Goal: Communication & Community: Share content

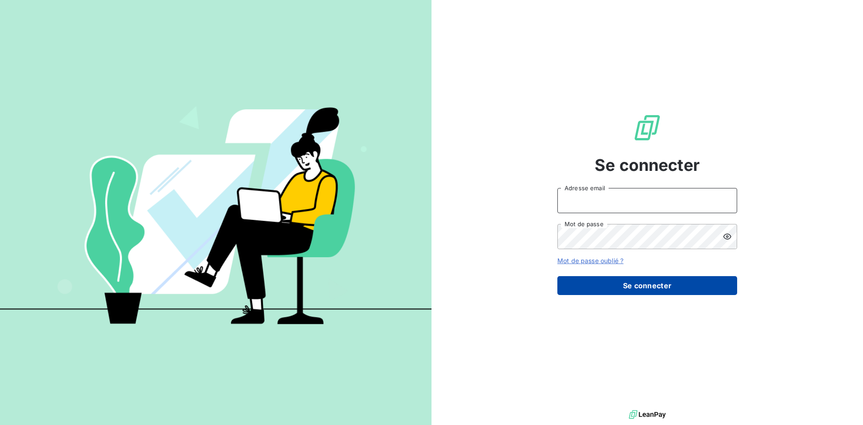
type input "[EMAIL_ADDRESS][DOMAIN_NAME]"
click at [632, 288] on button "Se connecter" at bounding box center [647, 285] width 180 height 19
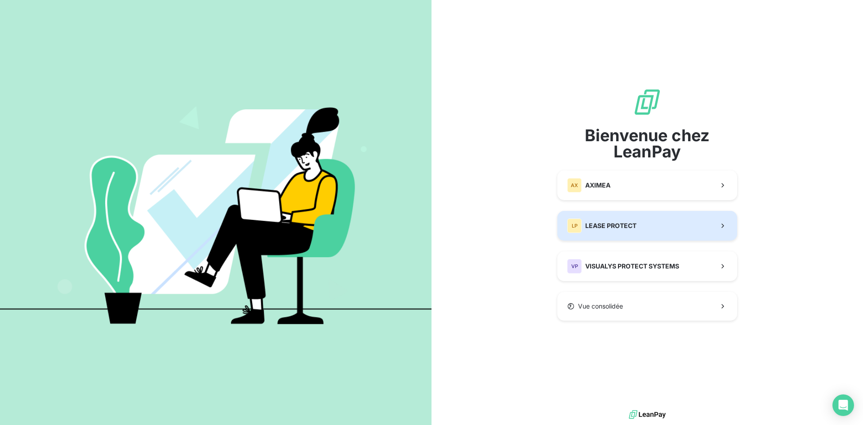
click at [637, 227] on button "LP LEASE PROTECT" at bounding box center [647, 226] width 180 height 30
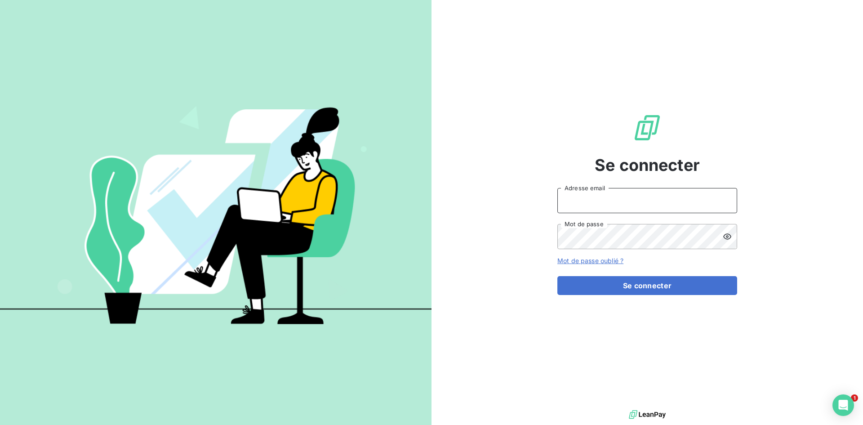
type input "abrun@finaleasegroup.com"
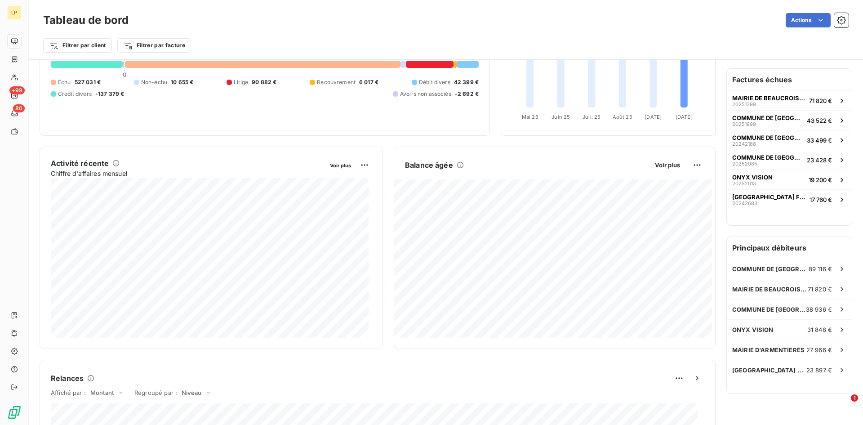
scroll to position [90, 0]
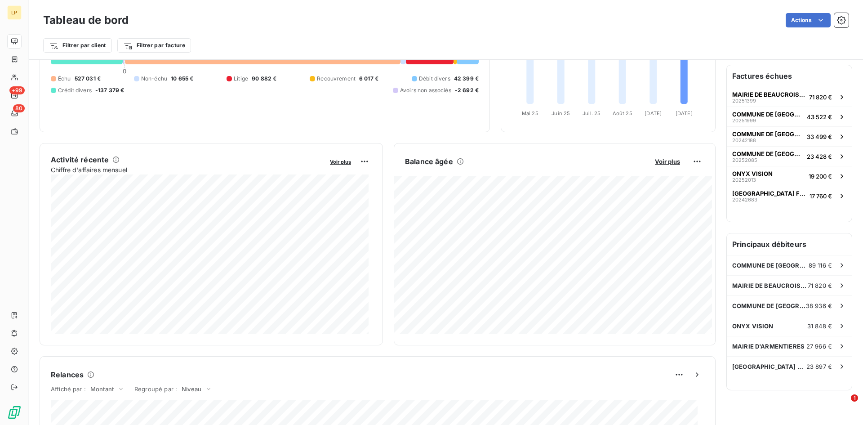
click at [798, 222] on div "Factures échues MAIRIE DE BEAUCROISSANT 20251399 71 820 € COMMUNE DE FAUVERNEY …" at bounding box center [789, 143] width 125 height 156
click at [794, 204] on button "MAIRIE DE COURCELLES FREMOY 20242683 17 760 €" at bounding box center [789, 196] width 125 height 20
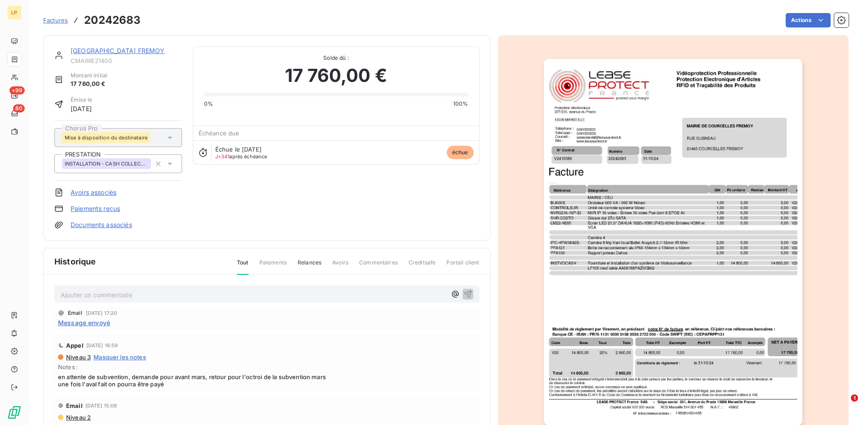
click at [156, 44] on div "MAIRIE DE COURCELLES FREMOY CMAIRIE21400 Montant initial 17 760,00 € Émise le 3…" at bounding box center [267, 137] width 448 height 205
click at [153, 54] on div "[GEOGRAPHIC_DATA] FREMOY" at bounding box center [126, 50] width 111 height 9
click at [149, 51] on link "[GEOGRAPHIC_DATA] FREMOY" at bounding box center [118, 51] width 94 height 8
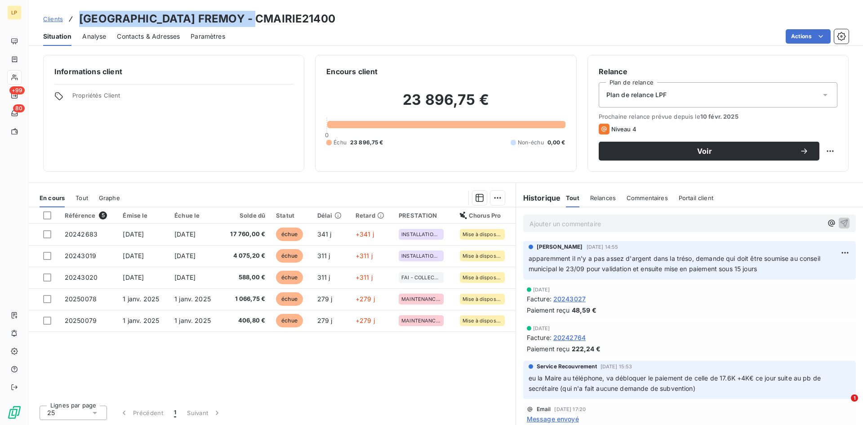
drag, startPoint x: 79, startPoint y: 18, endPoint x: 259, endPoint y: 16, distance: 179.8
click at [259, 16] on h3 "[GEOGRAPHIC_DATA] FREMOY - CMAIRIE21400" at bounding box center [207, 19] width 256 height 16
copy h3 "[GEOGRAPHIC_DATA] FREMOY"
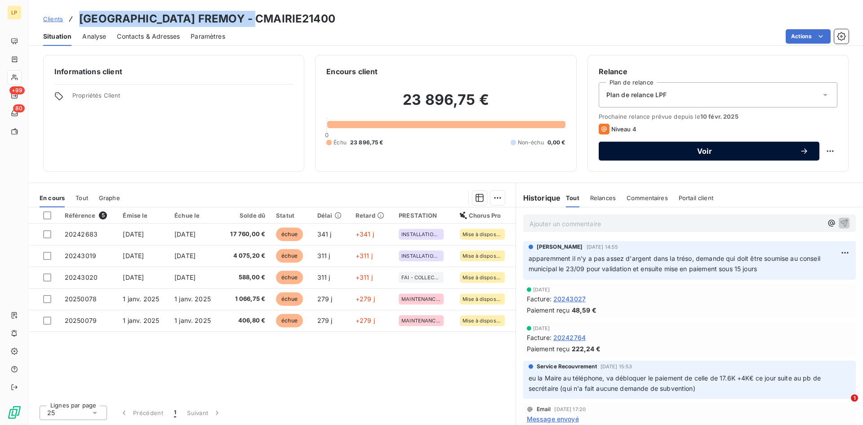
click at [748, 149] on span "Voir" at bounding box center [705, 150] width 190 height 7
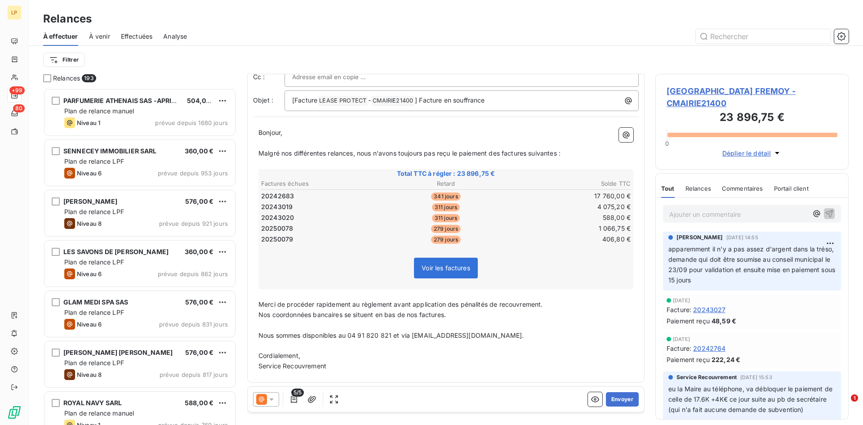
scroll to position [50, 0]
click at [272, 398] on icon at bounding box center [271, 399] width 9 height 9
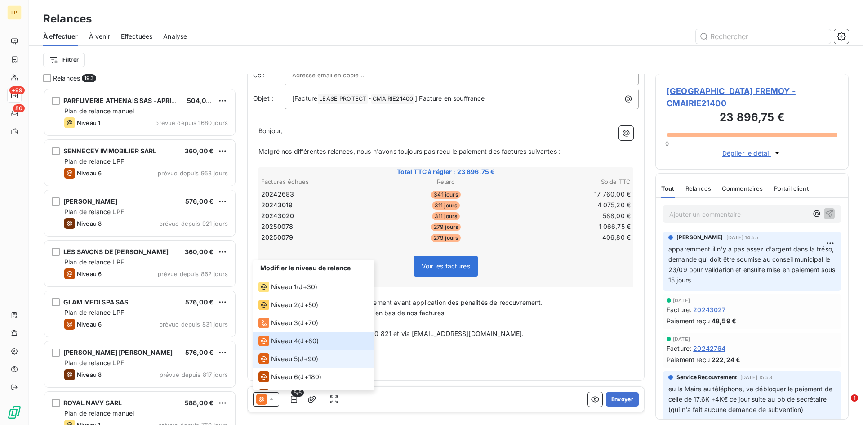
click at [289, 362] on span "Niveau 5" at bounding box center [284, 358] width 27 height 9
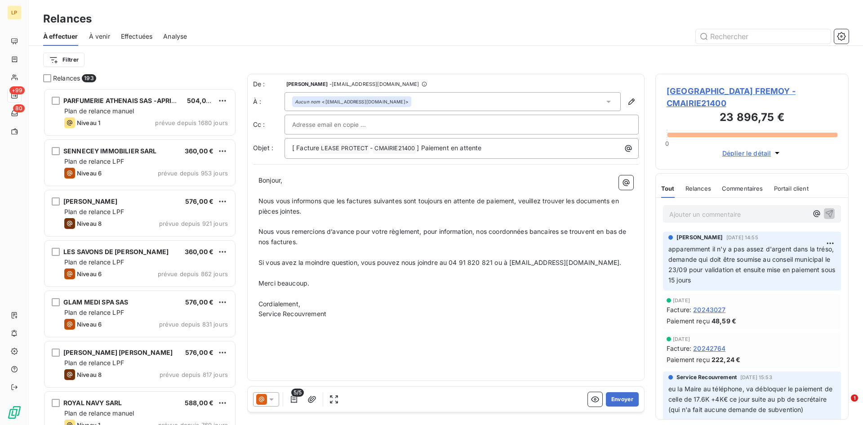
click at [271, 399] on icon at bounding box center [271, 399] width 4 height 2
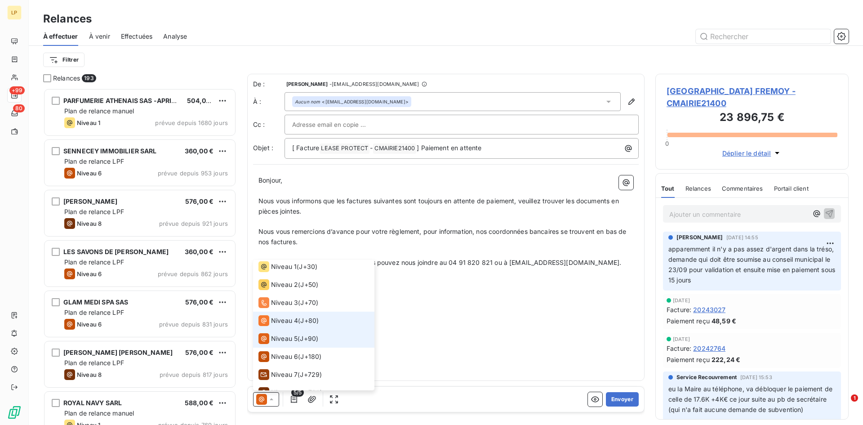
scroll to position [31, 0]
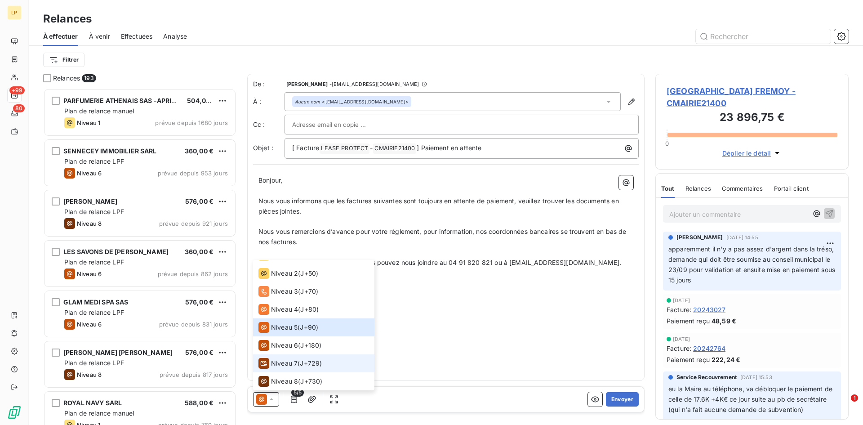
click at [315, 367] on span "J+729 )" at bounding box center [311, 363] width 22 height 9
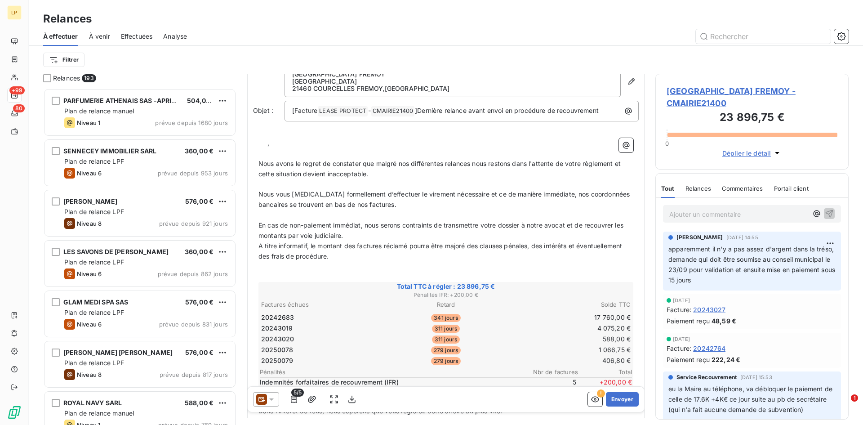
scroll to position [0, 0]
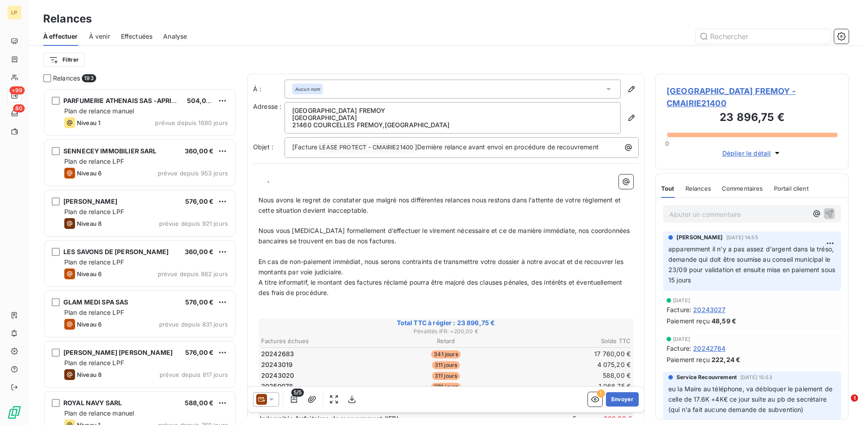
click at [260, 176] on p "﻿ ﻿ ﻿ ," at bounding box center [445, 179] width 375 height 10
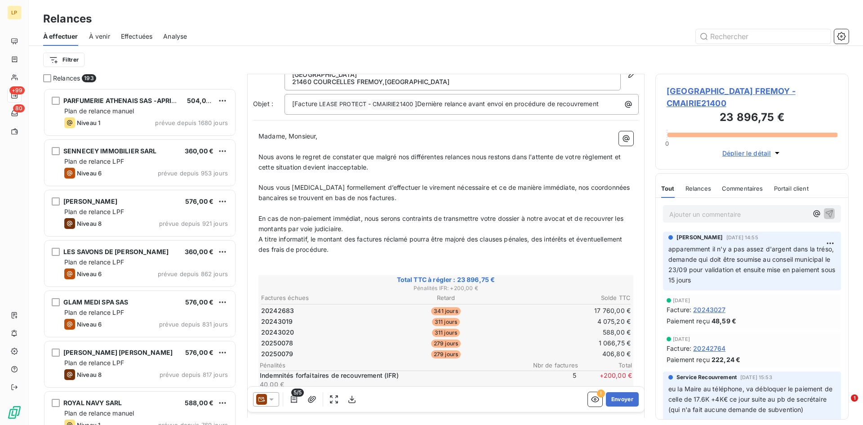
scroll to position [113, 0]
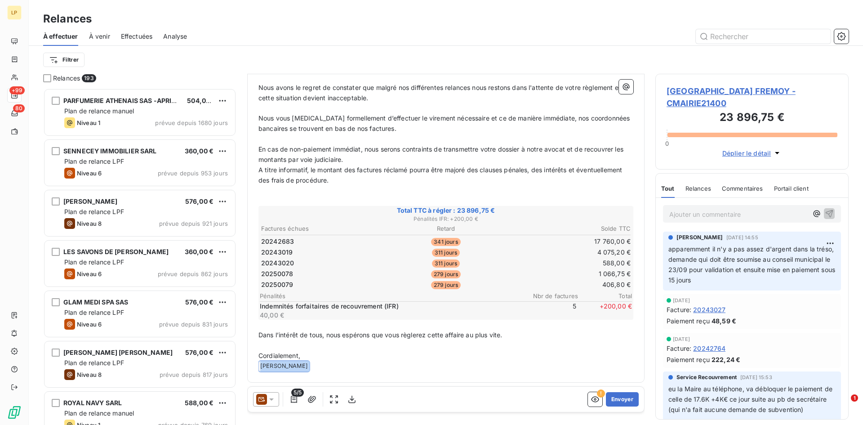
drag, startPoint x: 293, startPoint y: 365, endPoint x: 249, endPoint y: 365, distance: 44.5
click at [249, 365] on div "À : Aucun nom Adresse : MAIRIE DE COURCELLES FREMOY RUE GUENEAU 21460 COURCELLE…" at bounding box center [445, 171] width 397 height 421
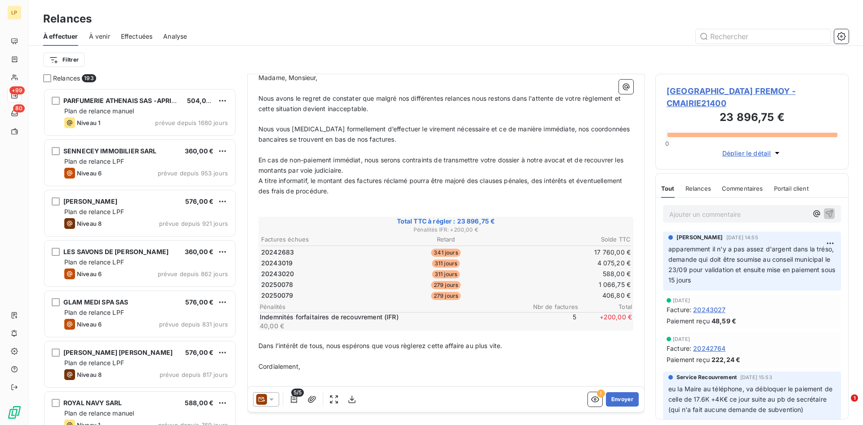
scroll to position [112, 0]
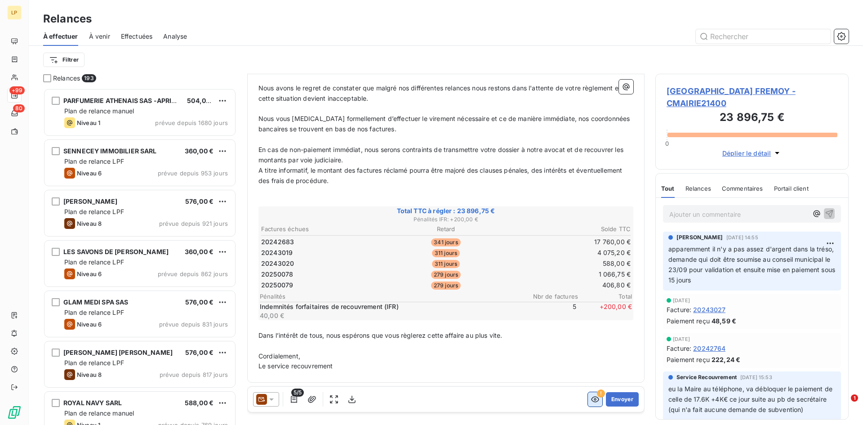
click at [591, 399] on icon "button" at bounding box center [595, 399] width 9 height 9
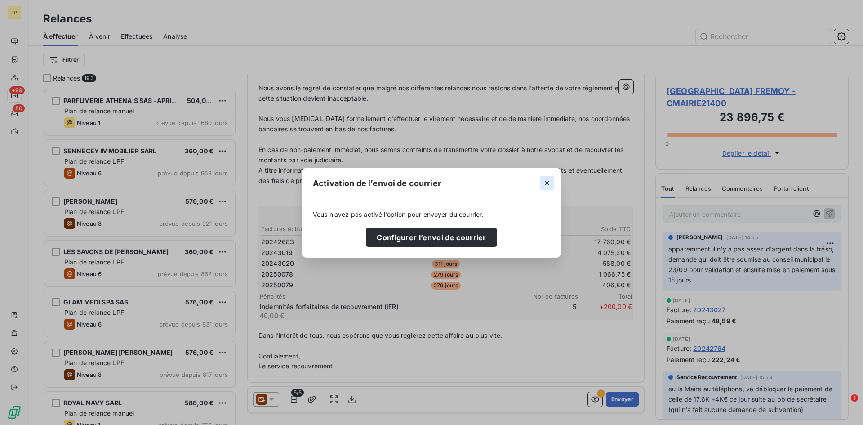
click at [547, 183] on icon "button" at bounding box center [547, 183] width 4 height 4
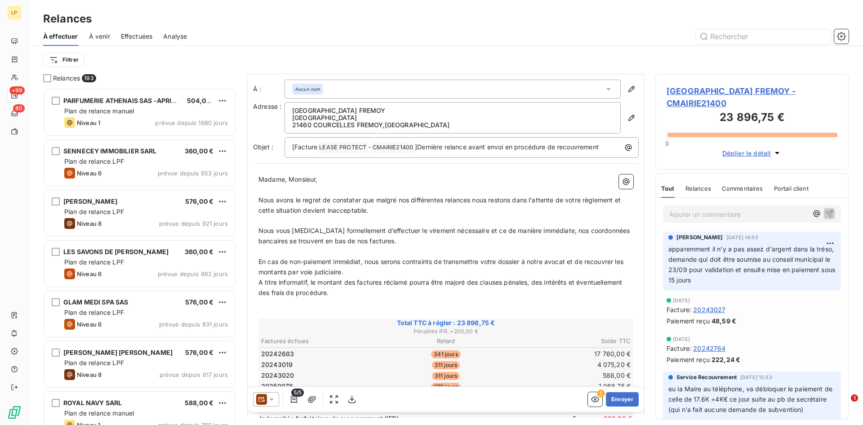
scroll to position [0, 0]
click at [551, 88] on div "Aucun nom" at bounding box center [453, 89] width 336 height 19
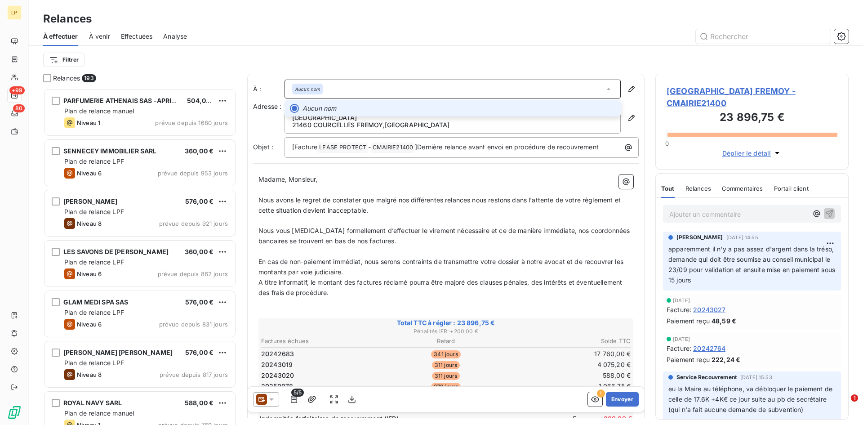
click at [551, 88] on div "Aucun nom" at bounding box center [453, 89] width 336 height 19
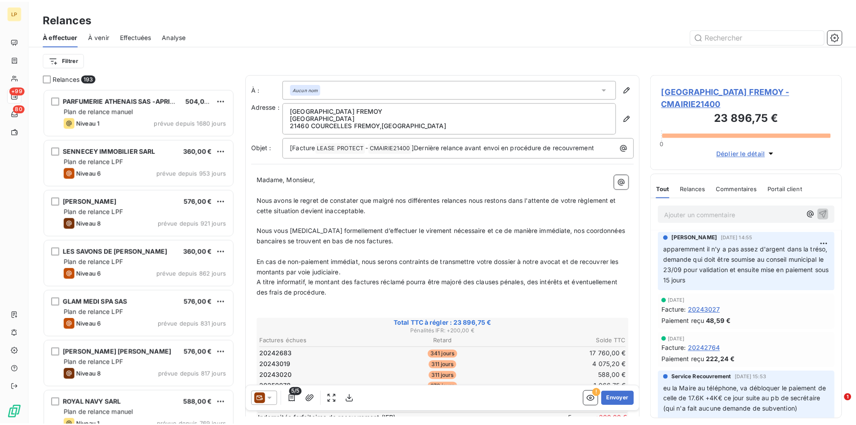
scroll to position [112, 0]
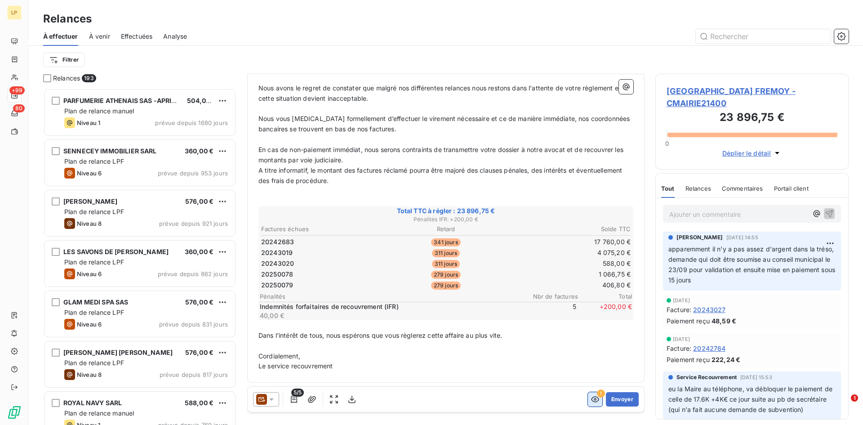
click at [591, 401] on icon "button" at bounding box center [595, 399] width 9 height 9
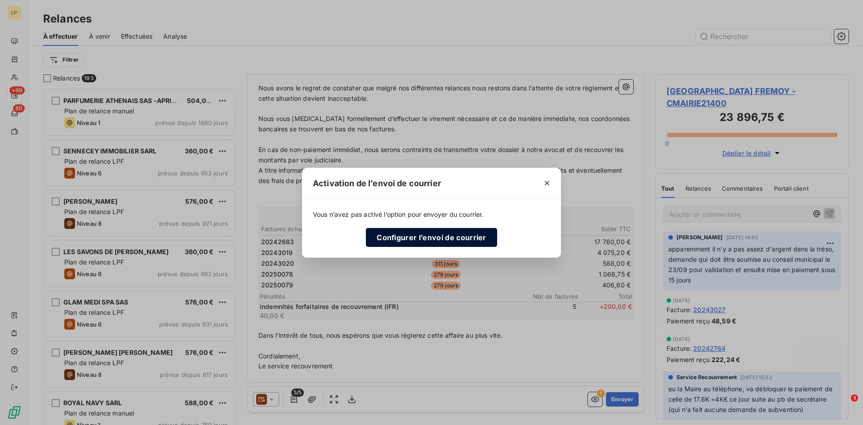
click at [454, 237] on button "Configurer l’envoi de courrier" at bounding box center [431, 237] width 131 height 19
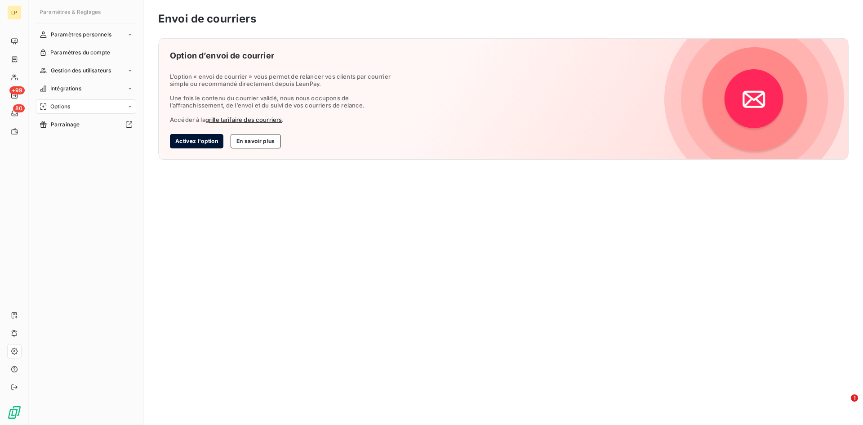
click at [203, 139] on button "Activez l'option" at bounding box center [196, 141] width 53 height 14
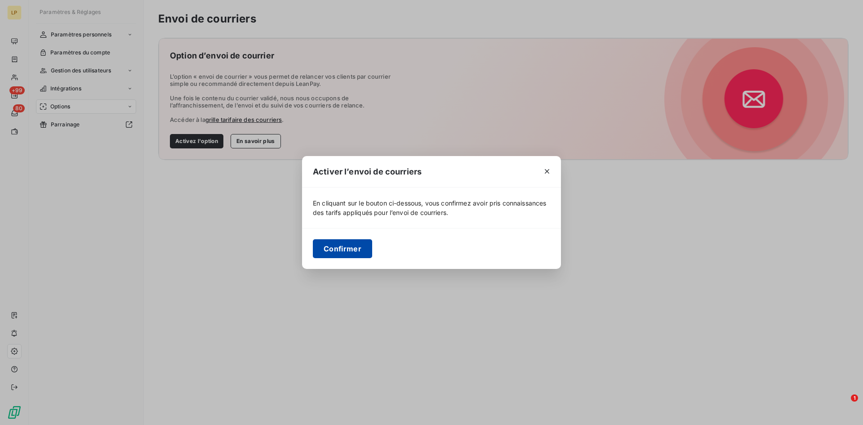
click at [349, 252] on button "Confirmer" at bounding box center [342, 248] width 59 height 19
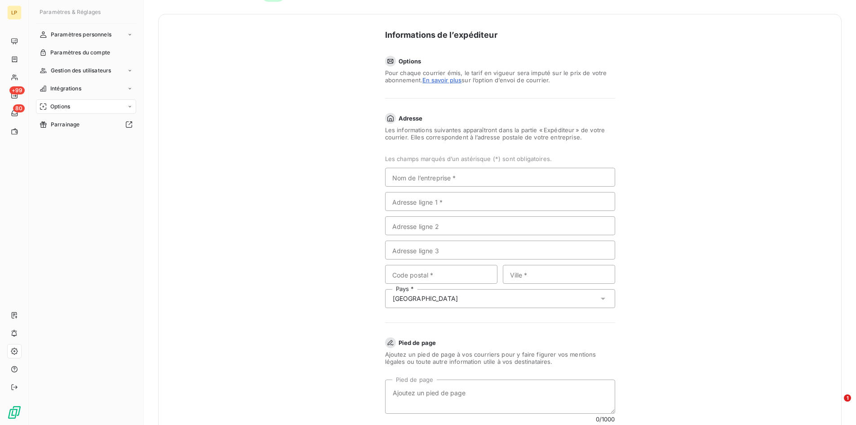
scroll to position [90, 0]
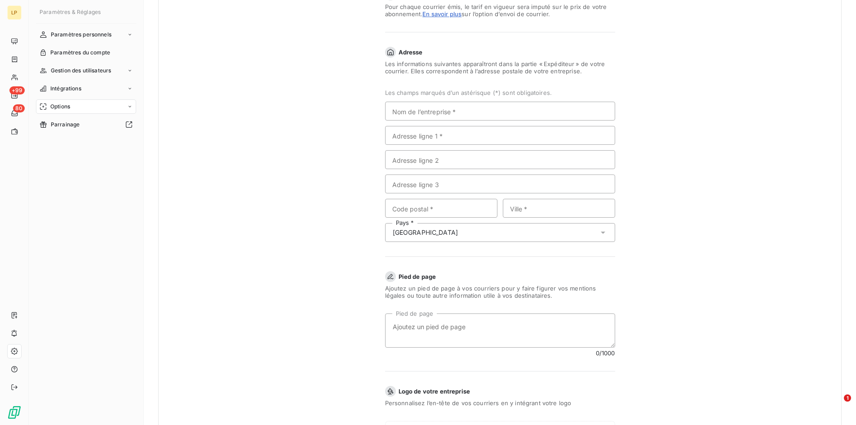
click at [410, 94] on span "Les champs marqués d’un astérisque (*) sont obligatoires." at bounding box center [500, 92] width 230 height 7
click at [432, 121] on section "Les champs marqués d’un astérisque (*) sont obligatoires. Nom de l’entreprise *…" at bounding box center [500, 165] width 230 height 153
click at [435, 116] on input "Nom de l’entreprise *" at bounding box center [500, 111] width 230 height 19
type input "Lease Protect France"
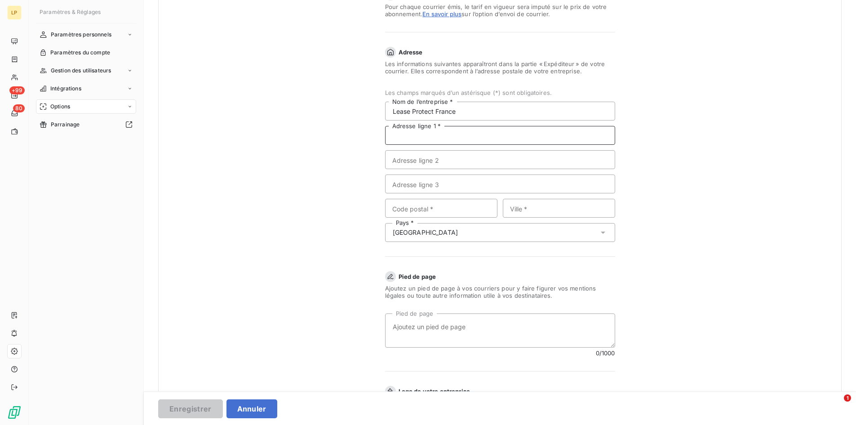
click at [443, 133] on input "Adresse ligne 1 *" at bounding box center [500, 135] width 230 height 19
type input "327 AVENUE DU PRADO"
type input "LEASEPROTECT FRANCE"
type input "13008"
type input "MARSEILLE"
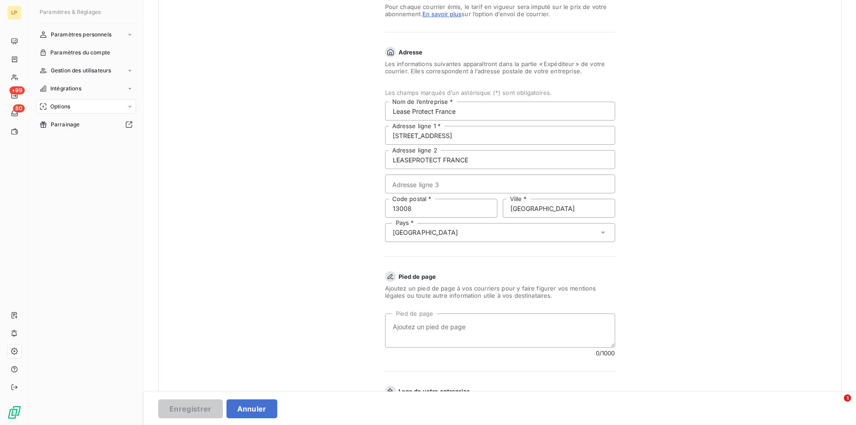
type input "France"
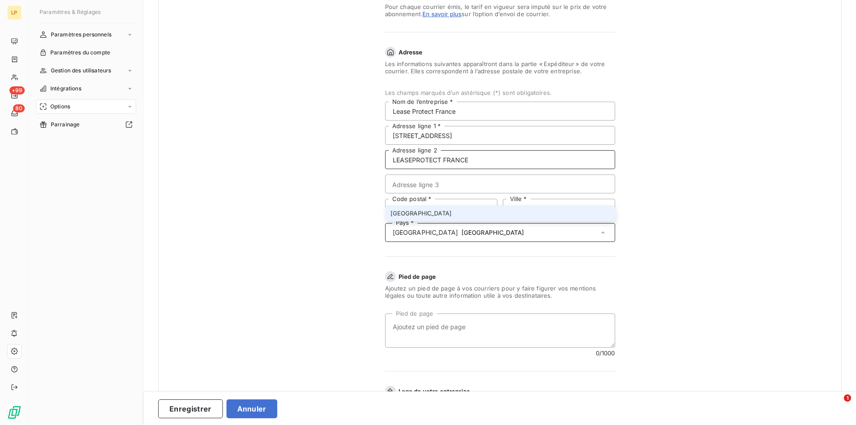
drag, startPoint x: 475, startPoint y: 155, endPoint x: 284, endPoint y: 160, distance: 191.1
click at [284, 160] on div "Informations de l’expéditeur Options Pour chaque courrier émis, le tarif en vig…" at bounding box center [500, 214] width 684 height 532
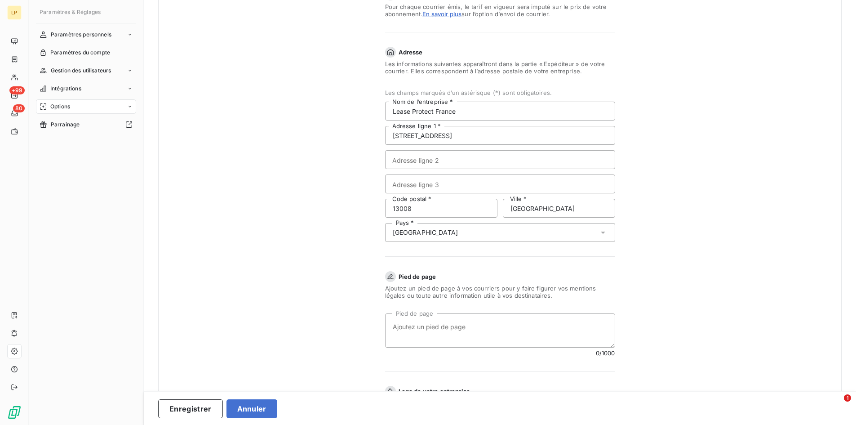
click at [425, 231] on div "France France" at bounding box center [500, 232] width 230 height 19
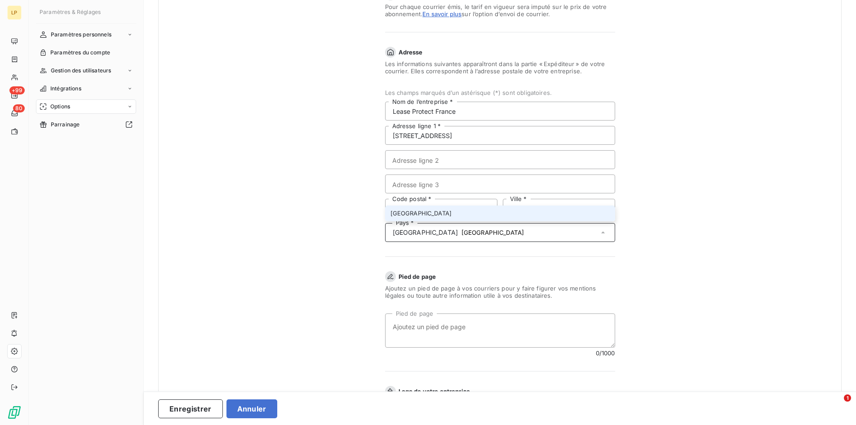
click at [422, 214] on li "France" at bounding box center [500, 213] width 230 height 16
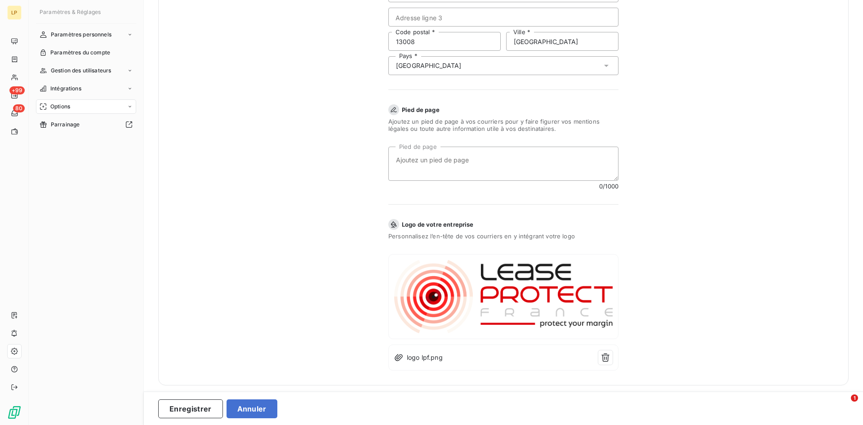
scroll to position [262, 0]
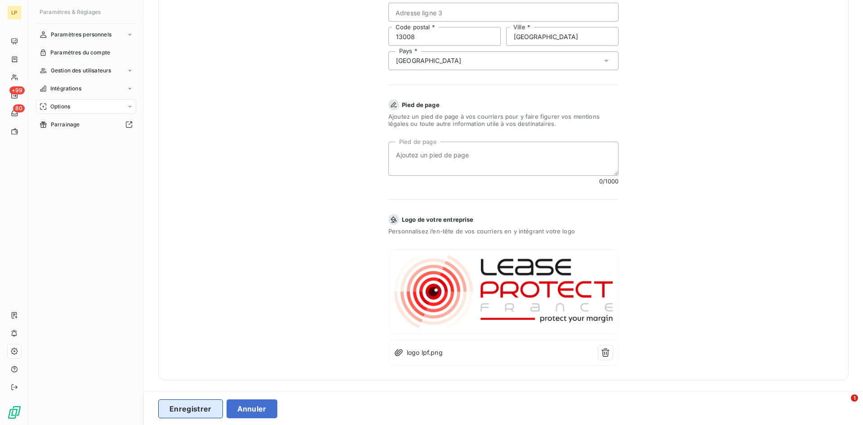
click at [192, 405] on button "Enregistrer" at bounding box center [190, 408] width 65 height 19
click at [201, 412] on button "Enregistrer" at bounding box center [190, 408] width 65 height 19
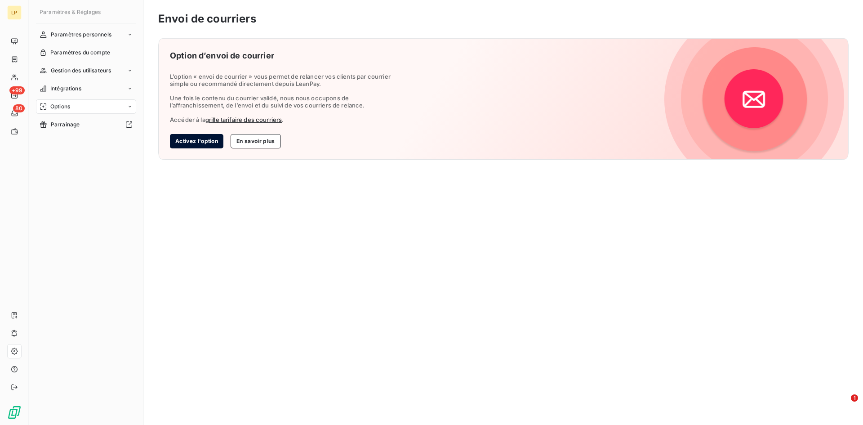
click at [198, 145] on button "Activez l'option" at bounding box center [196, 141] width 53 height 14
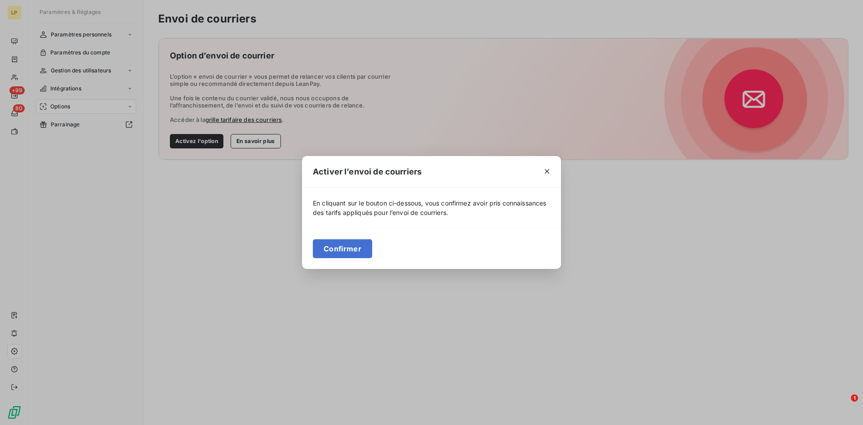
click at [344, 258] on div "Confirmer" at bounding box center [431, 248] width 259 height 41
click at [349, 254] on button "Confirmer" at bounding box center [342, 248] width 59 height 19
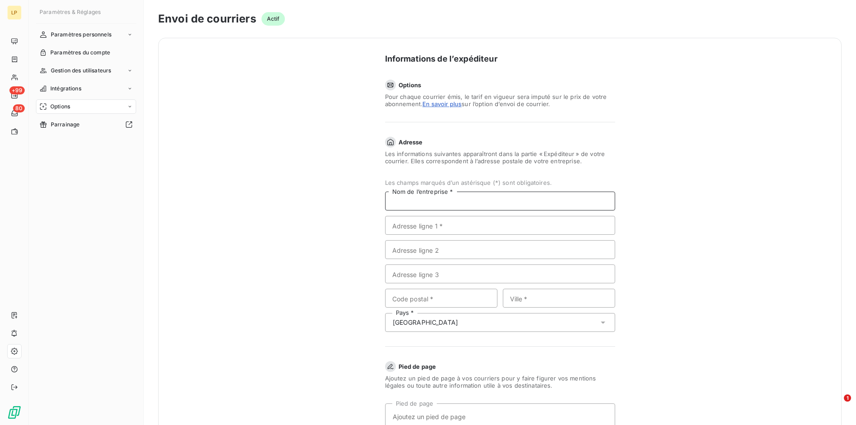
click at [408, 197] on input "Nom de l’entreprise *" at bounding box center [500, 201] width 230 height 19
type input "Lease Protect France"
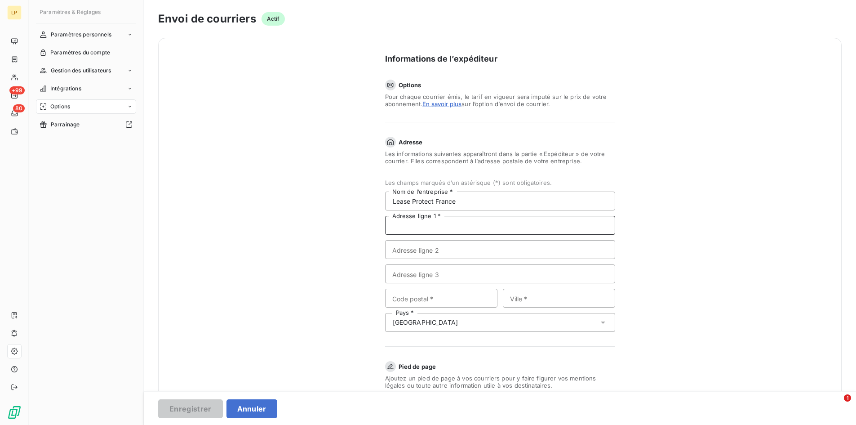
click at [423, 231] on input "Adresse ligne 1 *" at bounding box center [500, 225] width 230 height 19
type input "[STREET_ADDRESS]"
type input "LEASEPROTECT FRANCE"
type input "13008"
type input "MARSEILLE"
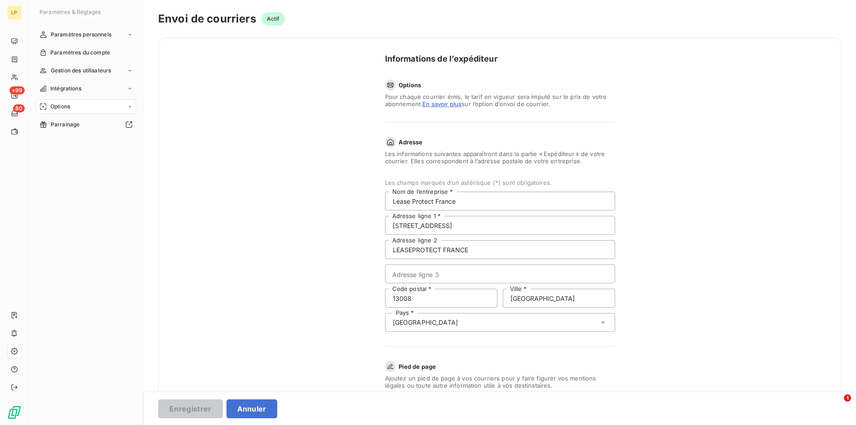
type input "France"
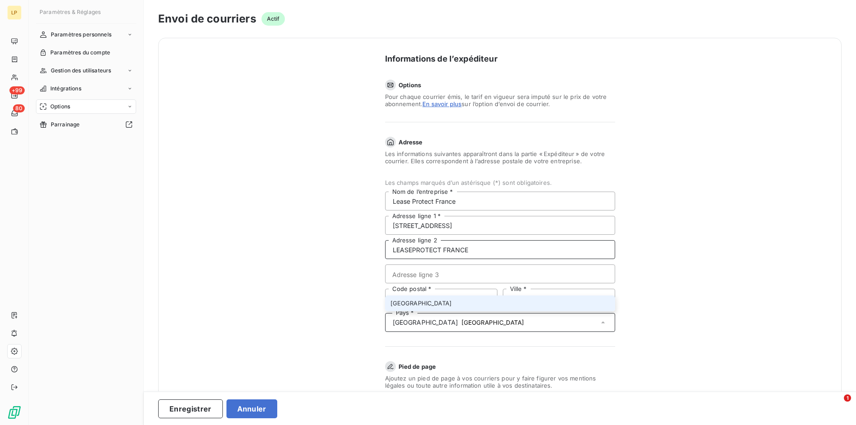
click at [486, 247] on input "LEASEPROTECT FRANCE" at bounding box center [500, 249] width 230 height 19
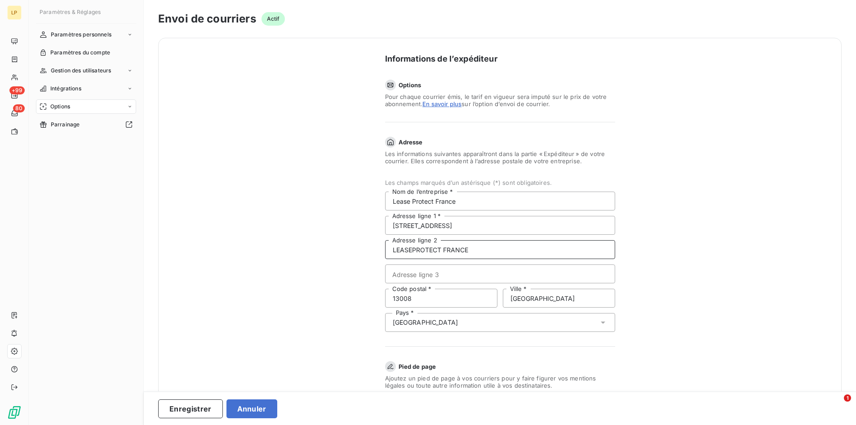
drag, startPoint x: 481, startPoint y: 245, endPoint x: 228, endPoint y: 245, distance: 253.1
click at [228, 245] on div "Informations de l’expéditeur Options Pour chaque courrier émis, le tarif en vig…" at bounding box center [500, 304] width 684 height 532
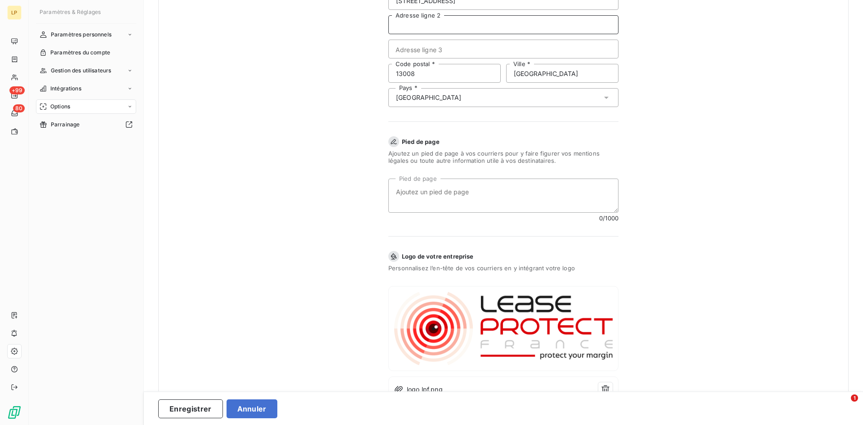
scroll to position [262, 0]
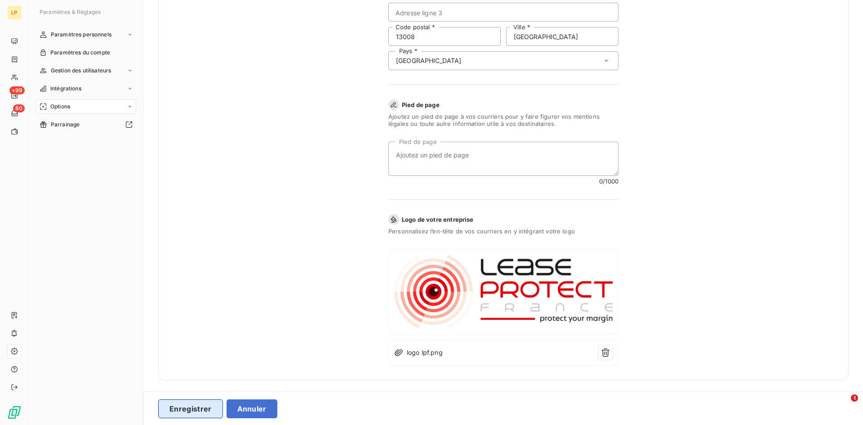
click at [193, 410] on button "Enregistrer" at bounding box center [190, 408] width 65 height 19
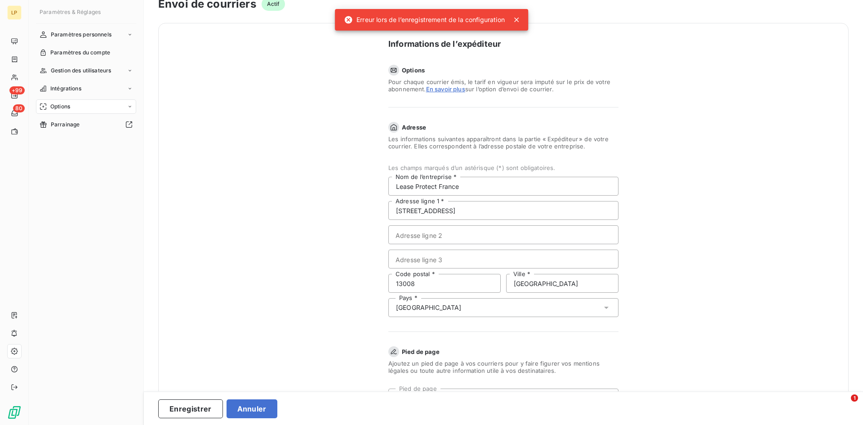
scroll to position [0, 0]
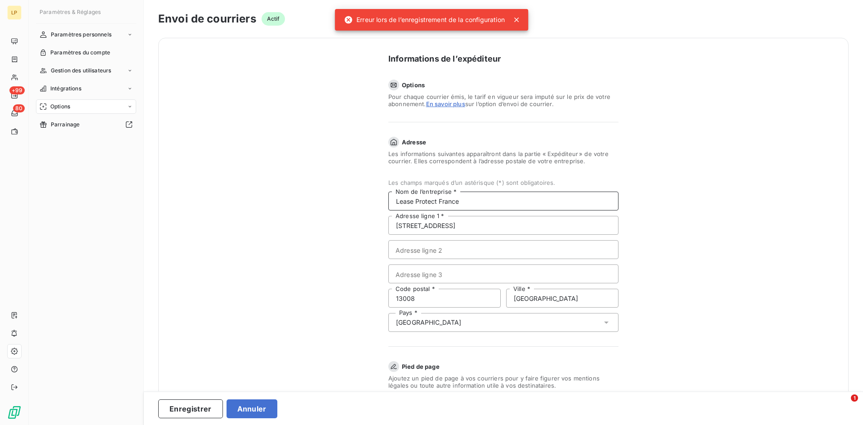
click at [498, 200] on input "Lease Protect France" at bounding box center [503, 201] width 230 height 19
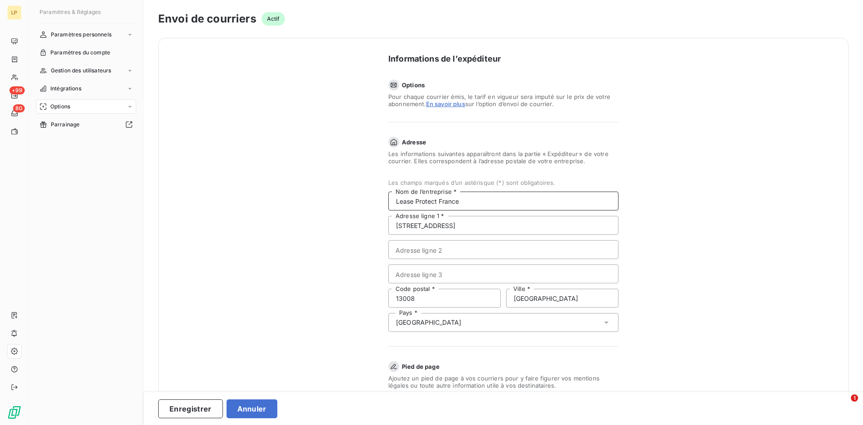
drag, startPoint x: 371, startPoint y: 196, endPoint x: 267, endPoint y: 185, distance: 104.0
click at [267, 185] on div "Informations de l’expéditeur Options Pour chaque courrier émis, le tarif en vig…" at bounding box center [503, 340] width 691 height 604
type input "LEASE PROTECT FRANCE"
type input "327 AVENUE DU PRADO"
type input "13008"
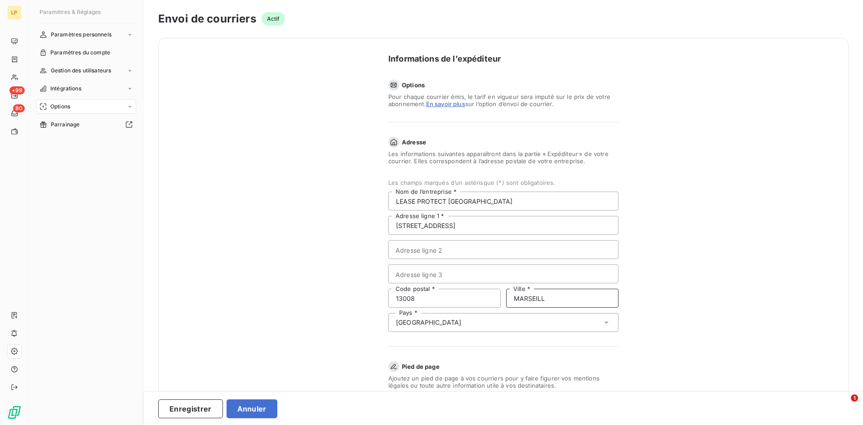
type input "MARSEILLE"
click at [451, 325] on div "France France" at bounding box center [503, 322] width 230 height 19
type input "France"
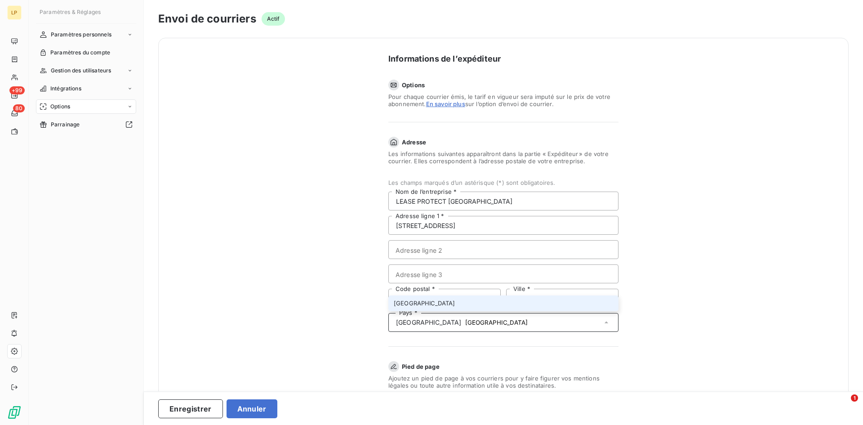
click at [419, 305] on li "France" at bounding box center [503, 303] width 230 height 16
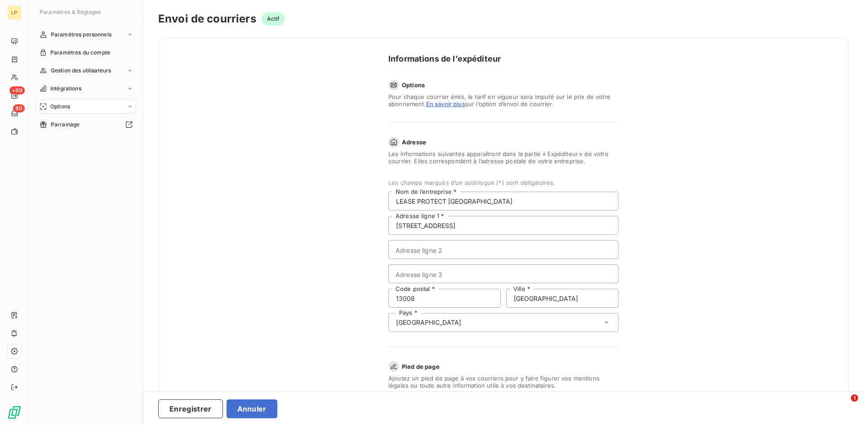
scroll to position [262, 0]
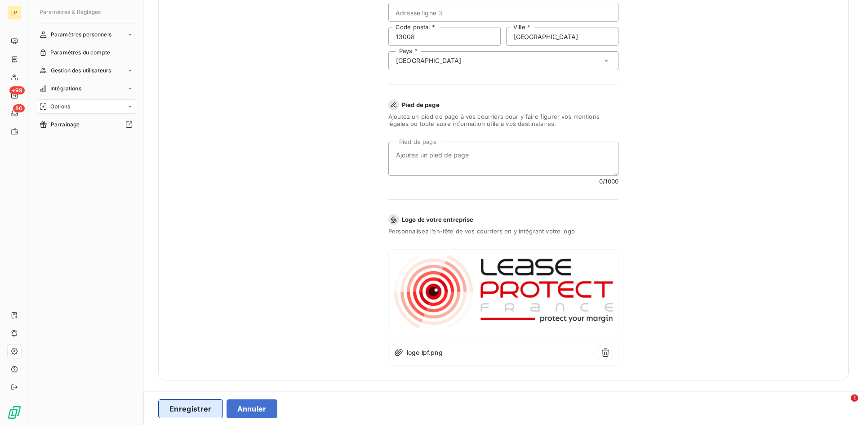
click at [169, 410] on button "Enregistrer" at bounding box center [190, 408] width 65 height 19
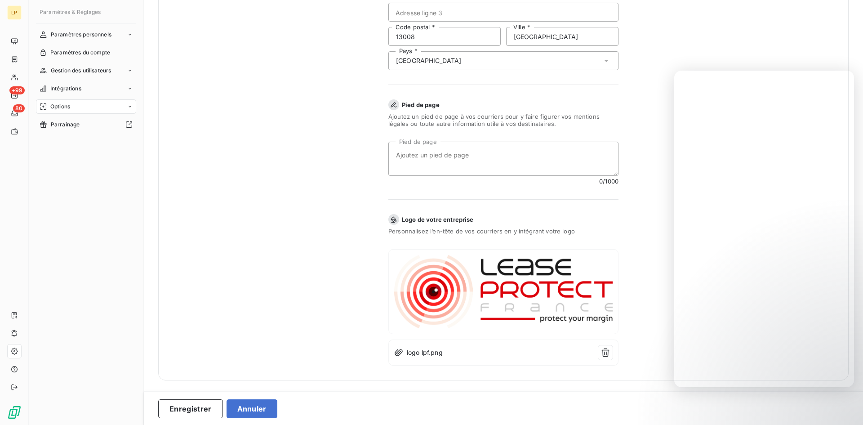
click at [218, 152] on div "Informations de l’expéditeur Options Pour chaque courrier émis, le tarif en vig…" at bounding box center [503, 78] width 691 height 604
click at [605, 352] on icon "button" at bounding box center [606, 352] width 8 height 9
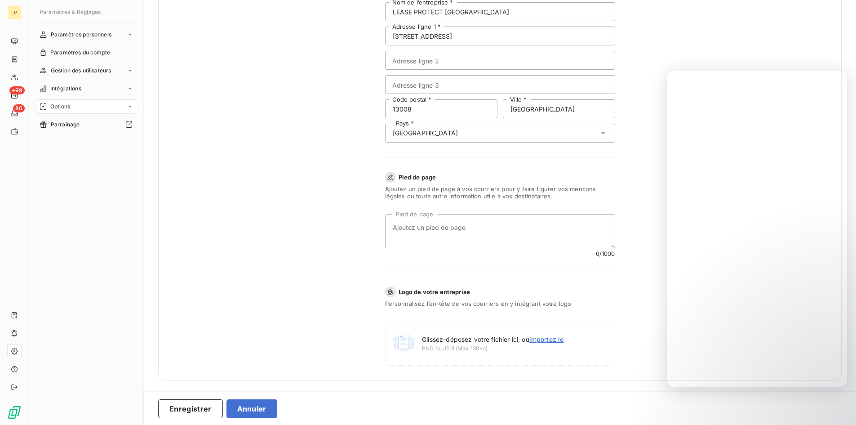
scroll to position [189, 0]
click at [187, 405] on button "Enregistrer" at bounding box center [190, 408] width 65 height 19
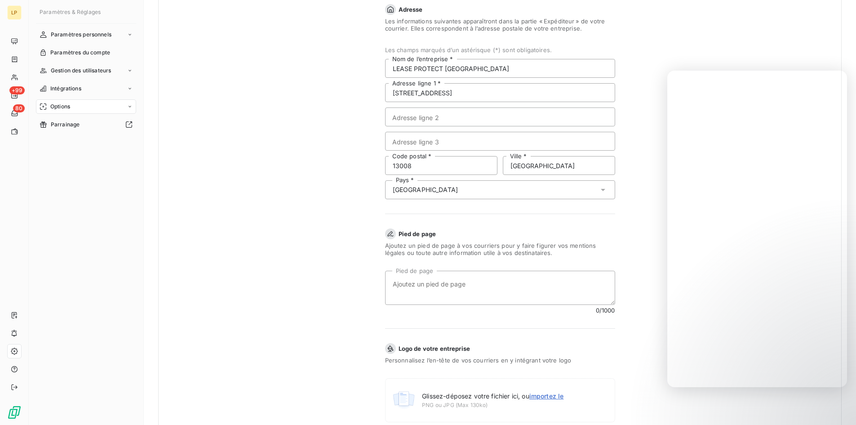
scroll to position [156, 0]
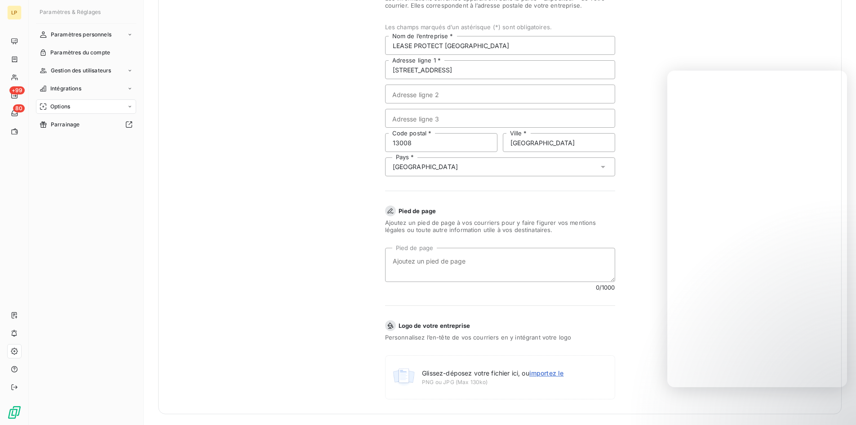
click at [321, 197] on form "Informations de l’expéditeur Options Pour chaque courrier émis, le tarif en vig…" at bounding box center [501, 148] width 360 height 531
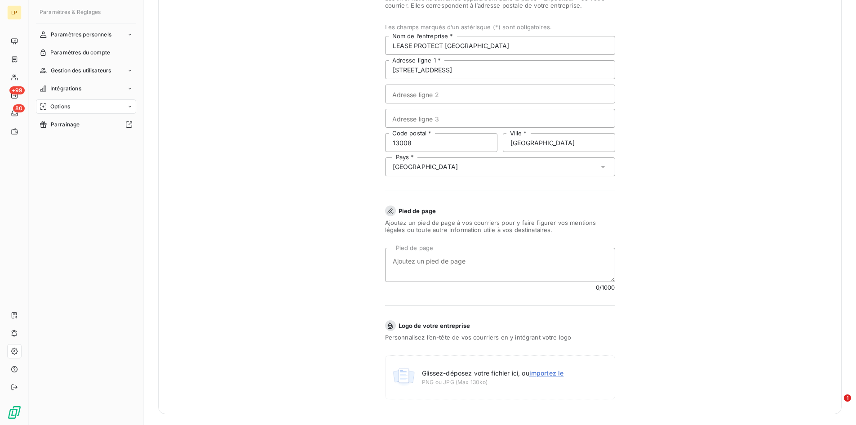
scroll to position [0, 0]
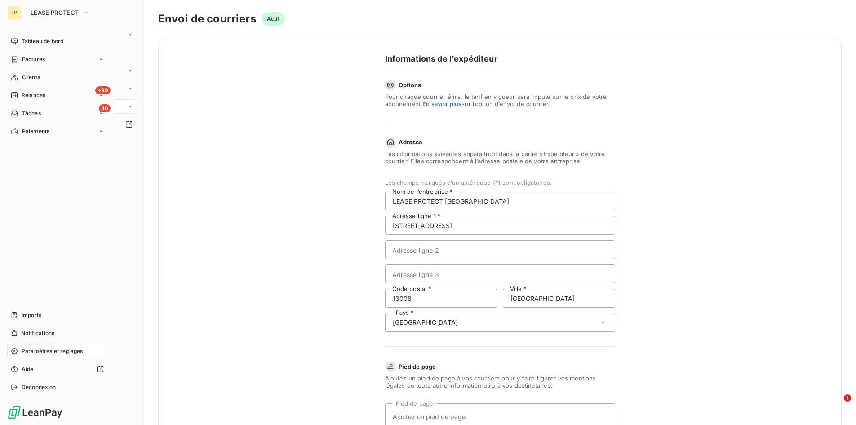
click at [17, 9] on div "LP" at bounding box center [14, 12] width 14 height 14
click at [69, 352] on span "Paramètres et réglages" at bounding box center [52, 351] width 61 height 8
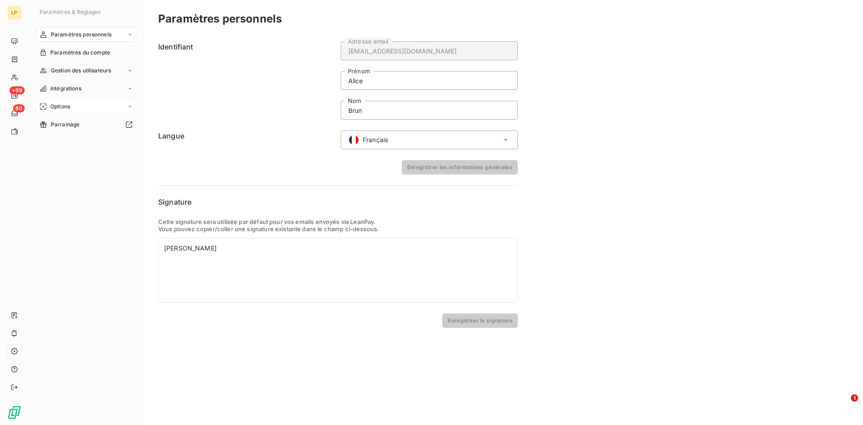
click at [72, 105] on div "Options" at bounding box center [86, 106] width 100 height 14
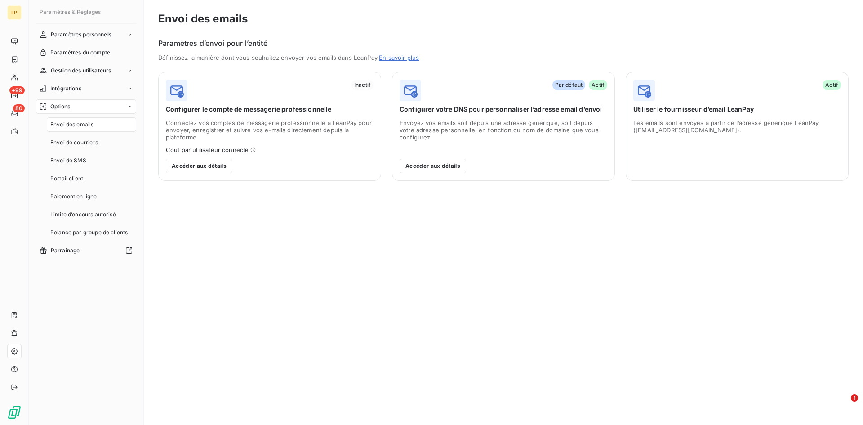
click at [80, 121] on span "Envoi des emails" at bounding box center [71, 124] width 43 height 8
click at [198, 171] on button "Accéder aux détails" at bounding box center [199, 166] width 67 height 14
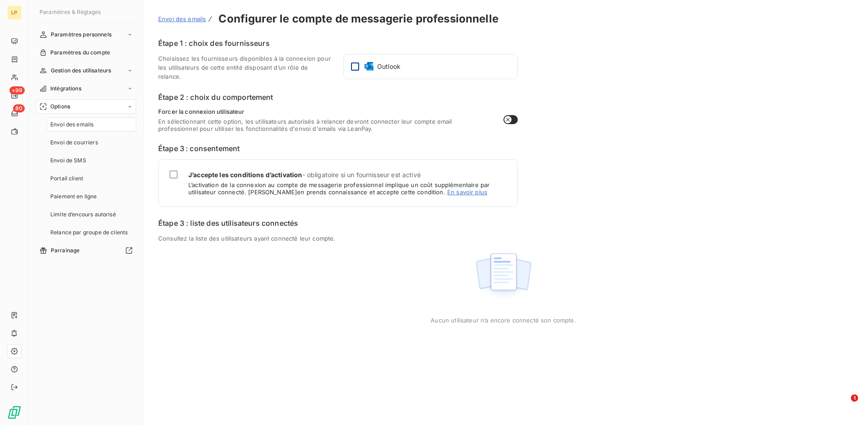
click at [354, 63] on div at bounding box center [355, 66] width 8 height 8
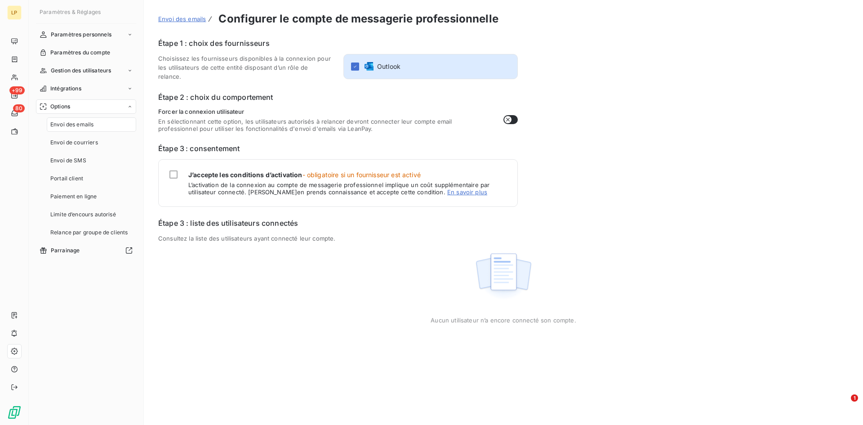
click at [169, 176] on div "J’accepte les conditions d’activation - obligatoire si un fournisseur est activ…" at bounding box center [338, 183] width 360 height 48
click at [175, 167] on div "J’accepte les conditions d’activation - obligatoire si un fournisseur est activ…" at bounding box center [338, 183] width 360 height 48
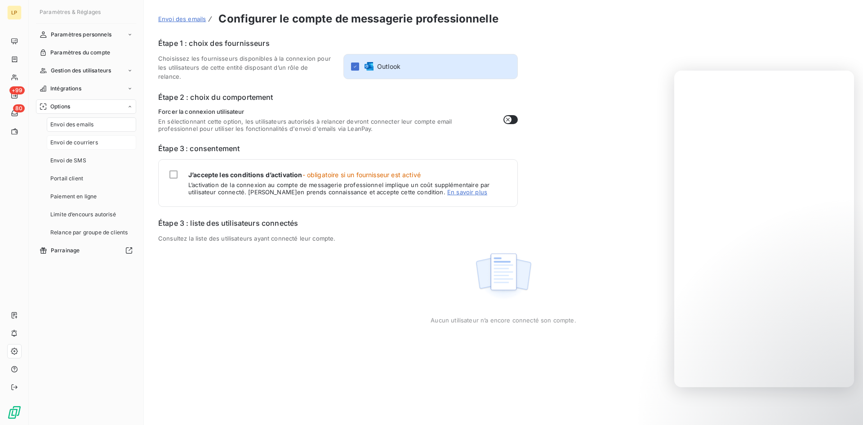
click at [84, 143] on span "Envoi de courriers" at bounding box center [74, 142] width 48 height 8
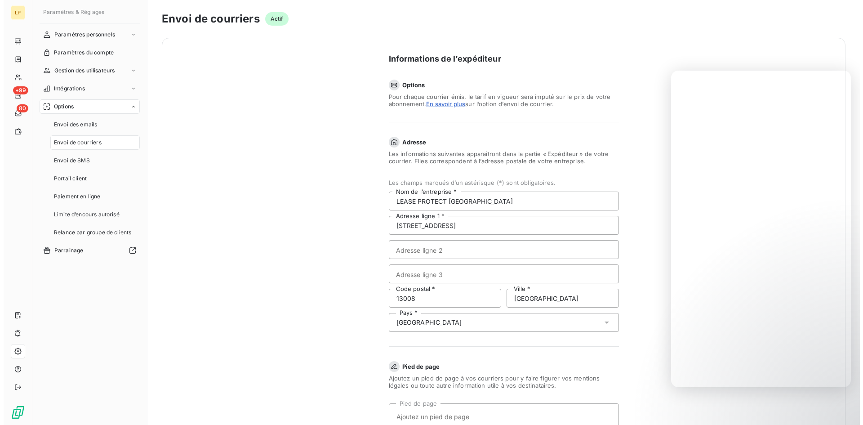
scroll to position [156, 0]
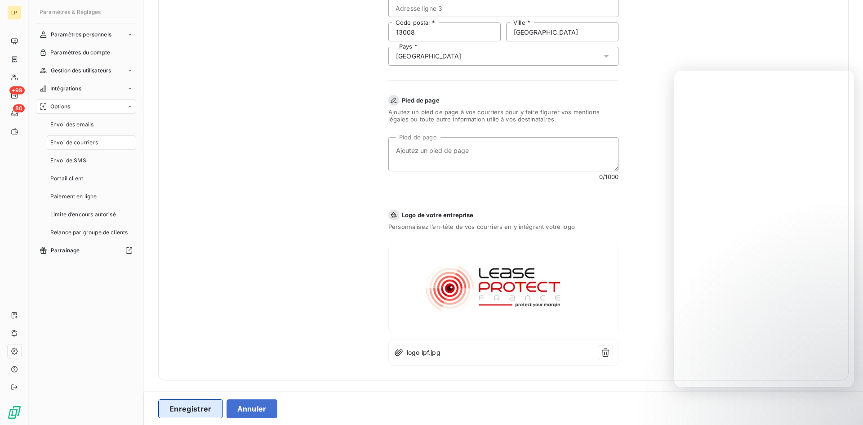
click at [200, 410] on button "Enregistrer" at bounding box center [190, 408] width 65 height 19
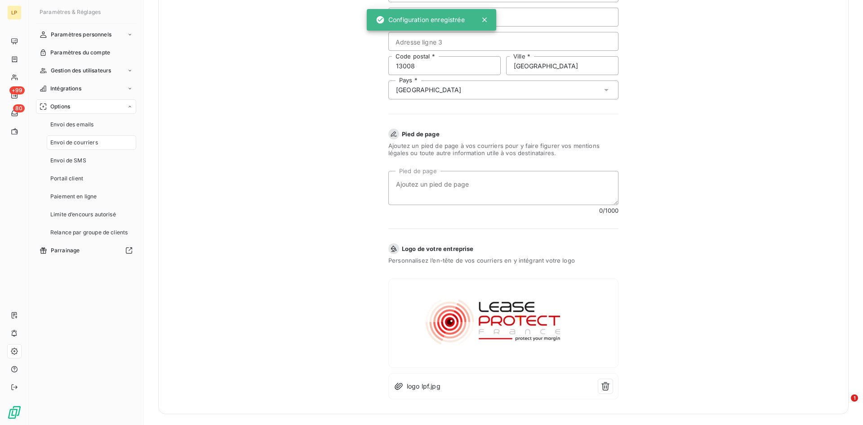
scroll to position [0, 0]
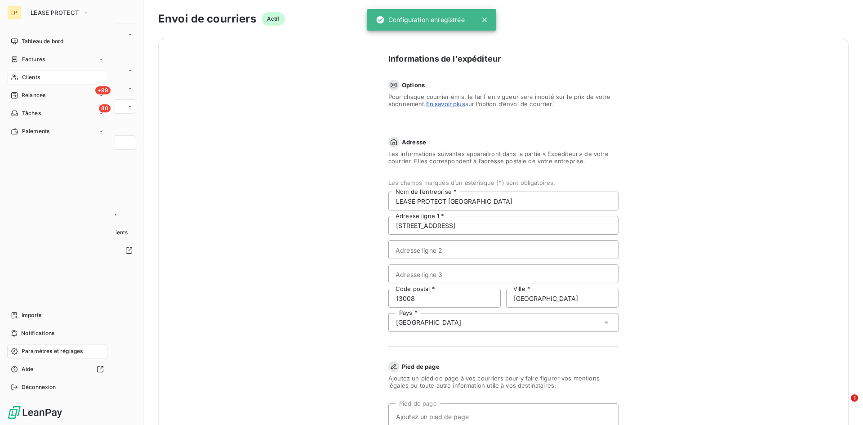
click at [40, 77] on span "Clients" at bounding box center [31, 77] width 18 height 8
click at [36, 95] on span "Relances" at bounding box center [34, 95] width 24 height 8
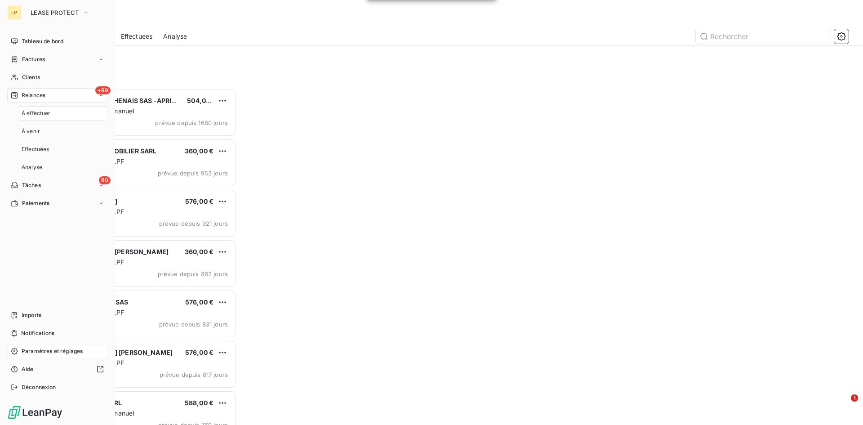
scroll to position [330, 187]
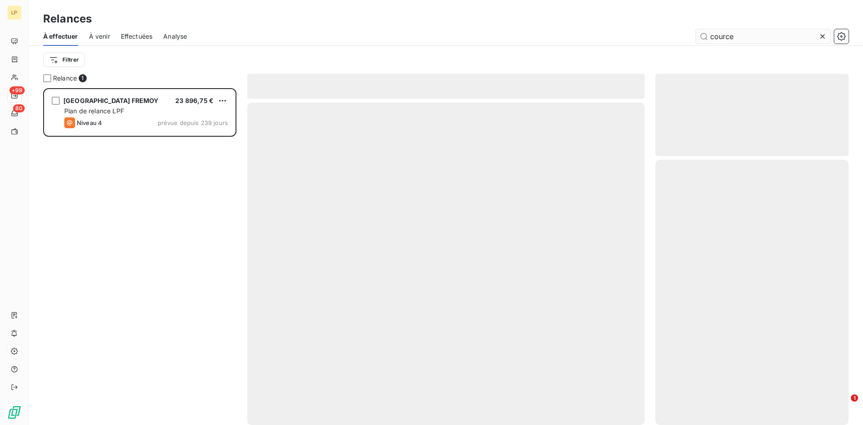
scroll to position [330, 187]
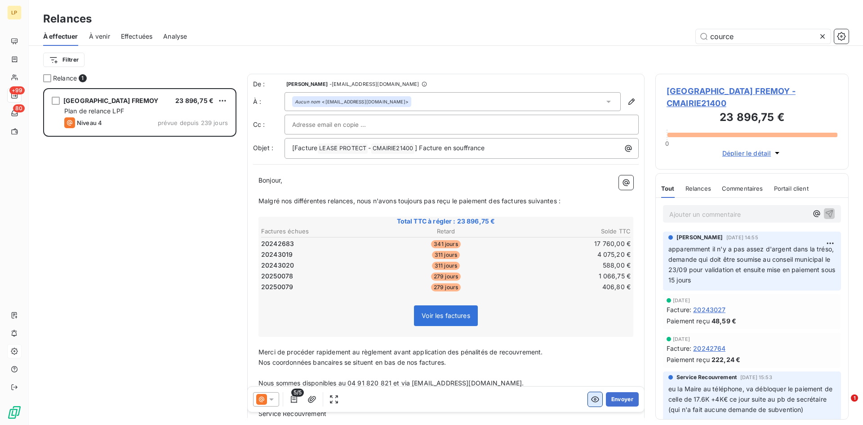
type input "cource"
click at [591, 398] on icon "button" at bounding box center [595, 400] width 8 height 6
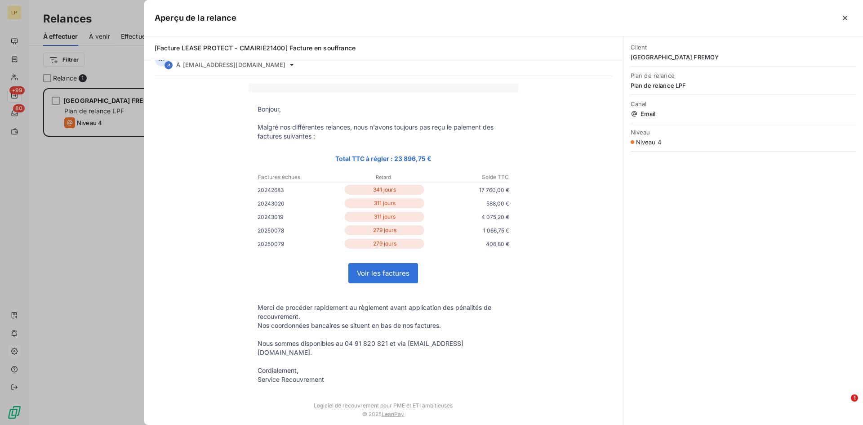
scroll to position [0, 0]
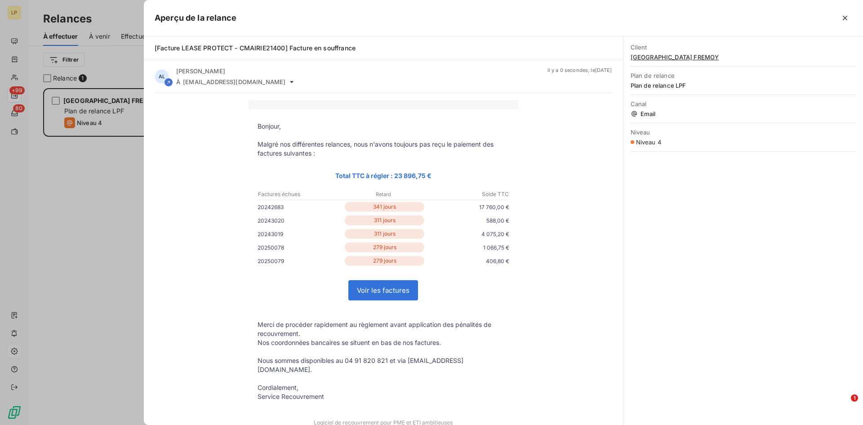
click at [111, 223] on div at bounding box center [431, 212] width 863 height 425
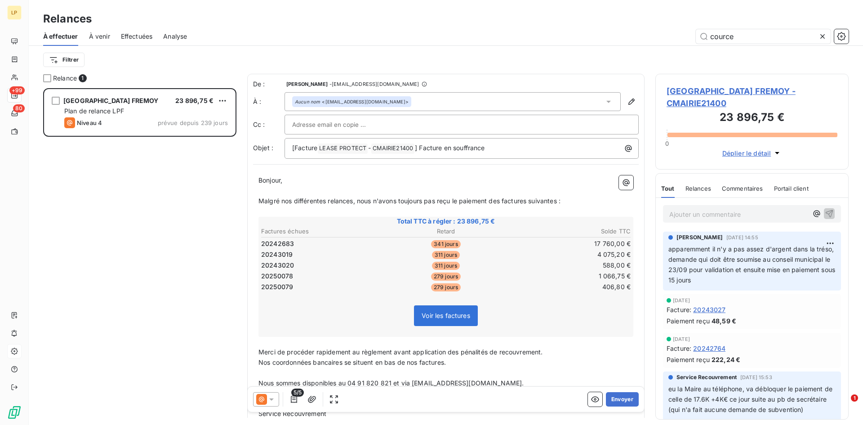
click at [270, 400] on icon at bounding box center [271, 399] width 9 height 9
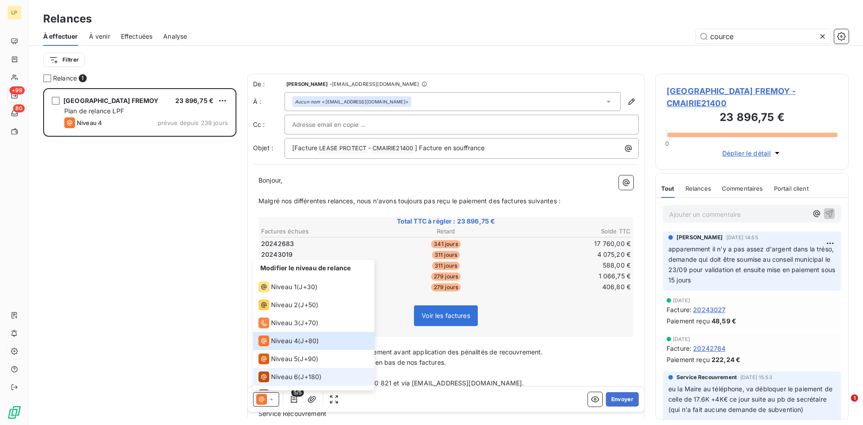
scroll to position [31, 0]
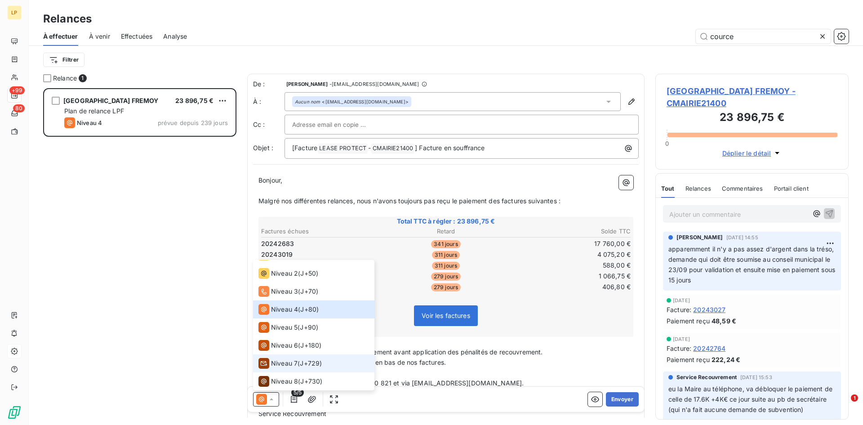
click at [284, 368] on div "Niveau 7" at bounding box center [277, 363] width 39 height 11
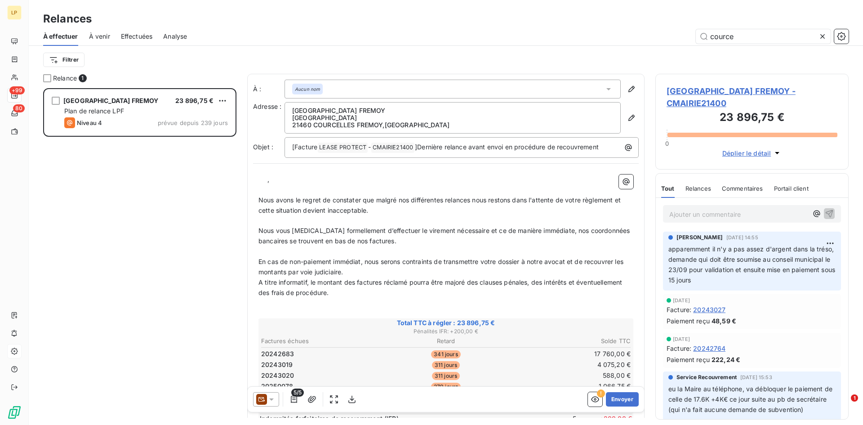
click at [260, 178] on p "﻿ ﻿ ﻿ ," at bounding box center [445, 179] width 375 height 10
click at [588, 401] on button "button" at bounding box center [595, 399] width 14 height 14
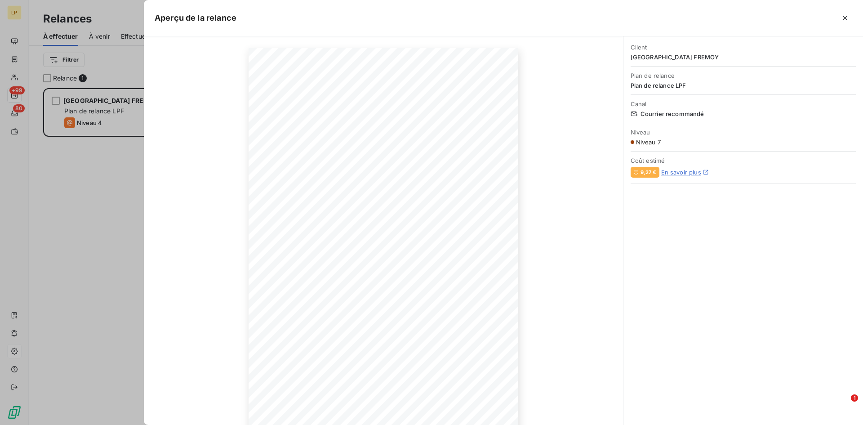
scroll to position [44, 0]
drag, startPoint x: 409, startPoint y: 193, endPoint x: 550, endPoint y: 180, distance: 142.2
click at [550, 180] on div "7 octobre 2025 Objet : [Facture LEASE PROTECT - CMAIRIE21400]Dernière relance a…" at bounding box center [383, 223] width 479 height 403
click at [463, 394] on icon "button" at bounding box center [464, 394] width 9 height 9
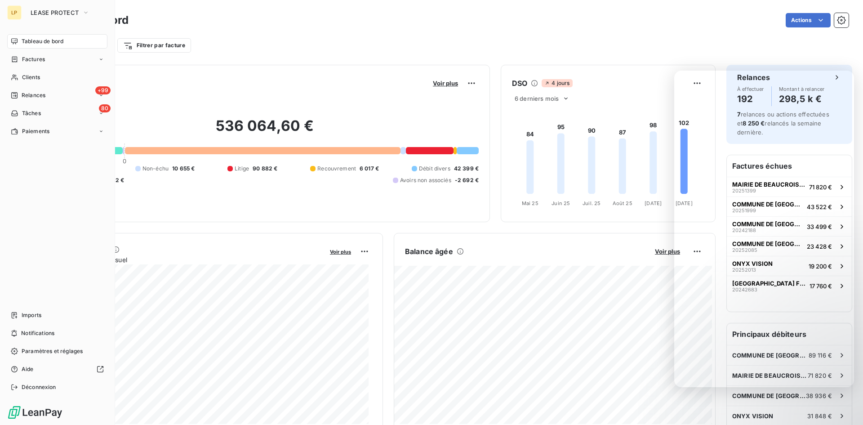
click at [43, 38] on span "Tableau de bord" at bounding box center [43, 41] width 42 height 8
click at [29, 71] on div "Clients" at bounding box center [57, 77] width 100 height 14
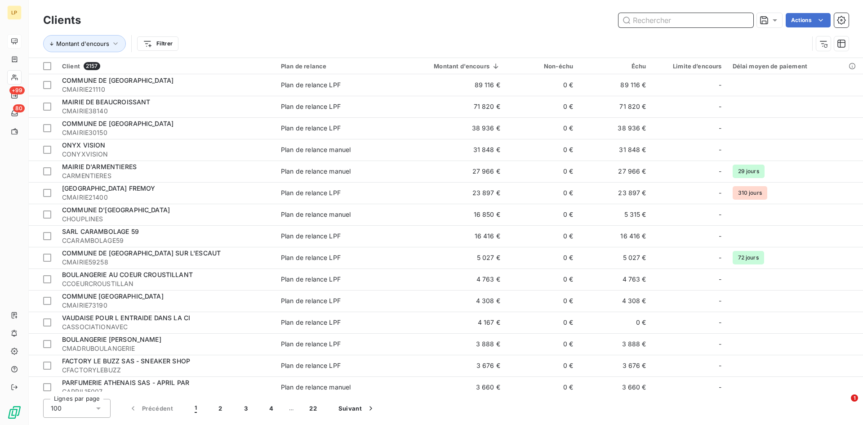
click at [675, 25] on input "text" at bounding box center [686, 20] width 135 height 14
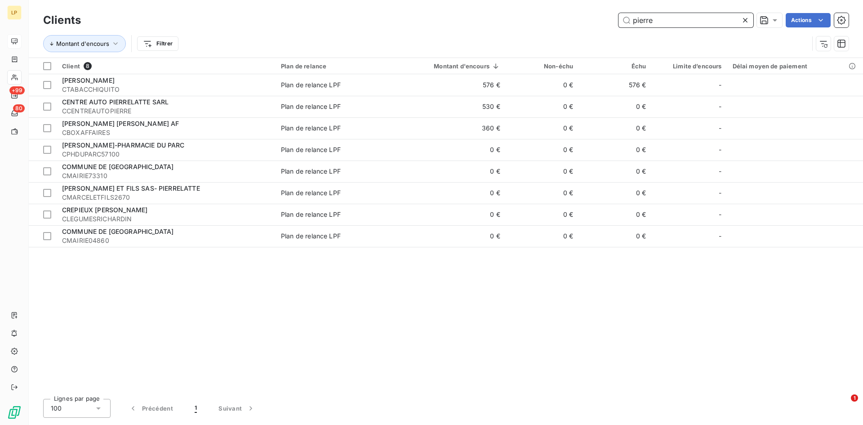
type input "pierre"
click at [749, 22] on icon at bounding box center [745, 20] width 9 height 9
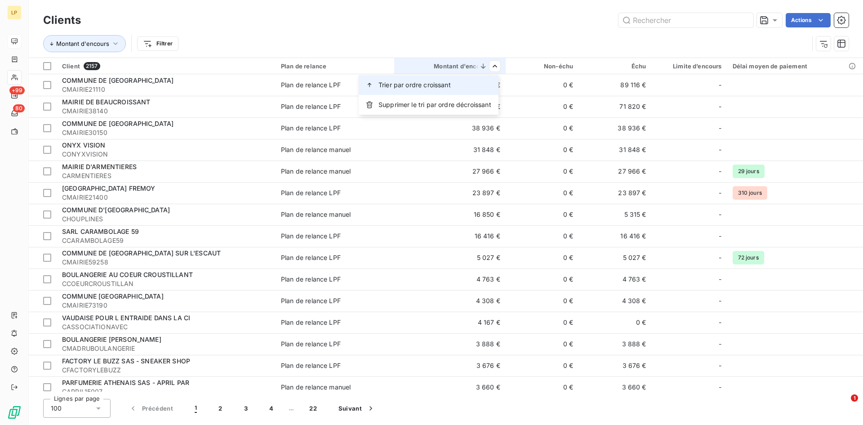
click at [489, 79] on div "Trier par ordre croissant" at bounding box center [429, 85] width 140 height 20
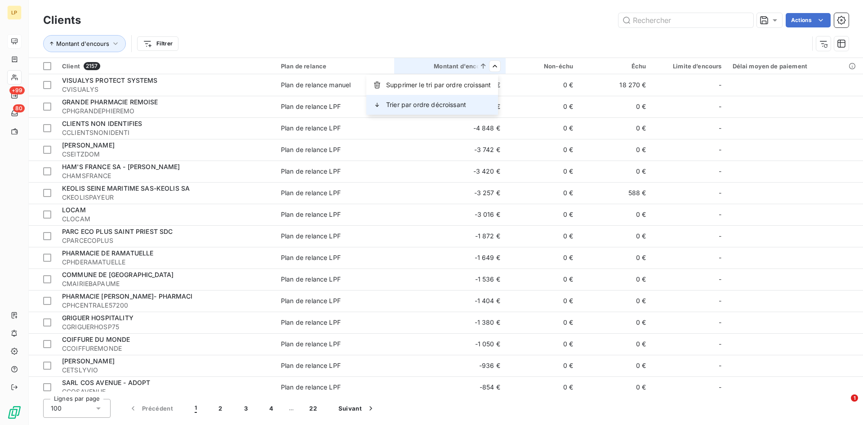
click at [472, 99] on div "Trier par ordre décroissant" at bounding box center [432, 105] width 132 height 20
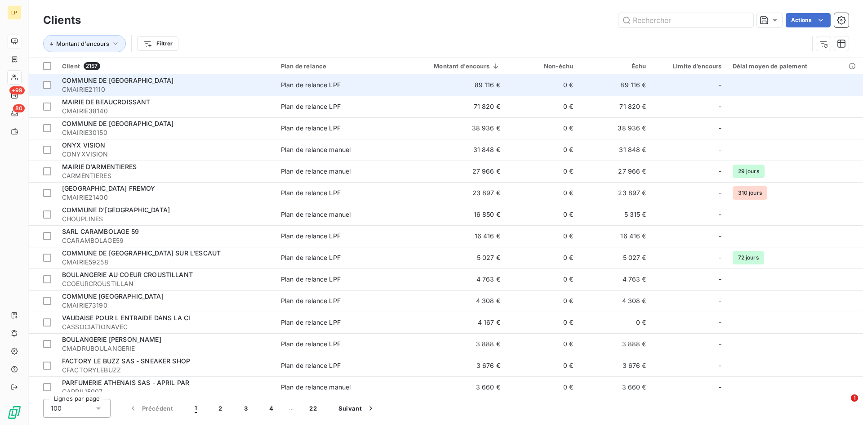
click at [461, 85] on td "89 116 €" at bounding box center [449, 85] width 111 height 22
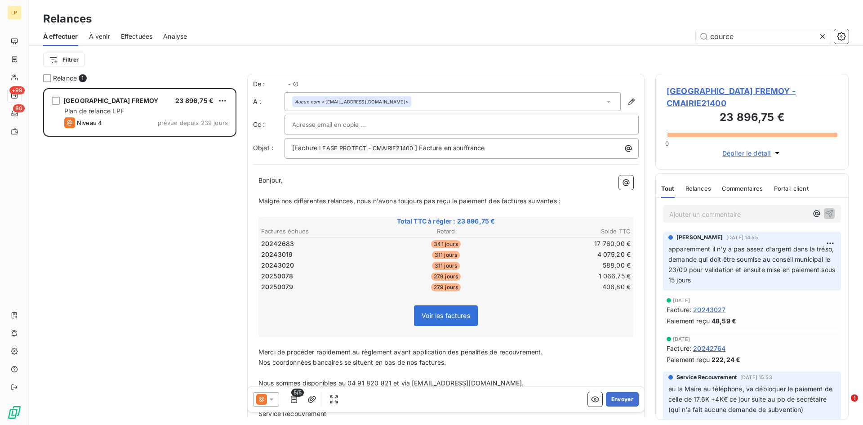
scroll to position [330, 187]
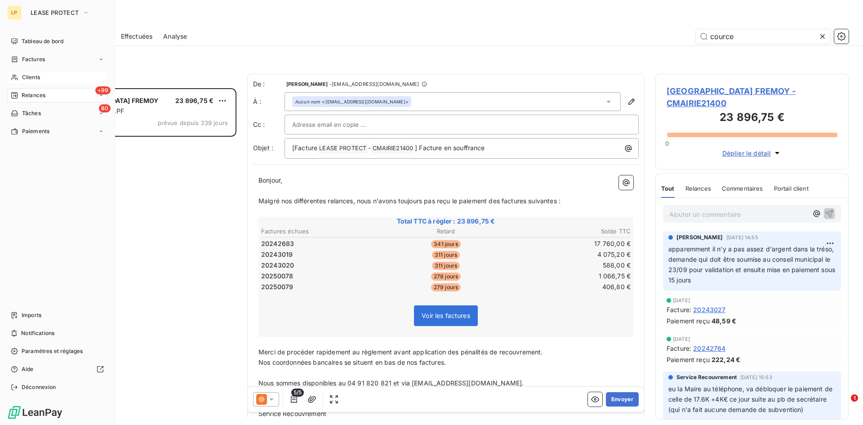
click at [30, 76] on span "Clients" at bounding box center [31, 77] width 18 height 8
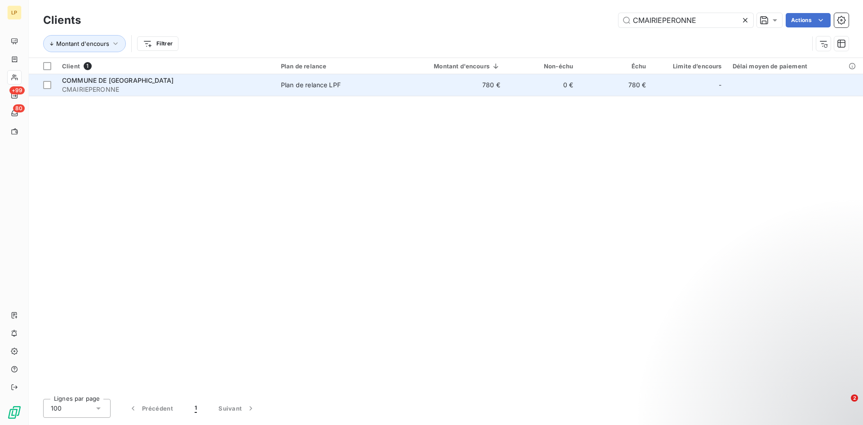
type input "CMAIRIEPERONNE"
click at [302, 92] on td "Plan de relance LPF" at bounding box center [335, 85] width 119 height 22
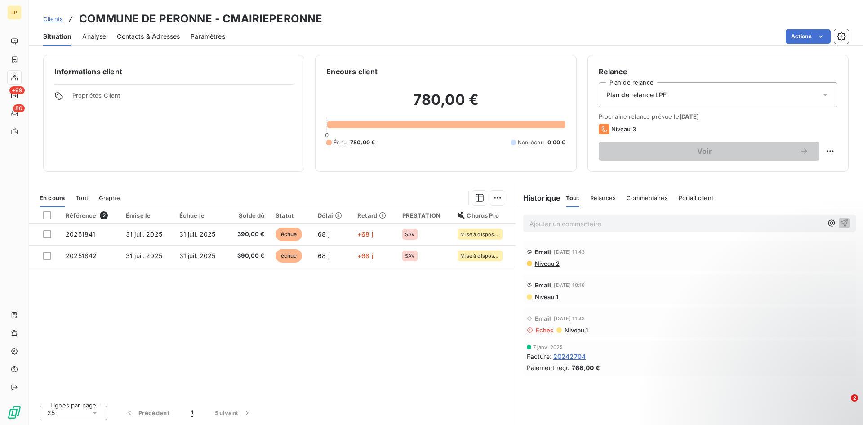
click at [47, 21] on span "Clients" at bounding box center [53, 18] width 20 height 7
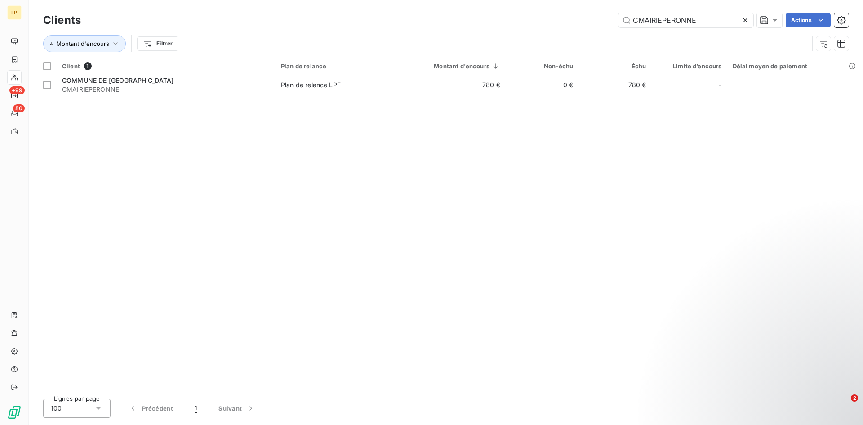
drag, startPoint x: 704, startPoint y: 22, endPoint x: 575, endPoint y: 21, distance: 128.6
click at [575, 21] on div "CMAIRIEPERONNE Actions" at bounding box center [470, 20] width 757 height 14
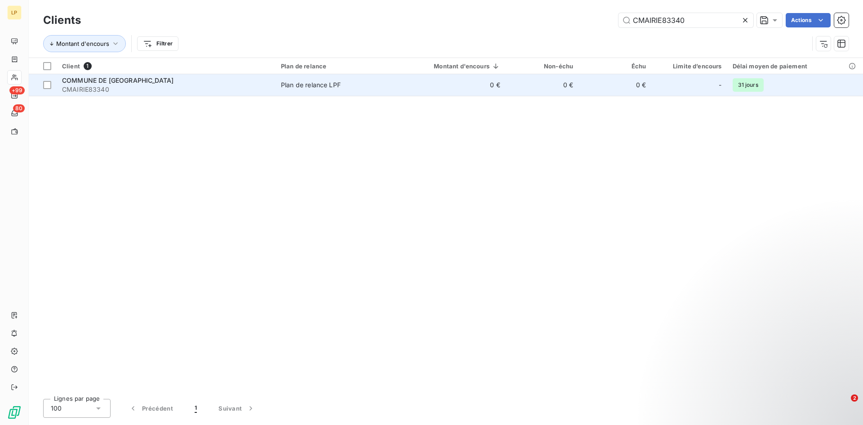
type input "CMAIRIE83340"
click at [427, 89] on td "0 €" at bounding box center [449, 85] width 111 height 22
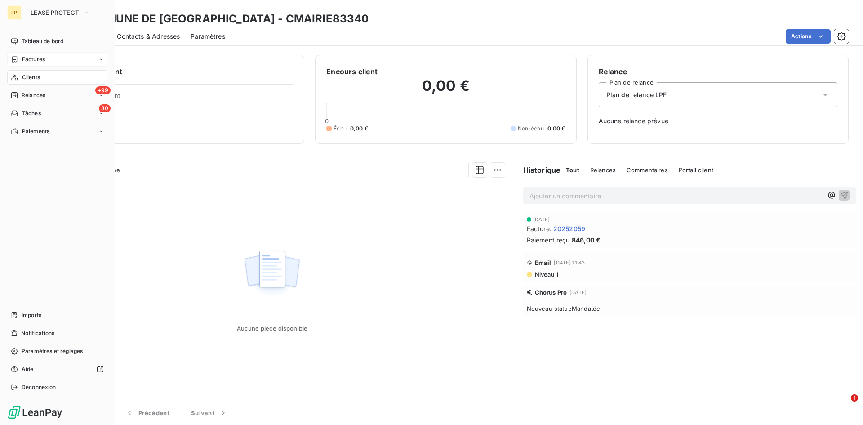
click at [33, 61] on span "Factures" at bounding box center [33, 59] width 23 height 8
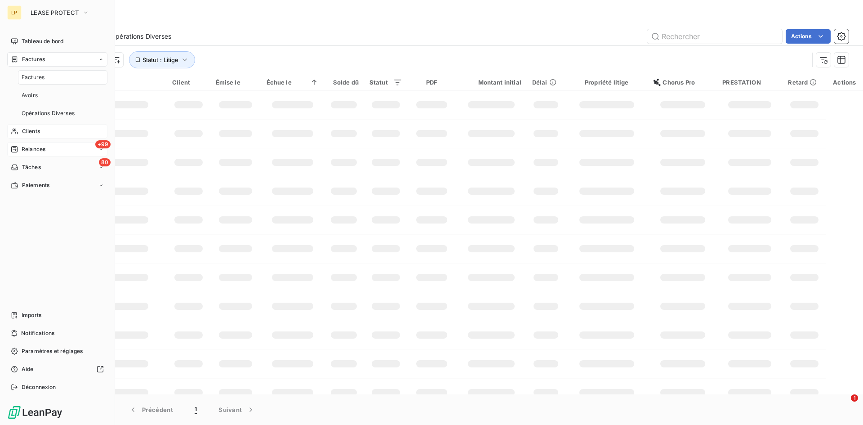
click at [43, 153] on span "Relances" at bounding box center [34, 149] width 24 height 8
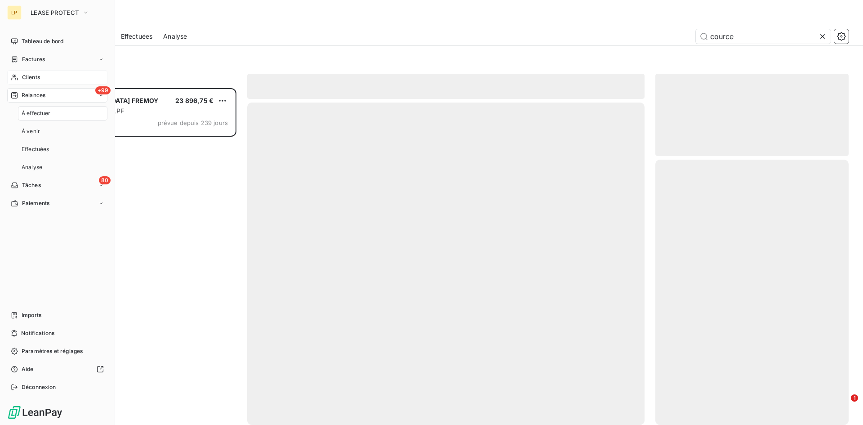
scroll to position [330, 187]
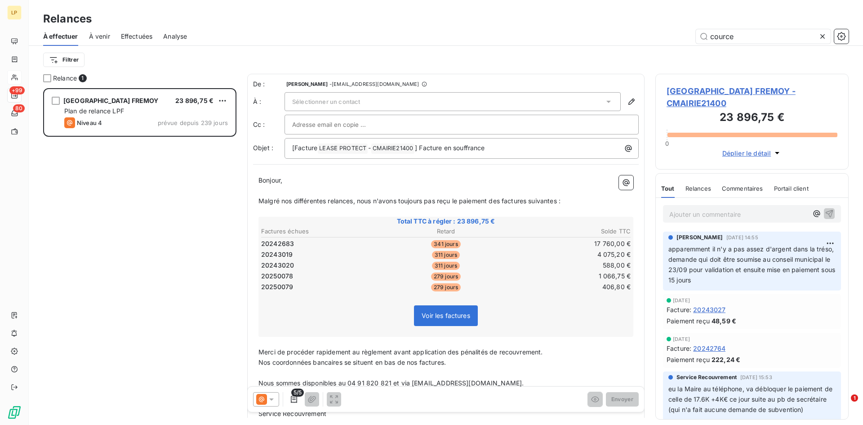
click at [272, 405] on div at bounding box center [266, 399] width 26 height 14
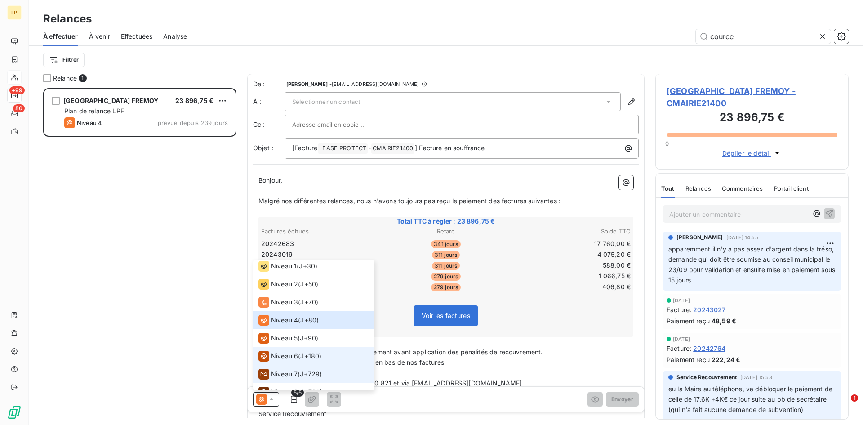
scroll to position [31, 0]
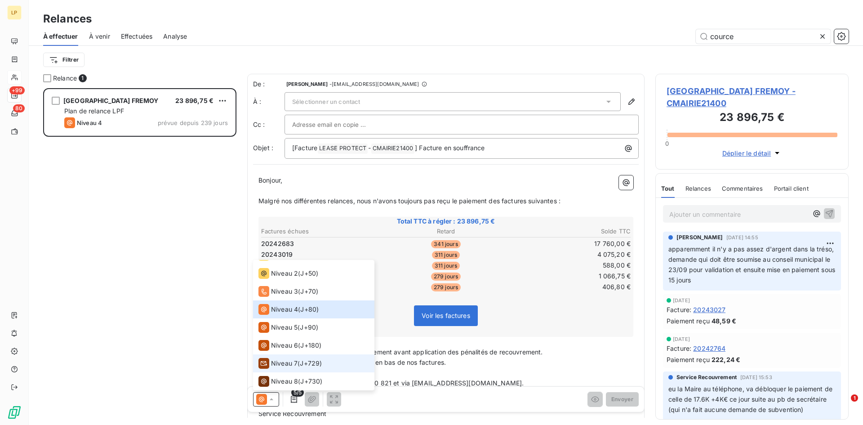
click at [294, 368] on div "Niveau 7" at bounding box center [277, 363] width 39 height 11
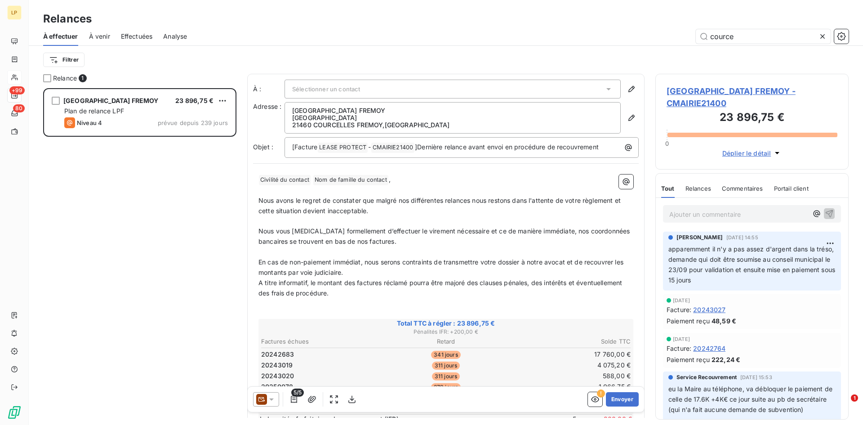
click at [264, 398] on icon at bounding box center [261, 399] width 7 height 4
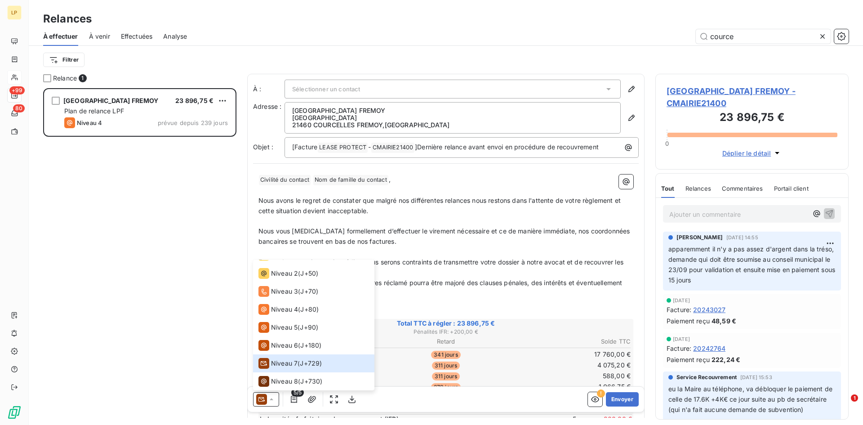
click at [399, 209] on p "Nous avons le regret de constater que malgré nos différentes relances nous rest…" at bounding box center [445, 206] width 375 height 21
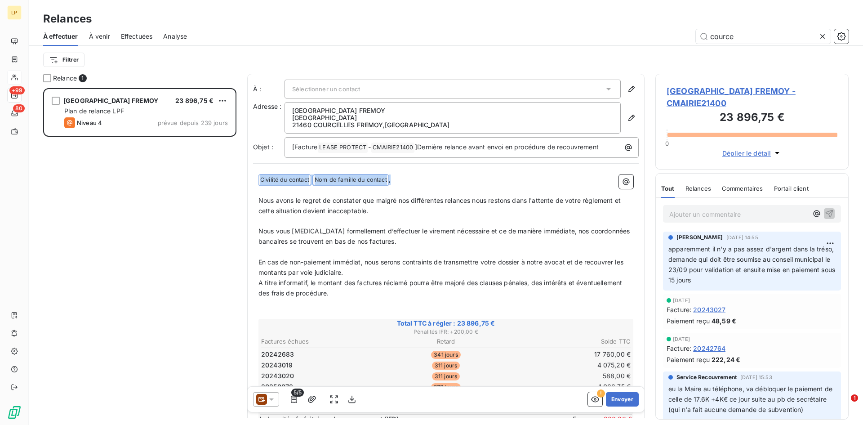
drag, startPoint x: 410, startPoint y: 178, endPoint x: 251, endPoint y: 175, distance: 159.6
click at [251, 175] on div "À : Sélectionner un contact Adresse : MAIRIE DE COURCELLES FREMOY RUE GUENEAU 2…" at bounding box center [445, 285] width 397 height 422
click at [604, 85] on icon at bounding box center [608, 89] width 9 height 9
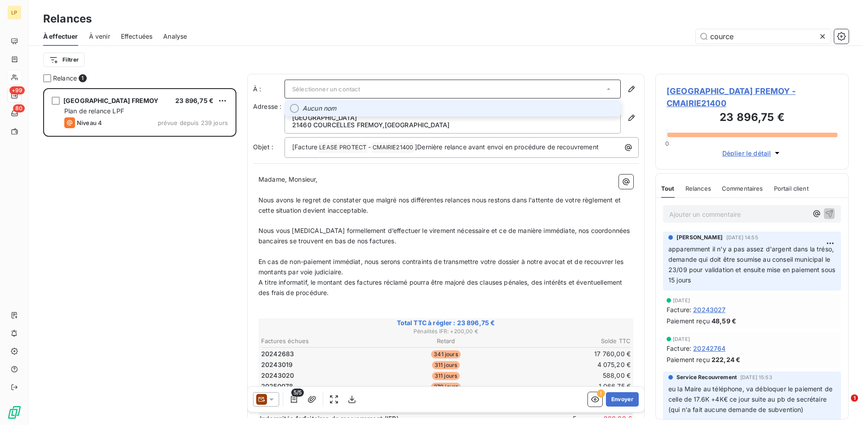
click at [338, 210] on span "Nous avons le regret de constater que malgré nos différentes relances nous rest…" at bounding box center [440, 205] width 364 height 18
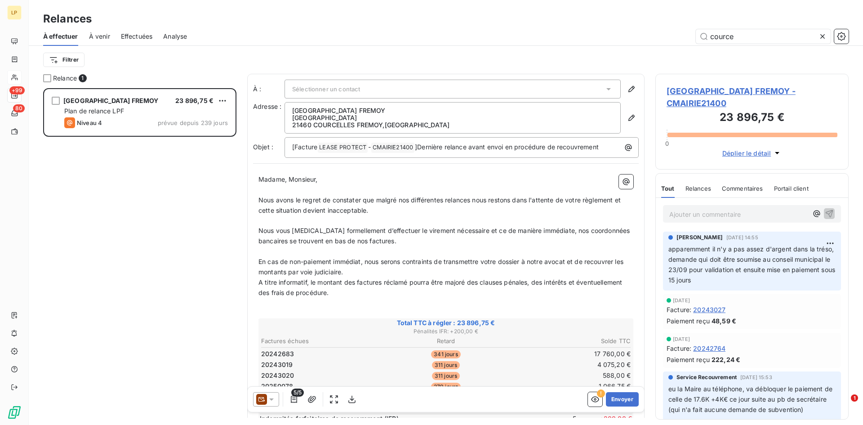
click at [267, 172] on div "Madame, Monsieur, ﻿ Nous avons le regret de constater que malgré nos différente…" at bounding box center [446, 329] width 386 height 320
click at [263, 180] on span "Madame, Monsieur," at bounding box center [287, 179] width 59 height 8
click at [261, 178] on span "Madame, Monsieur," at bounding box center [287, 179] width 59 height 8
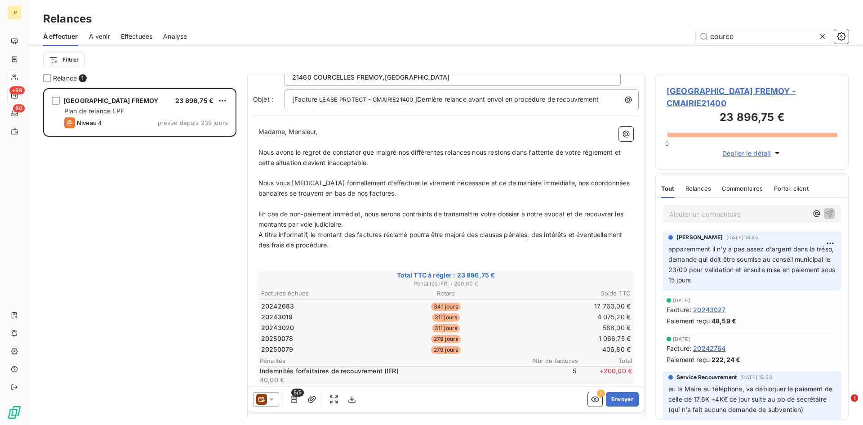
scroll to position [0, 0]
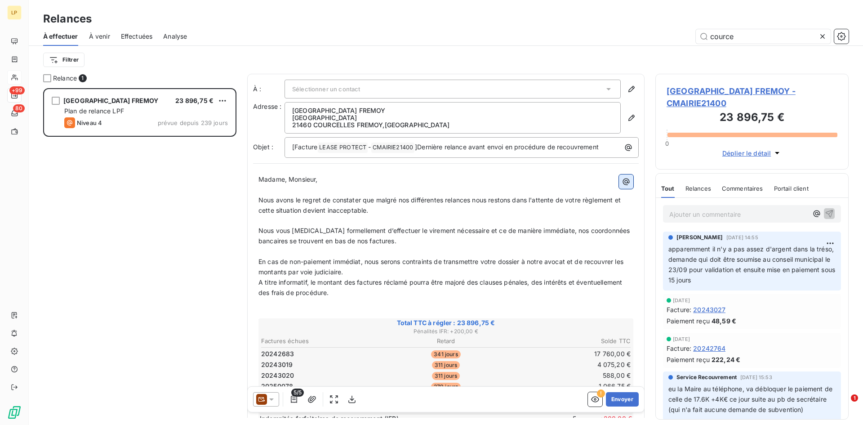
click at [623, 185] on icon "button" at bounding box center [626, 181] width 7 height 7
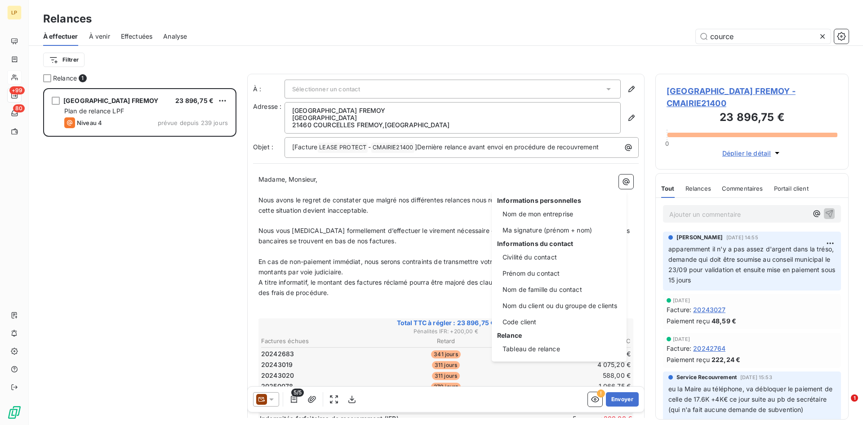
click at [332, 188] on html "LP +99 80 Relances À effectuer À venir Effectuées Analyse cource Filtrer Relanc…" at bounding box center [431, 212] width 863 height 425
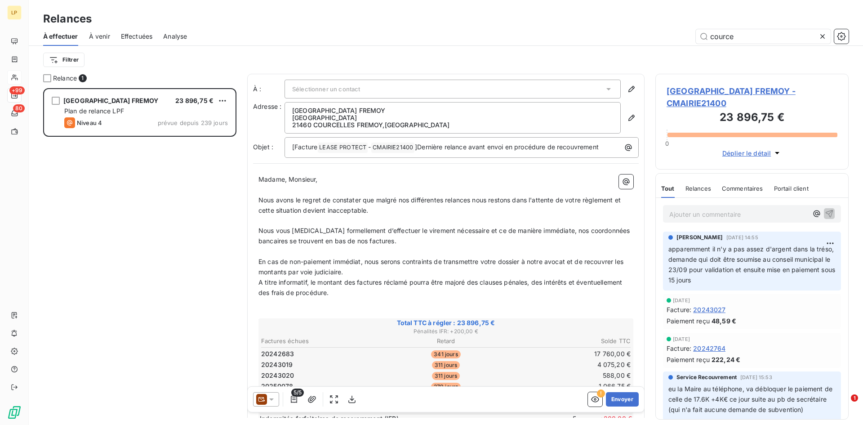
click at [262, 180] on span "Madame, Monsieur," at bounding box center [287, 179] width 59 height 8
click at [591, 399] on icon "button" at bounding box center [595, 399] width 9 height 9
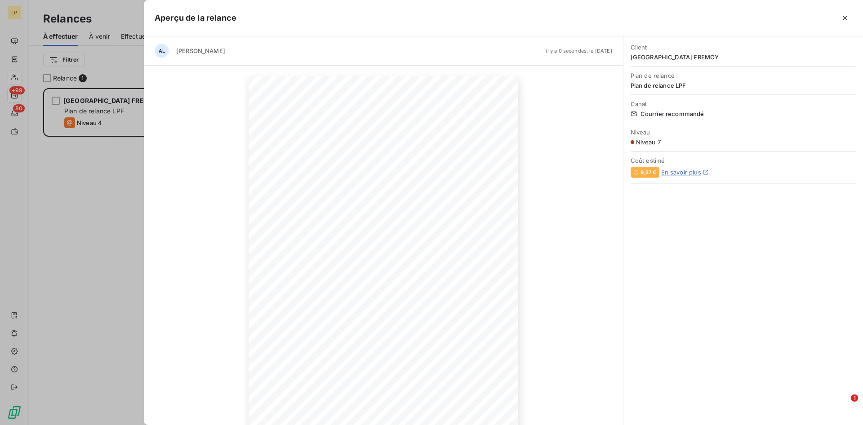
drag, startPoint x: 843, startPoint y: 22, endPoint x: 831, endPoint y: 42, distance: 23.4
click at [843, 22] on icon "button" at bounding box center [845, 17] width 9 height 9
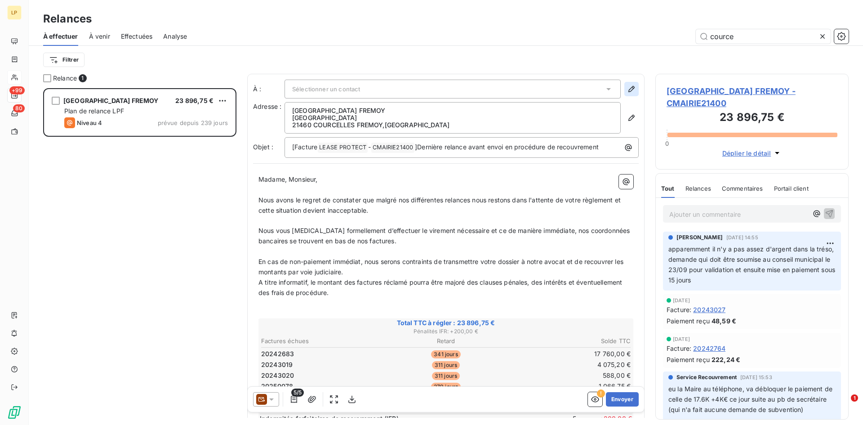
click at [628, 88] on icon "button" at bounding box center [631, 89] width 9 height 9
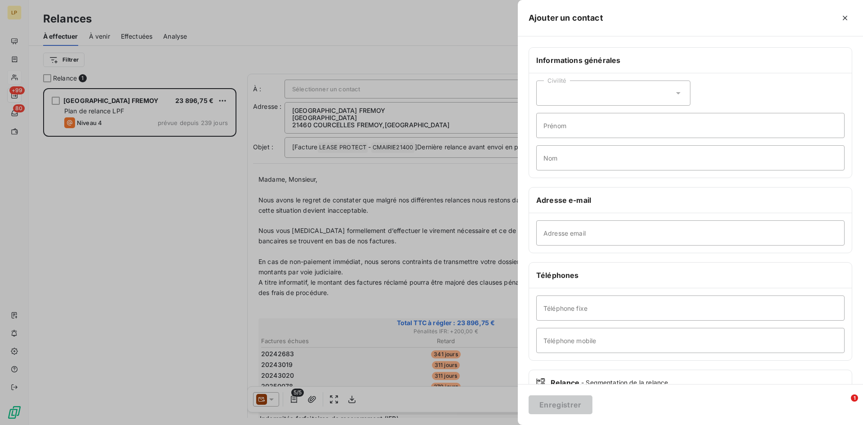
click at [604, 87] on div "Civilité" at bounding box center [613, 92] width 154 height 25
click at [596, 115] on li "Madame" at bounding box center [613, 115] width 154 height 16
click at [586, 124] on input "Prénom" at bounding box center [690, 125] width 308 height 25
type input "La"
type input "Maire"
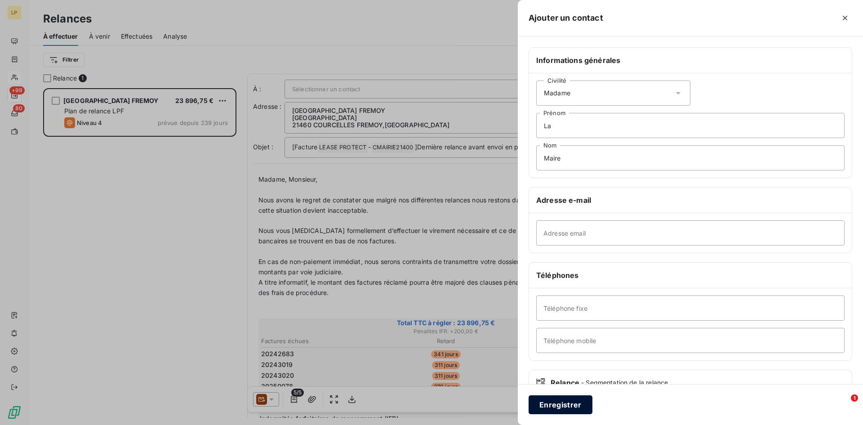
click at [570, 407] on button "Enregistrer" at bounding box center [561, 404] width 64 height 19
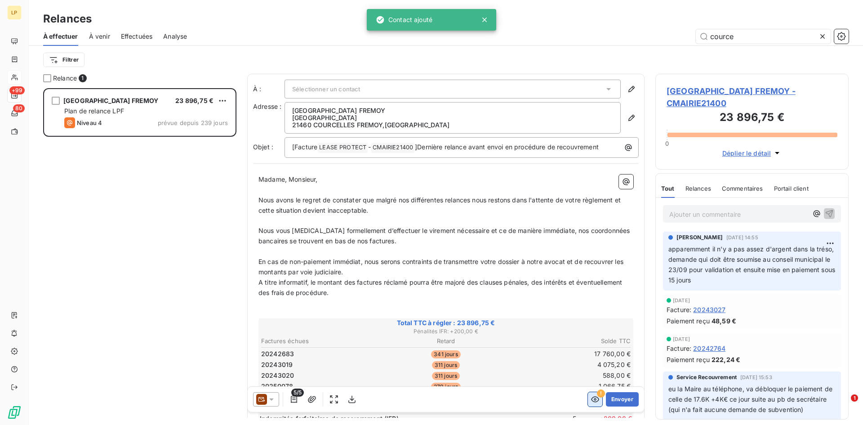
click at [591, 397] on icon "button" at bounding box center [595, 400] width 8 height 6
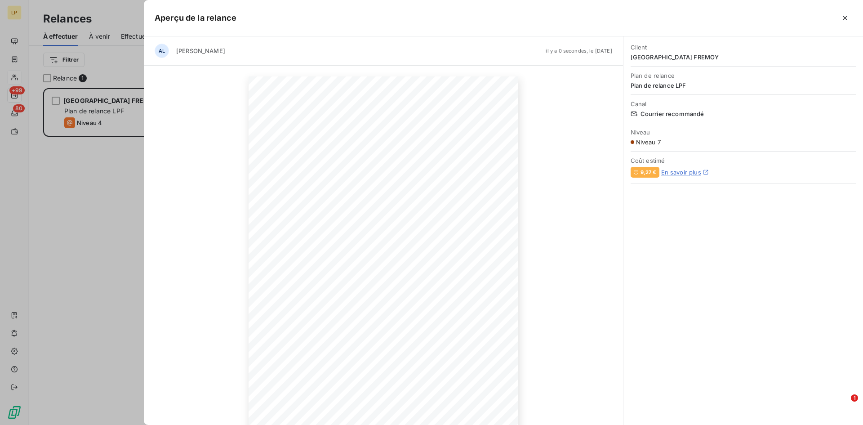
click at [72, 218] on div at bounding box center [431, 212] width 863 height 425
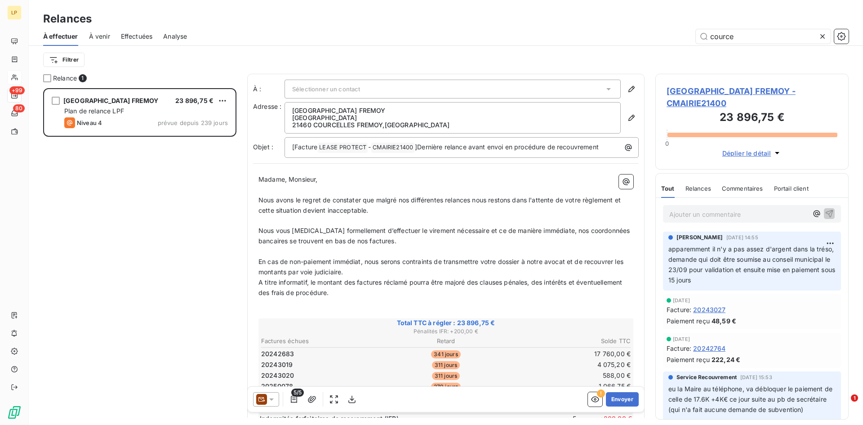
click at [606, 89] on icon at bounding box center [608, 89] width 9 height 9
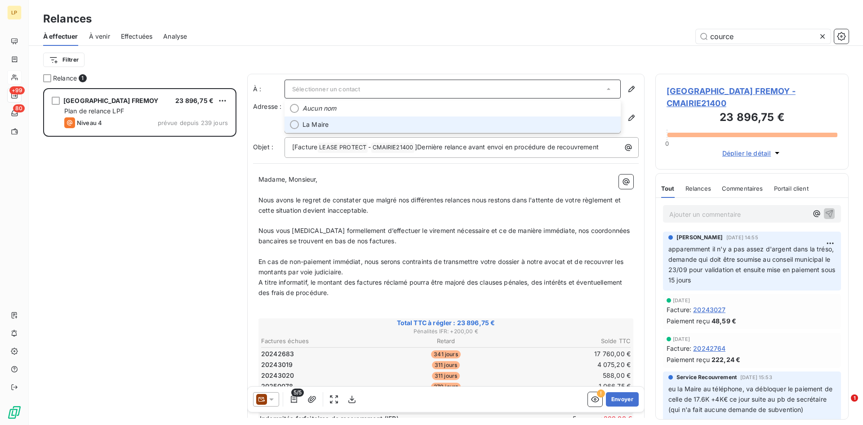
click at [489, 122] on span "La Maire" at bounding box center [459, 124] width 313 height 9
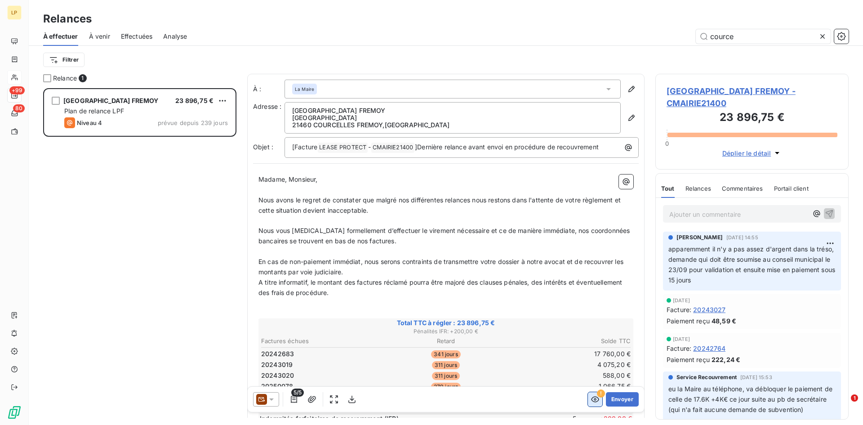
click at [591, 400] on icon "button" at bounding box center [595, 399] width 9 height 9
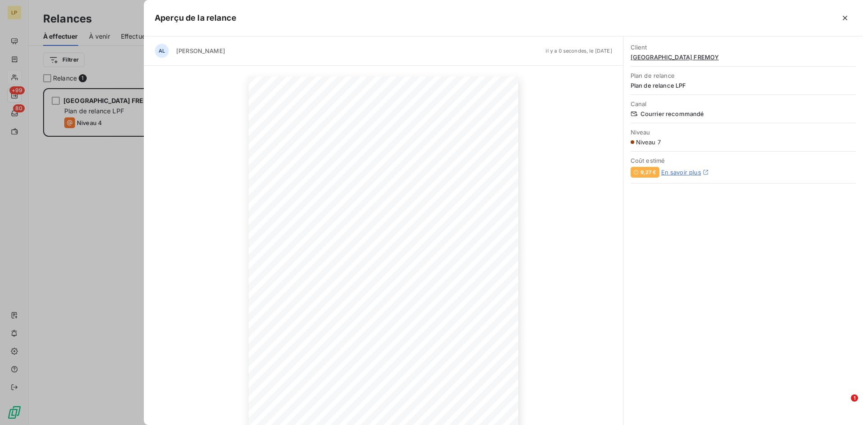
click at [102, 216] on div at bounding box center [431, 212] width 863 height 425
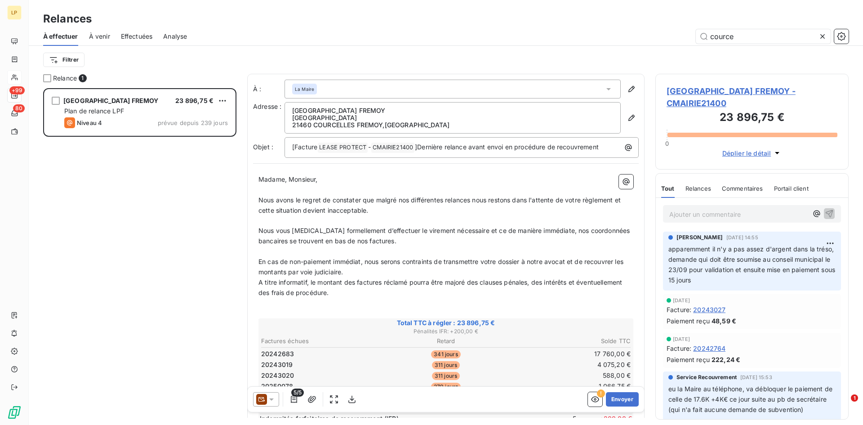
click at [604, 88] on icon at bounding box center [608, 89] width 9 height 9
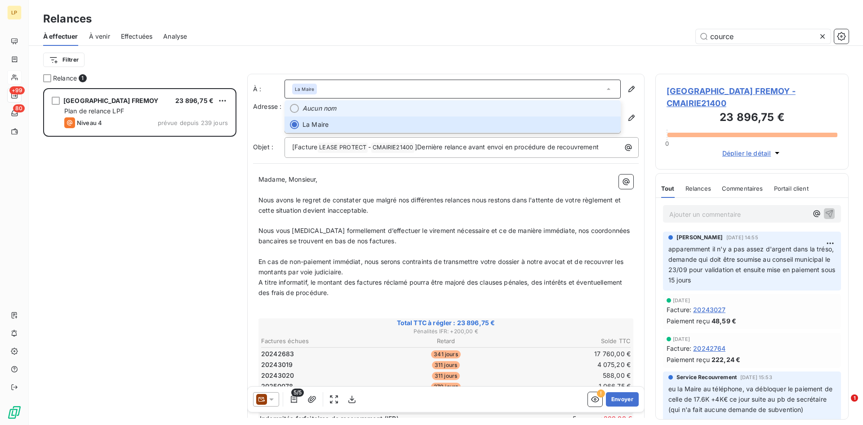
click at [464, 114] on li "Aucun nom" at bounding box center [453, 108] width 336 height 16
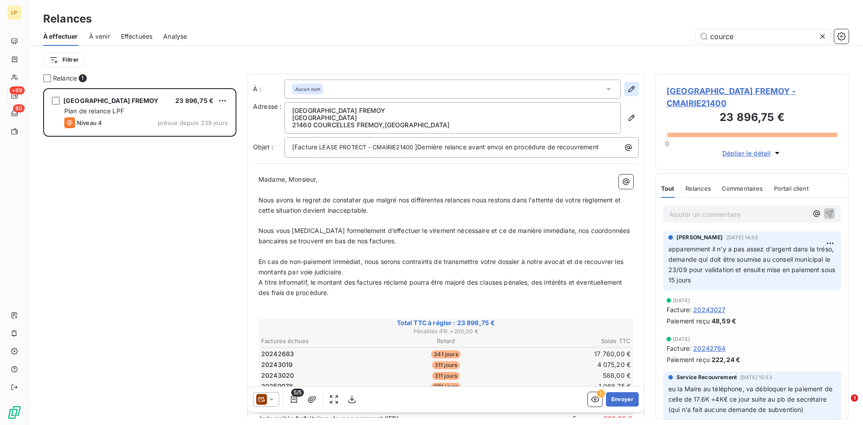
click at [627, 87] on icon "button" at bounding box center [631, 89] width 9 height 9
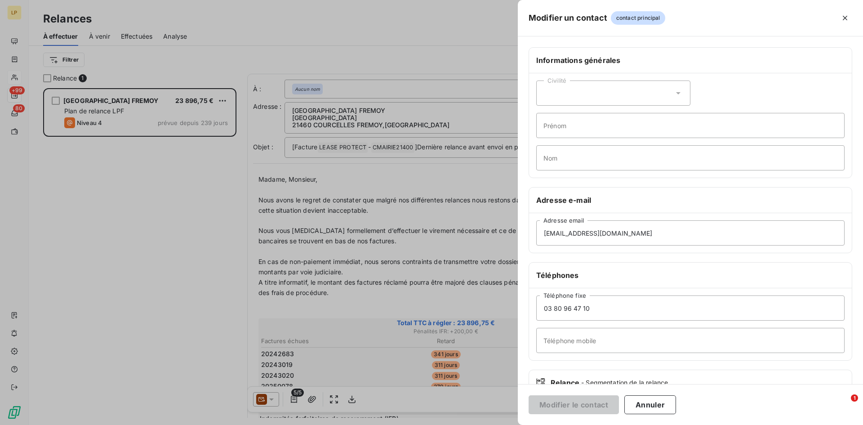
click at [505, 93] on div at bounding box center [431, 212] width 863 height 425
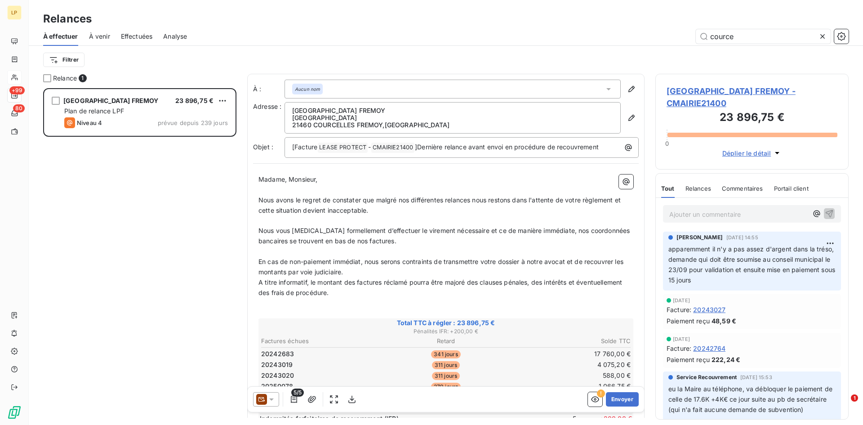
click at [359, 185] on p "﻿" at bounding box center [445, 190] width 375 height 10
click at [259, 179] on span "Madame, Monsieur," at bounding box center [287, 179] width 59 height 8
click at [294, 143] on span "[Facture" at bounding box center [304, 147] width 25 height 8
click at [291, 144] on div "[Facture LEASE PROTECT ﻿ - CMAIRIE21400 ﻿ ]Dernière relance avant envoi en proc…" at bounding box center [462, 146] width 348 height 13
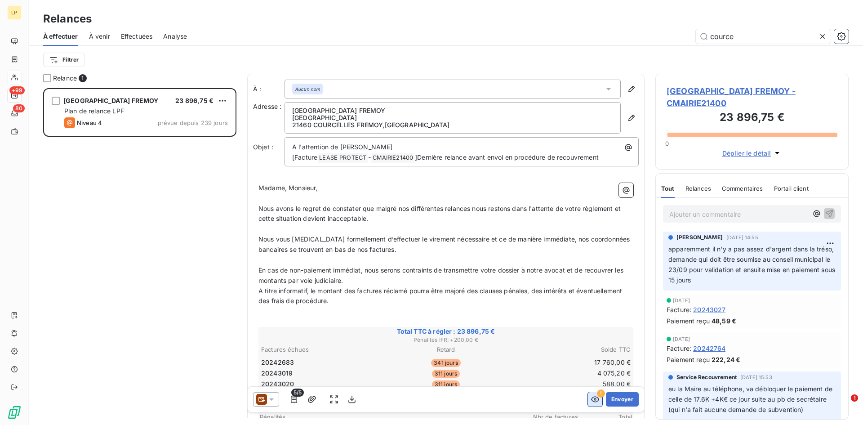
click at [591, 396] on icon "button" at bounding box center [595, 399] width 9 height 9
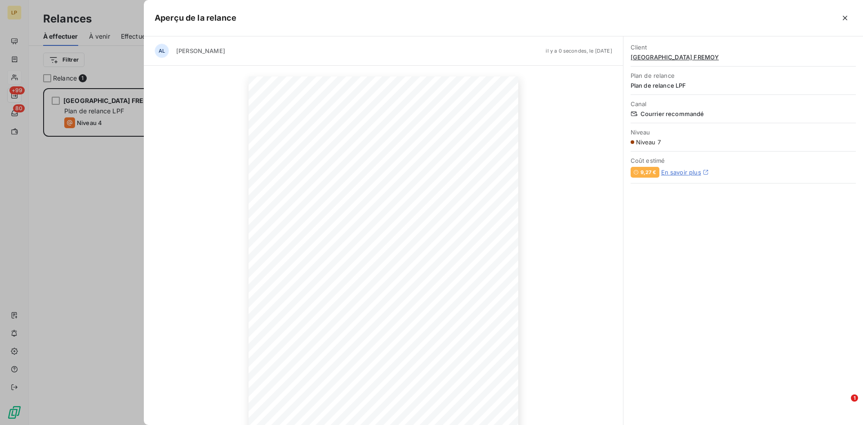
click at [69, 243] on div at bounding box center [431, 212] width 863 height 425
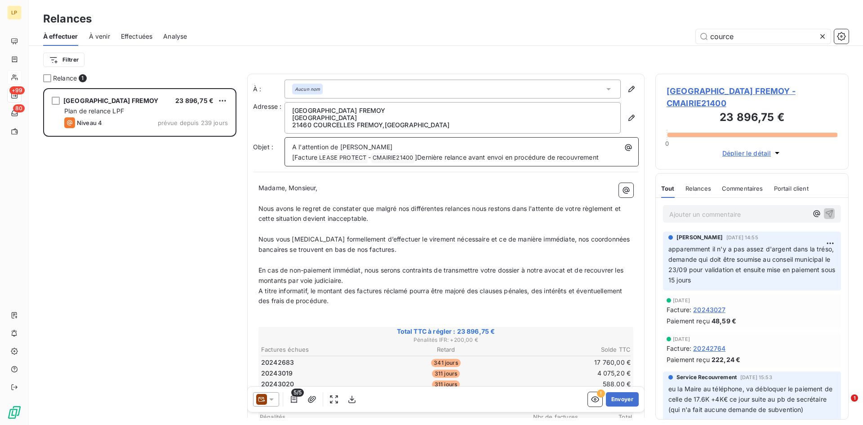
click at [397, 156] on span "CMAIRIE21400 ﻿" at bounding box center [392, 158] width 43 height 10
click at [404, 141] on div "A l'attention de Madame La Maire [Facture LEASE PROTECT ﻿ - CMAIRIE21400 ﻿ ]Der…" at bounding box center [462, 151] width 348 height 23
drag, startPoint x: 407, startPoint y: 143, endPoint x: 290, endPoint y: 142, distance: 117.3
click at [290, 142] on div "A l'attention de Madame La Maire [Facture LEASE PROTECT ﻿ - CMAIRIE21400 ﻿ ]Der…" at bounding box center [462, 151] width 348 height 23
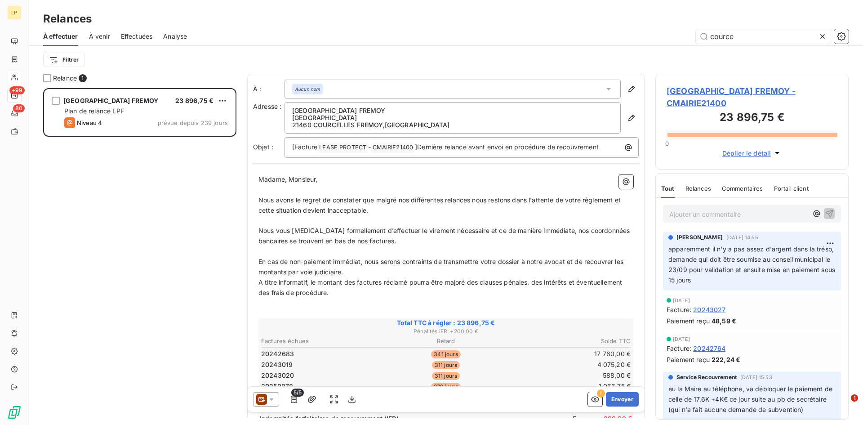
drag, startPoint x: 322, startPoint y: 182, endPoint x: 258, endPoint y: 178, distance: 63.5
click at [258, 178] on p "Madame, Monsieur," at bounding box center [445, 179] width 375 height 10
click at [591, 403] on icon "button" at bounding box center [595, 399] width 9 height 9
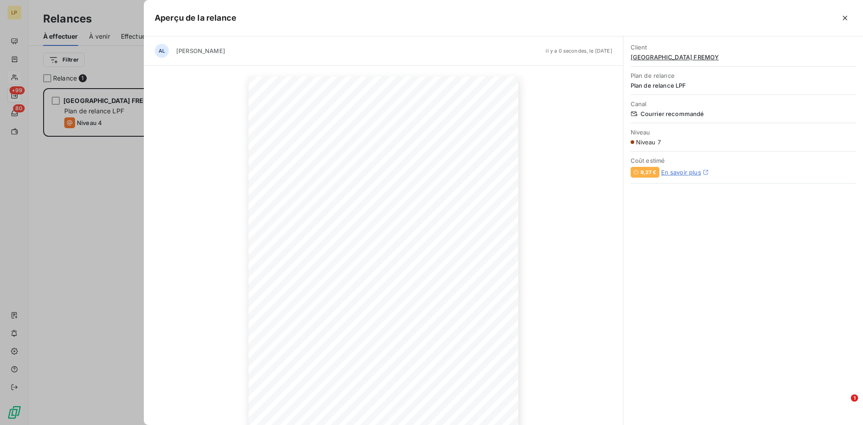
scroll to position [44, 0]
click at [397, 394] on icon "button" at bounding box center [398, 394] width 9 height 9
click at [128, 334] on div at bounding box center [431, 212] width 863 height 425
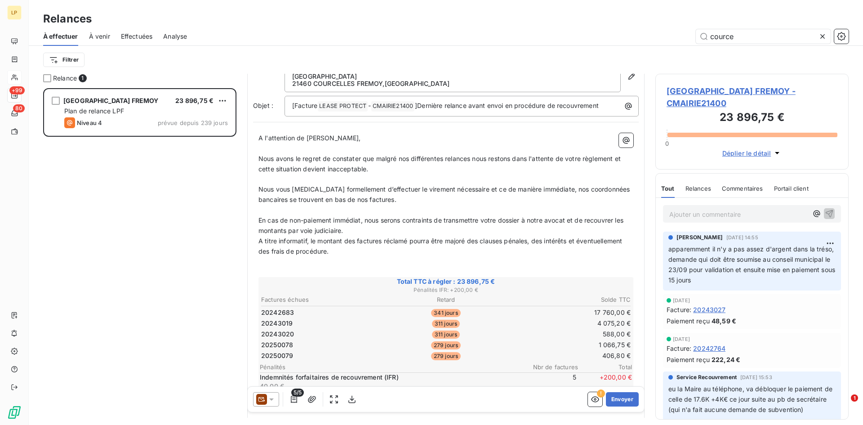
scroll to position [0, 0]
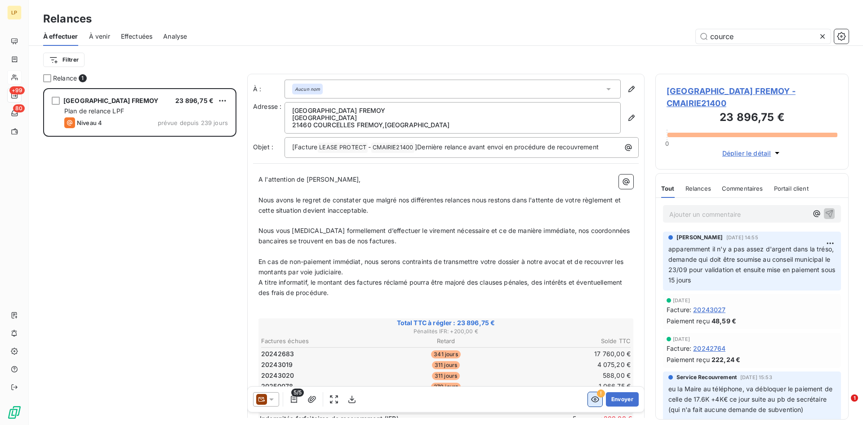
click at [591, 401] on icon "button" at bounding box center [595, 400] width 8 height 6
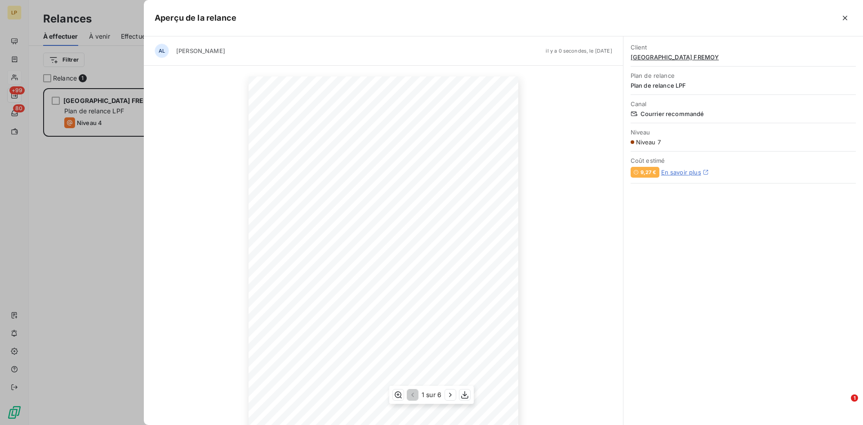
scroll to position [44, 0]
click at [844, 19] on icon "button" at bounding box center [845, 18] width 4 height 4
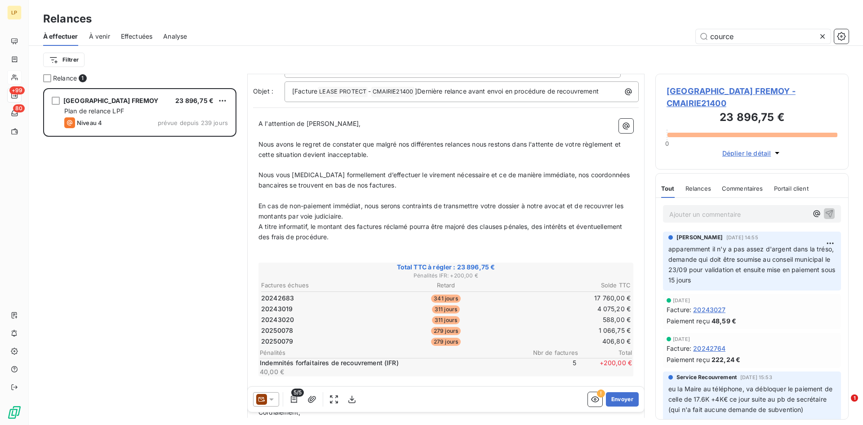
scroll to position [113, 0]
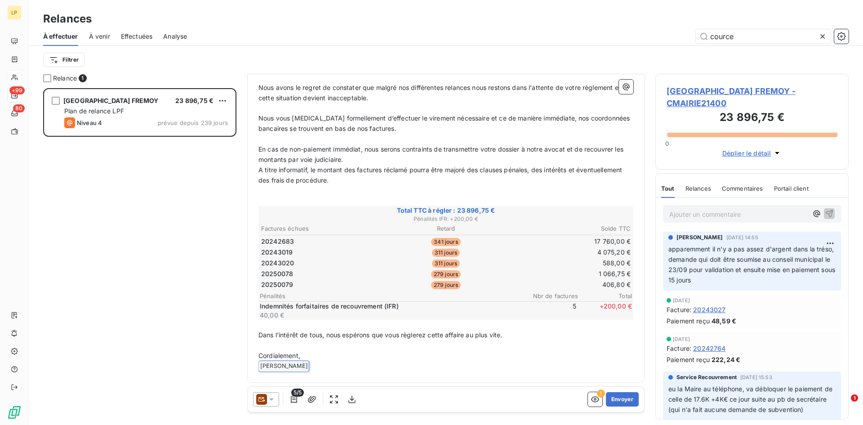
drag, startPoint x: 301, startPoint y: 364, endPoint x: 264, endPoint y: 369, distance: 37.2
click at [263, 369] on p "﻿ Alice Brun ﻿ ﻿" at bounding box center [445, 366] width 375 height 11
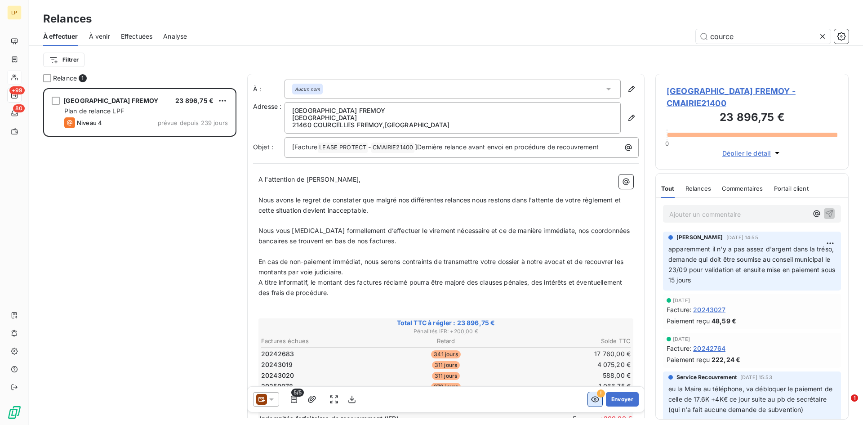
click at [591, 402] on icon "button" at bounding box center [595, 399] width 9 height 9
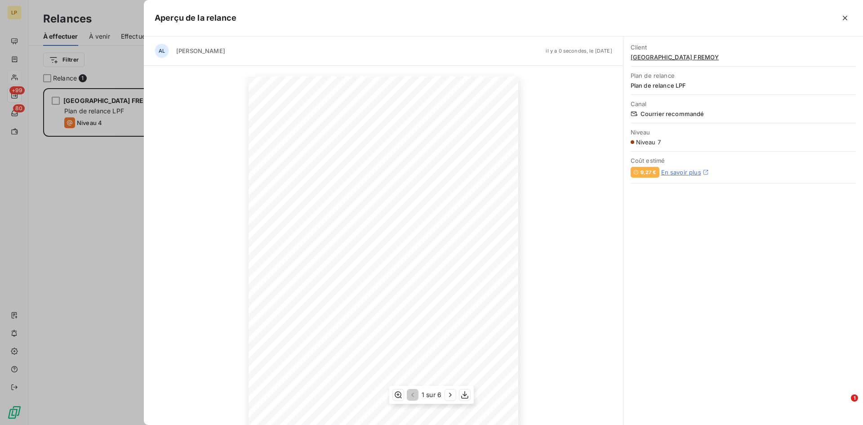
scroll to position [44, 0]
click at [451, 397] on icon "button" at bounding box center [450, 394] width 9 height 9
click at [451, 397] on icon "button" at bounding box center [451, 394] width 9 height 9
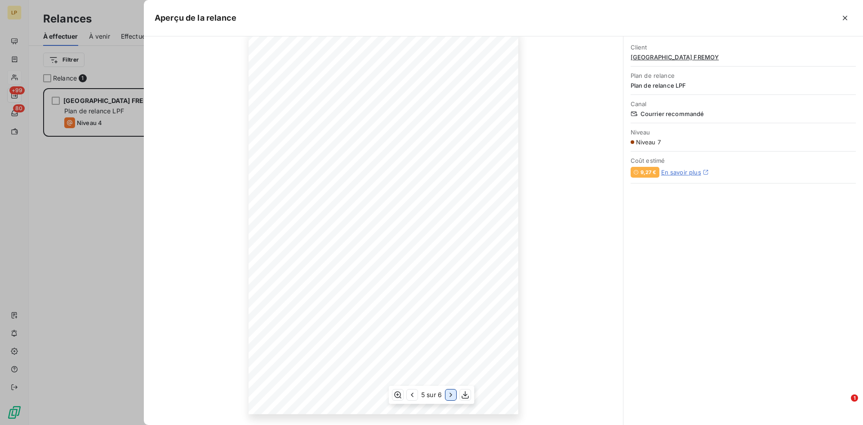
click at [451, 397] on icon "button" at bounding box center [450, 394] width 9 height 9
click at [415, 396] on icon "button" at bounding box center [411, 394] width 9 height 9
click at [415, 396] on icon "button" at bounding box center [412, 394] width 9 height 9
click at [415, 396] on icon "button" at bounding box center [411, 394] width 9 height 9
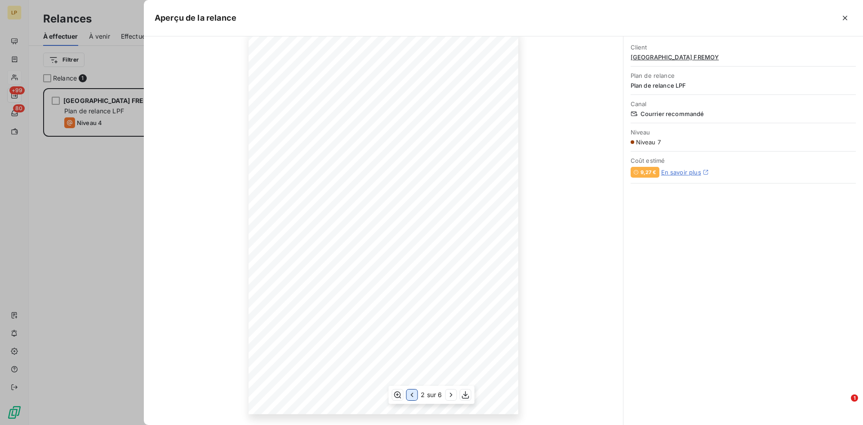
click at [415, 396] on icon "button" at bounding box center [411, 394] width 9 height 9
click at [844, 19] on icon "button" at bounding box center [845, 18] width 4 height 4
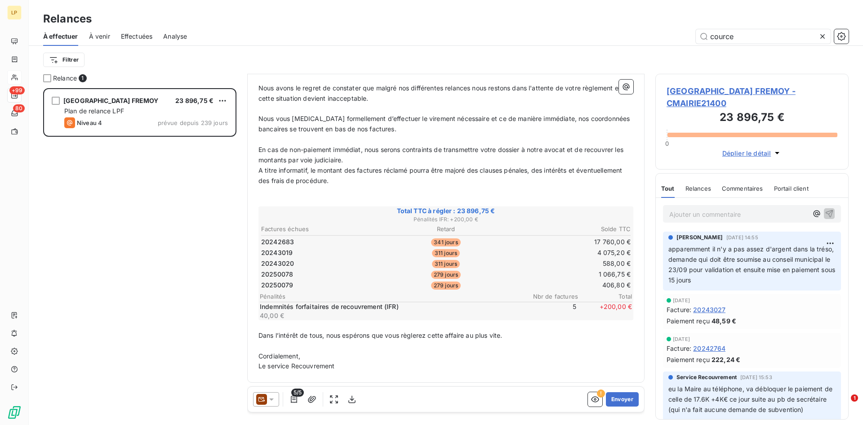
scroll to position [0, 0]
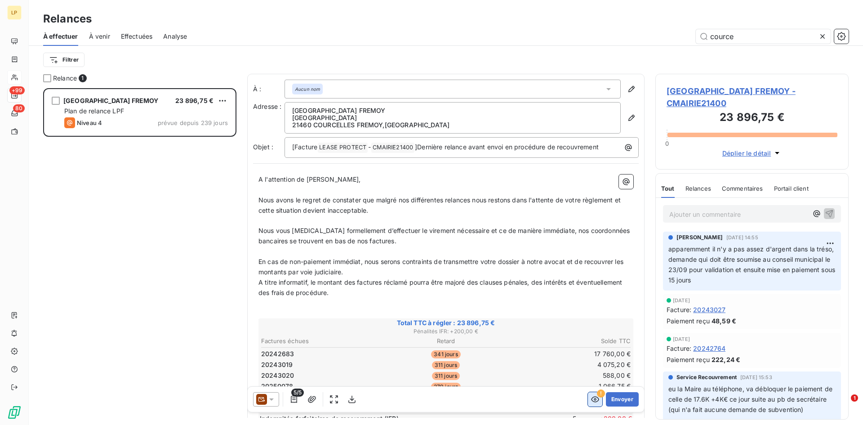
click at [591, 395] on icon "button" at bounding box center [595, 399] width 9 height 9
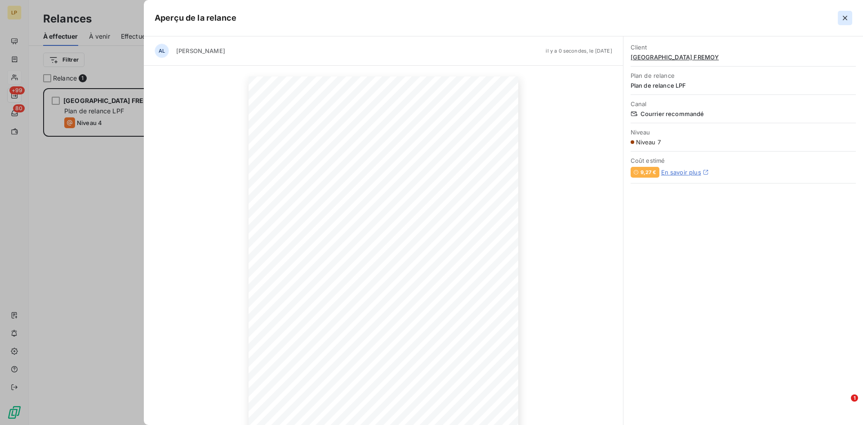
click at [847, 18] on icon "button" at bounding box center [845, 17] width 9 height 9
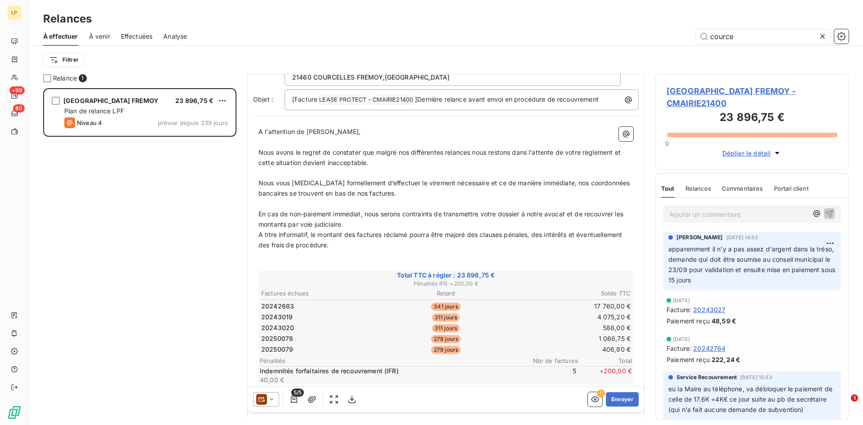
scroll to position [112, 0]
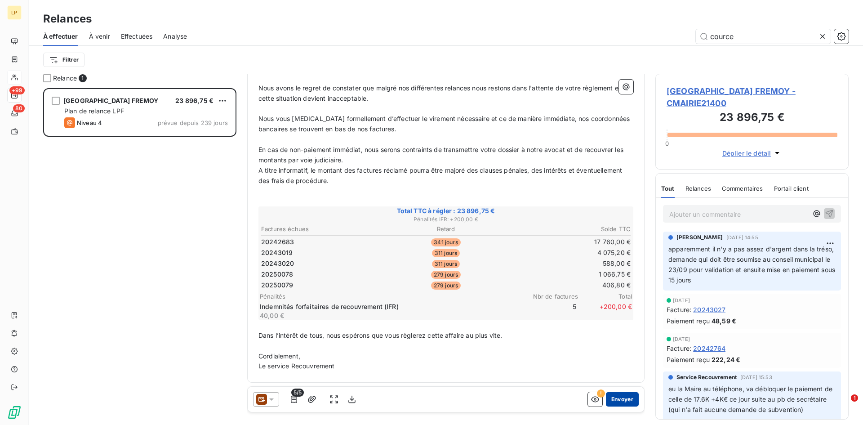
click at [624, 402] on button "Envoyer" at bounding box center [622, 399] width 33 height 14
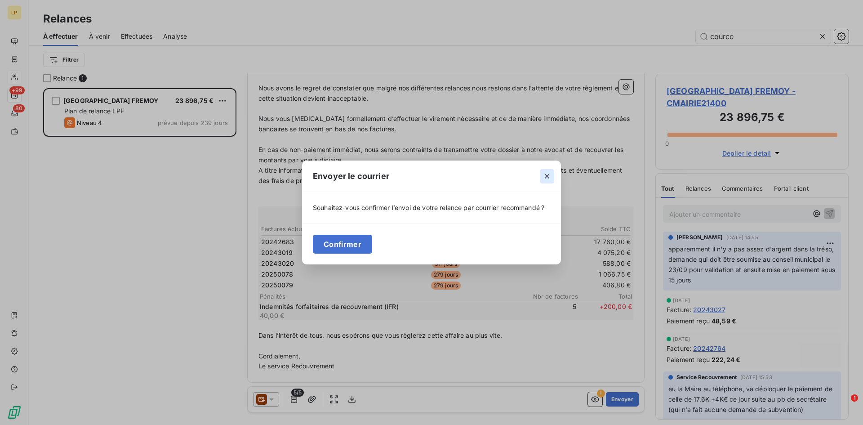
click at [546, 180] on icon "button" at bounding box center [547, 176] width 9 height 9
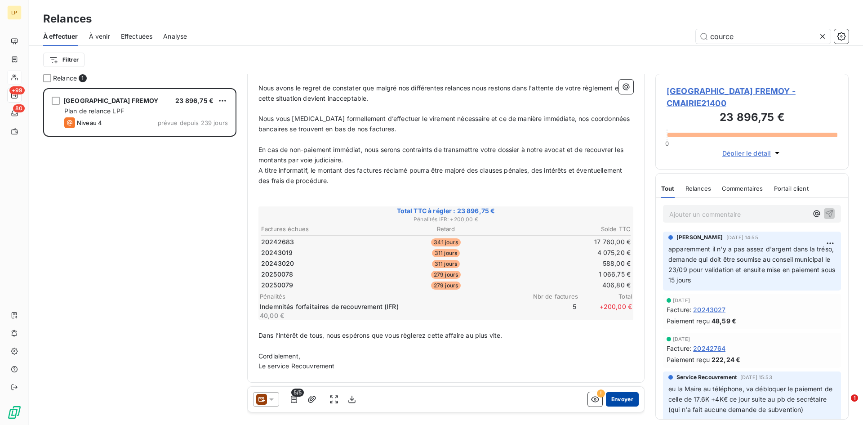
click at [621, 405] on button "Envoyer" at bounding box center [622, 399] width 33 height 14
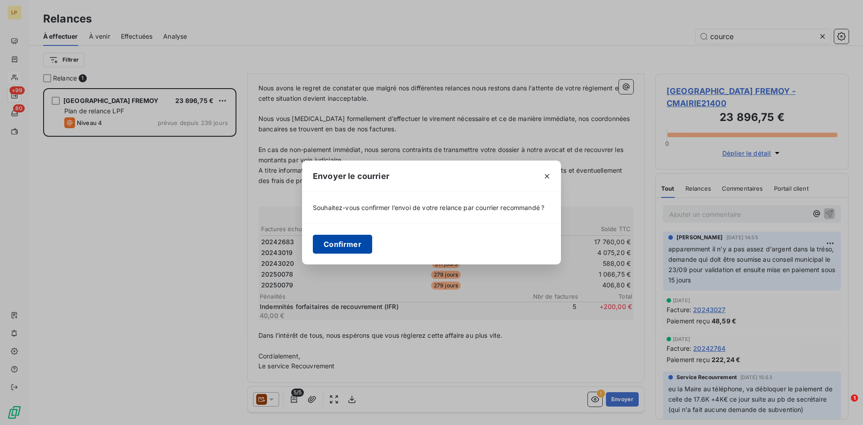
click at [340, 239] on button "Confirmer" at bounding box center [342, 244] width 59 height 19
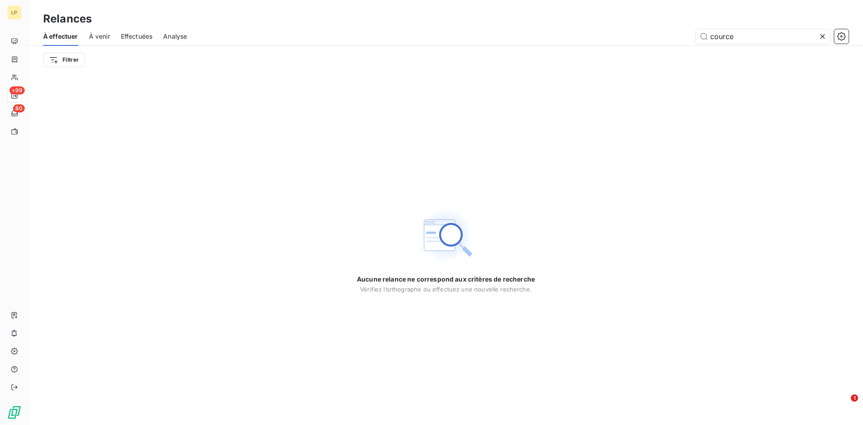
click at [139, 39] on span "Effectuées" at bounding box center [137, 36] width 32 height 9
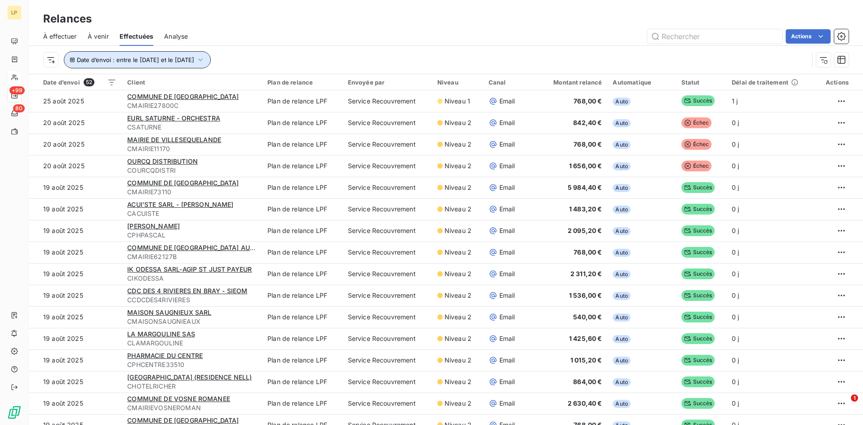
click at [205, 61] on icon "button" at bounding box center [200, 59] width 9 height 9
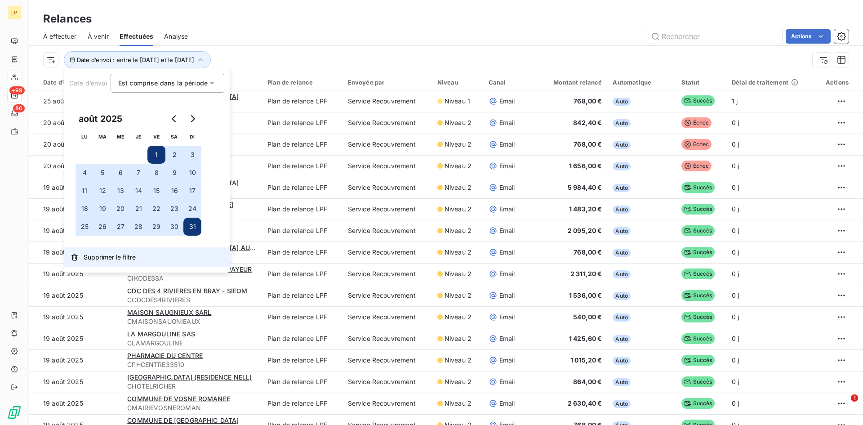
click at [120, 258] on span "Supprimer le filtre" at bounding box center [110, 257] width 52 height 9
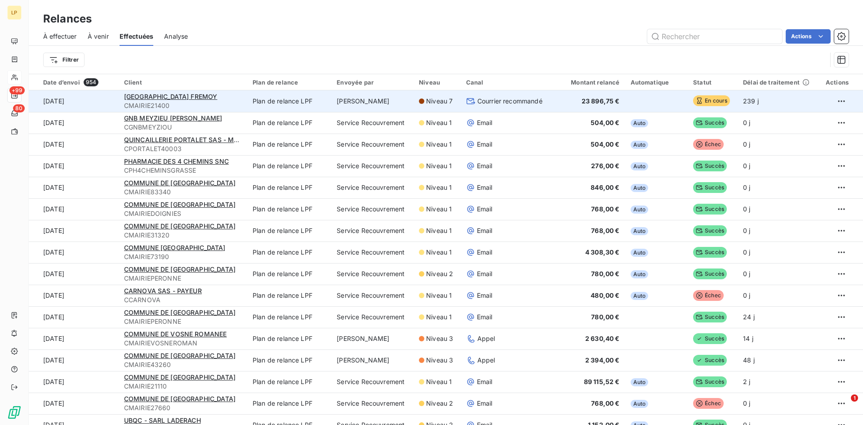
click at [528, 100] on span "Courrier recommandé" at bounding box center [509, 101] width 65 height 9
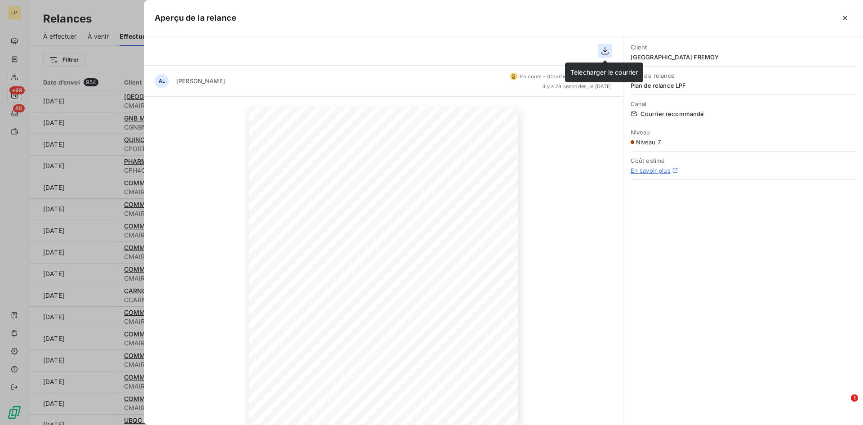
click at [606, 53] on icon "button" at bounding box center [605, 50] width 9 height 9
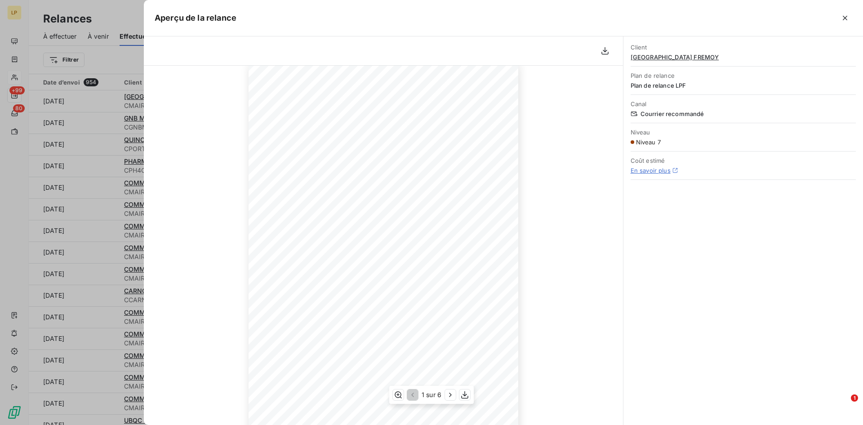
scroll to position [75, 0]
click at [448, 394] on icon "button" at bounding box center [450, 394] width 9 height 9
click at [448, 394] on icon "button" at bounding box center [451, 394] width 9 height 9
click at [844, 17] on icon "button" at bounding box center [845, 18] width 4 height 4
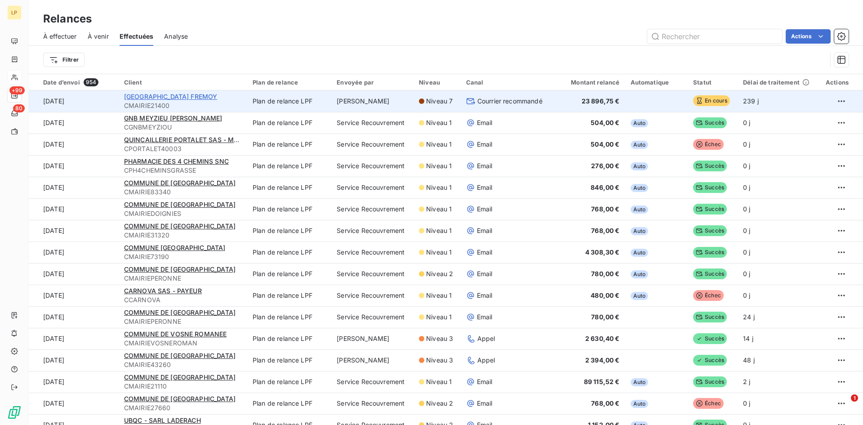
click at [174, 96] on span "MAIRIE DE COURCELLES FREMOY" at bounding box center [171, 97] width 94 height 8
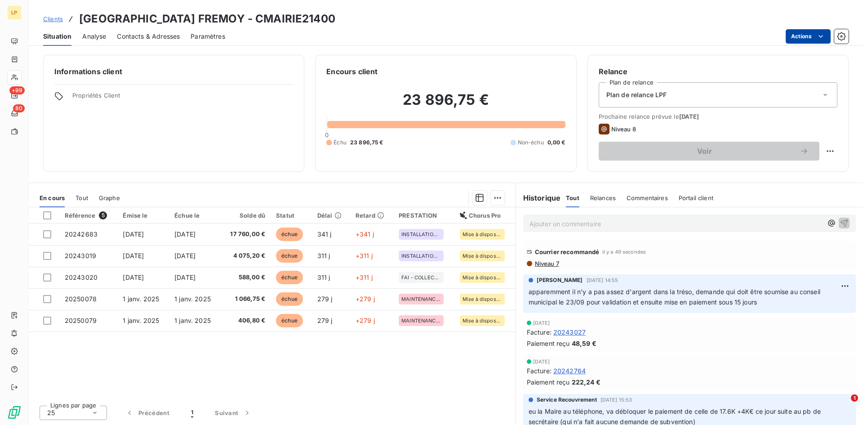
click at [807, 41] on html "LP +99 80 Clients MAIRIE DE COURCELLES FREMOY - CMAIRIE21400 Situation Analyse …" at bounding box center [431, 212] width 863 height 425
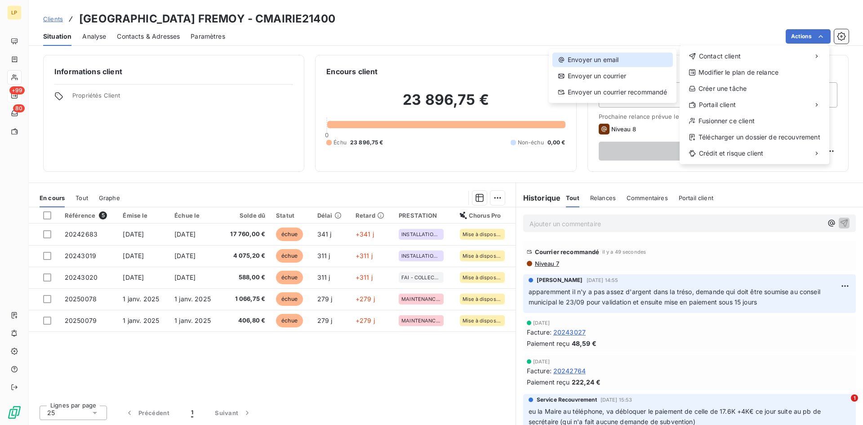
click at [559, 60] on icon at bounding box center [561, 59] width 5 height 5
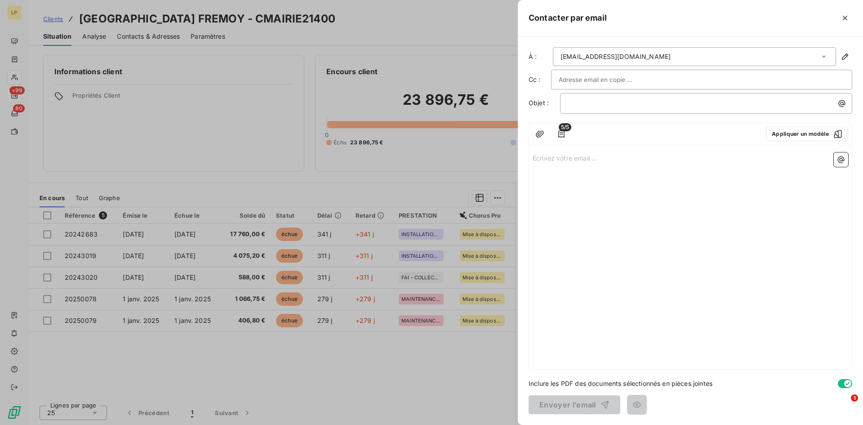
click at [590, 81] on input "text" at bounding box center [607, 79] width 97 height 13
click at [650, 80] on div at bounding box center [702, 79] width 286 height 13
paste input "mbouvart@leaseprotect.fr"
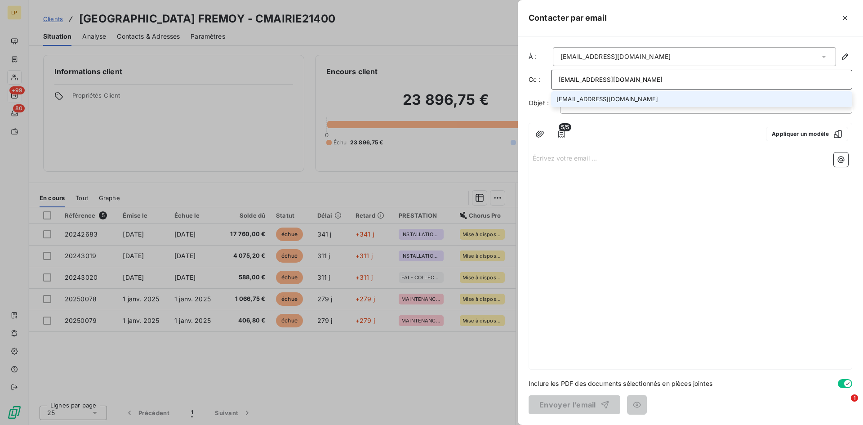
type input "mbouvart@leaseprotect.fr"
click at [649, 102] on li "mbouvart@leaseprotect.fr" at bounding box center [701, 99] width 301 height 16
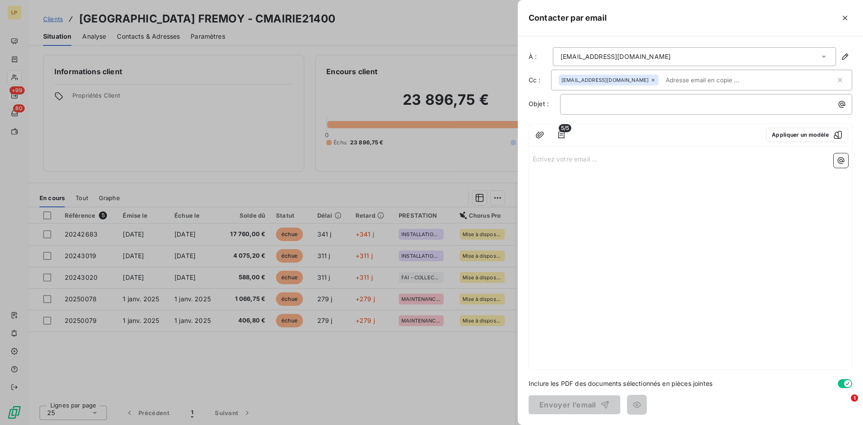
click at [701, 80] on input "text" at bounding box center [714, 79] width 104 height 13
paste input "edenoyer@leaseprotect.fr"
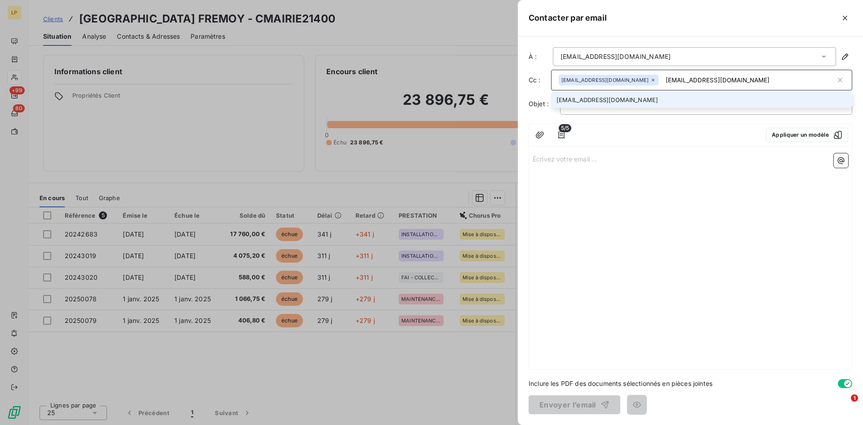
type input "edenoyer@leaseprotect.fr"
click at [690, 96] on li "edenoyer@leaseprotect.fr" at bounding box center [701, 100] width 301 height 16
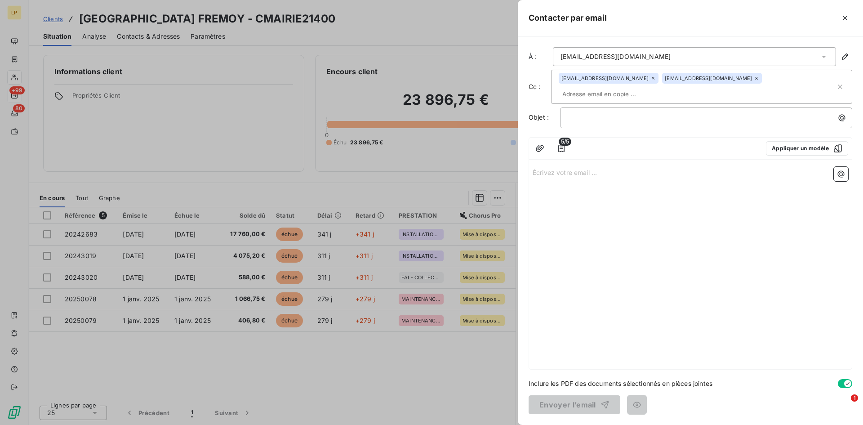
click at [663, 87] on input "text" at bounding box center [611, 93] width 104 height 13
paste input "frouxel@finaleasegroup.com"
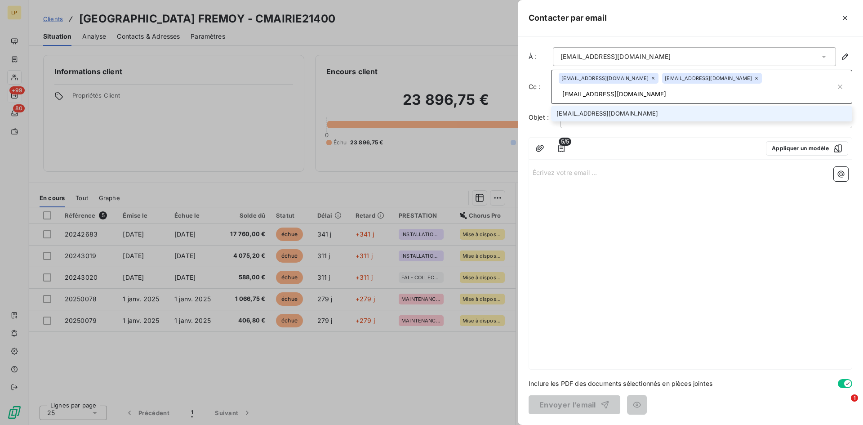
type input "frouxel@finaleasegroup.com"
click at [648, 106] on li "frouxel@finaleasegroup.com" at bounding box center [701, 114] width 301 height 16
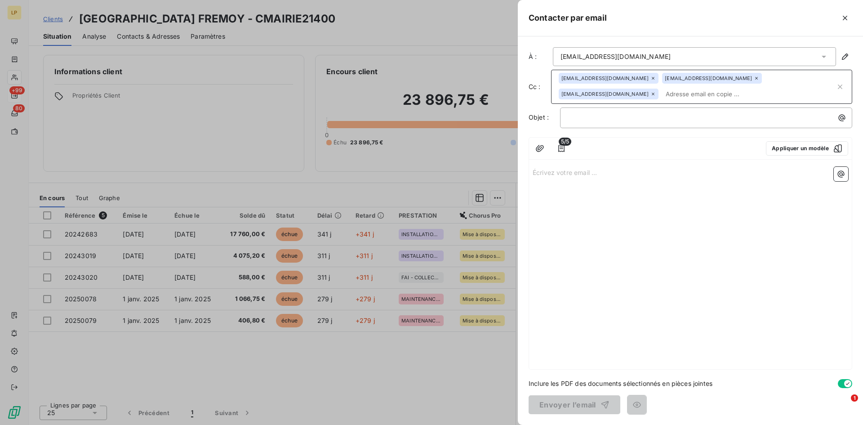
click at [670, 203] on div "Écrivez votre email ... ﻿" at bounding box center [690, 266] width 323 height 206
click at [535, 144] on button "button" at bounding box center [540, 148] width 14 height 14
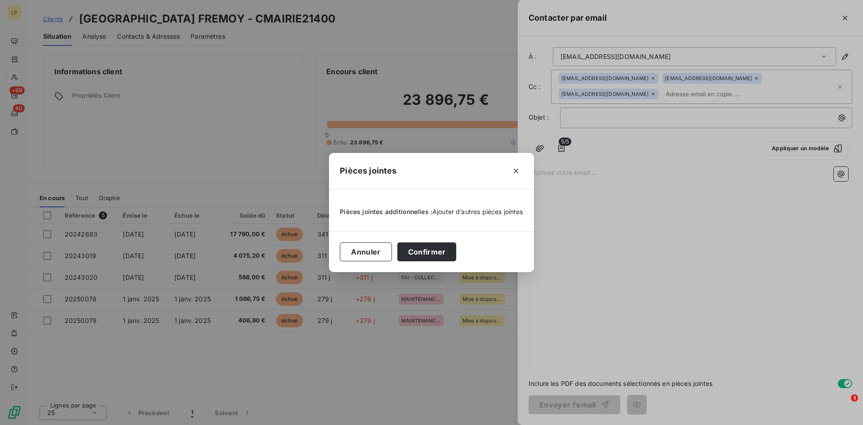
click at [487, 213] on span "Ajouter d’autres pièces jointes" at bounding box center [477, 212] width 91 height 8
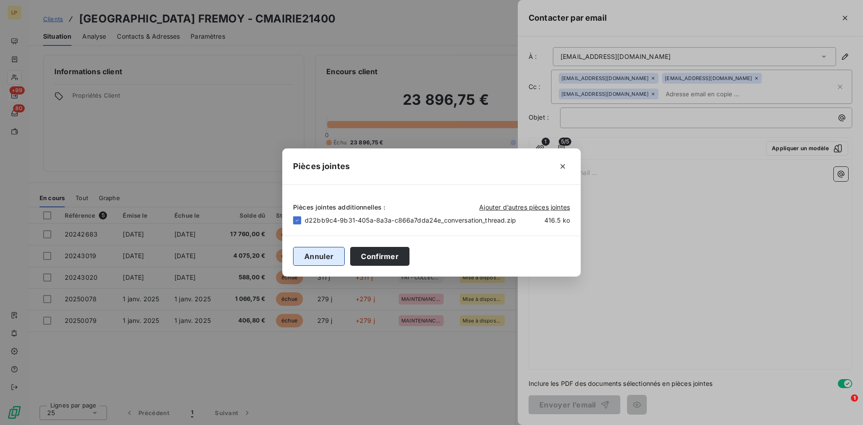
click at [328, 258] on button "Annuler" at bounding box center [319, 256] width 52 height 19
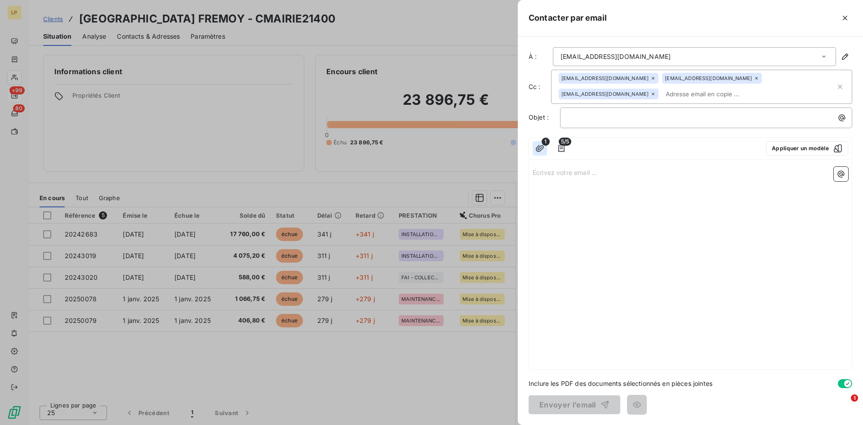
click at [542, 148] on icon "button" at bounding box center [539, 148] width 9 height 9
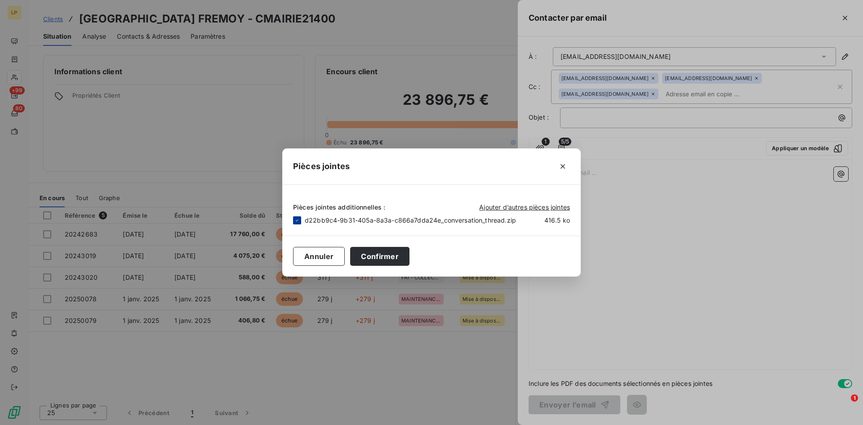
click at [298, 219] on icon at bounding box center [296, 220] width 5 height 5
click at [501, 207] on span "Ajouter d’autres pièces jointes" at bounding box center [524, 207] width 91 height 8
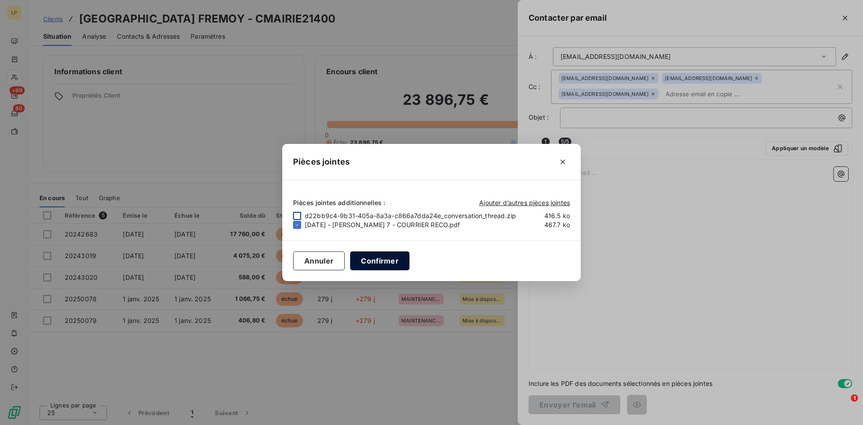
click at [384, 267] on button "Confirmer" at bounding box center [379, 260] width 59 height 19
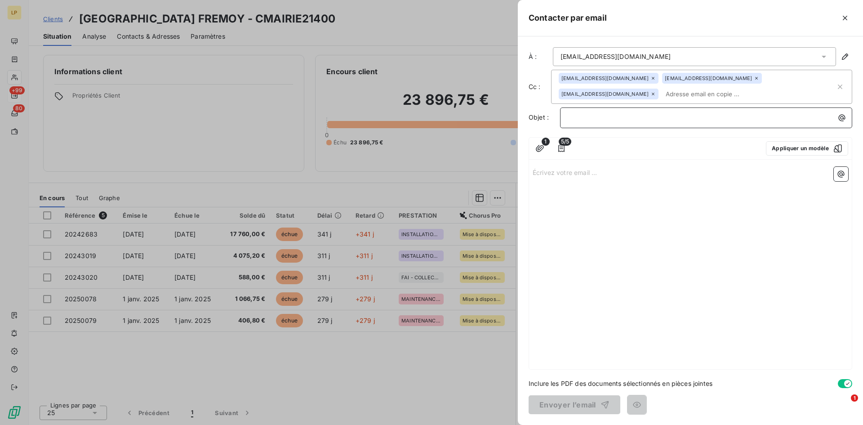
click at [642, 120] on p "﻿" at bounding box center [708, 117] width 281 height 10
click at [565, 147] on icon "button" at bounding box center [561, 148] width 9 height 9
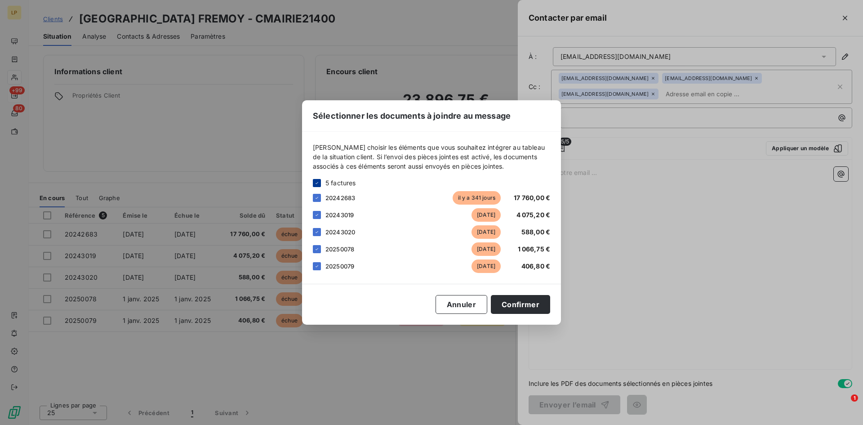
click at [318, 186] on div at bounding box center [317, 183] width 8 height 8
click at [318, 181] on div at bounding box center [317, 183] width 8 height 8
click at [318, 195] on div at bounding box center [317, 198] width 8 height 8
click at [318, 210] on div "20243019 il y a 311 jours 4 075,20 €" at bounding box center [431, 214] width 237 height 13
click at [320, 226] on div "20243020 il y a 311 jours 588,00 €" at bounding box center [431, 231] width 237 height 13
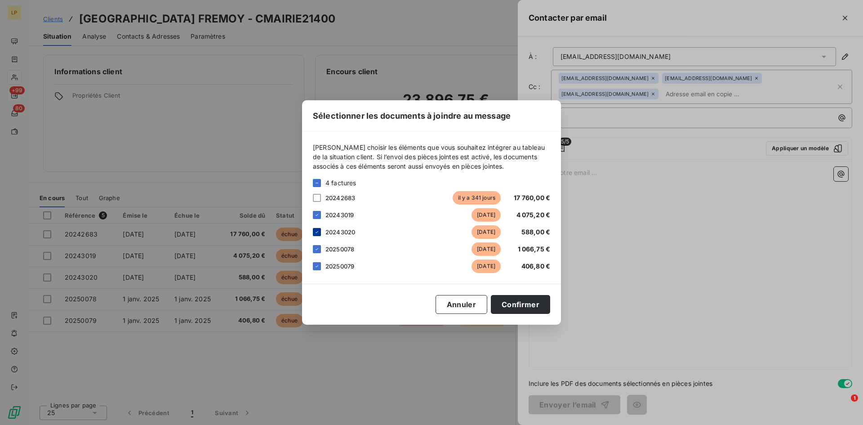
click at [319, 233] on icon at bounding box center [316, 231] width 5 height 5
click at [316, 217] on icon at bounding box center [316, 214] width 5 height 5
click at [319, 250] on icon at bounding box center [316, 248] width 5 height 5
click at [321, 265] on div "20250079 il y a 279 jours 406,80 €" at bounding box center [431, 265] width 237 height 13
click at [316, 267] on icon at bounding box center [316, 265] width 5 height 5
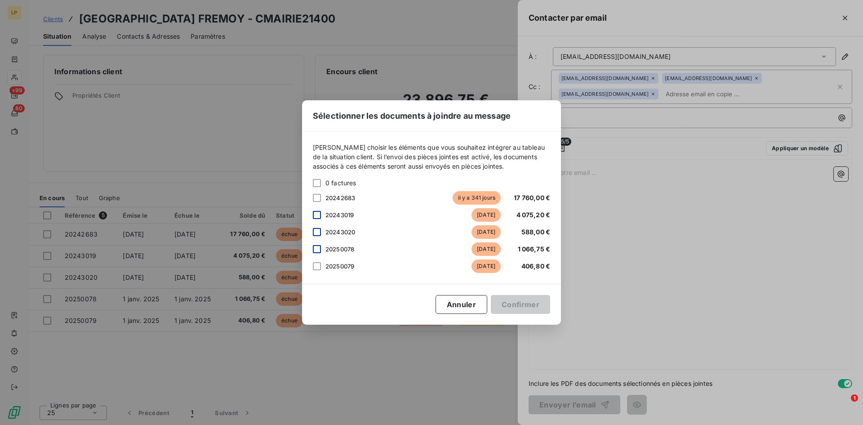
click at [615, 264] on div "Sélectionner les documents à joindre au message Veuillez choisir les éléments q…" at bounding box center [431, 212] width 863 height 425
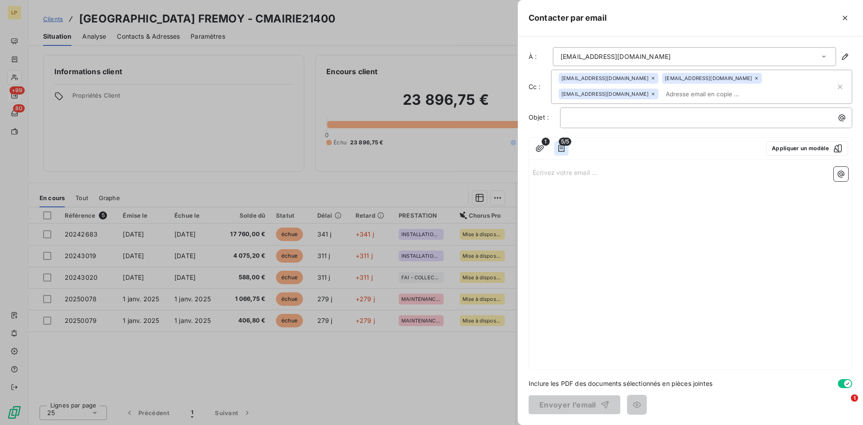
click at [561, 146] on icon "button" at bounding box center [561, 148] width 9 height 9
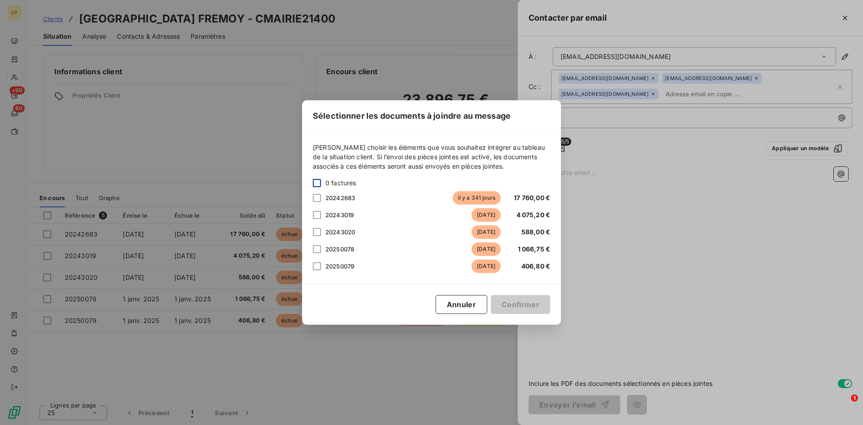
click at [319, 182] on div at bounding box center [317, 183] width 8 height 8
click at [317, 184] on icon at bounding box center [316, 182] width 5 height 5
click at [615, 219] on div "Sélectionner les documents à joindre au message Veuillez choisir les éléments q…" at bounding box center [431, 212] width 863 height 425
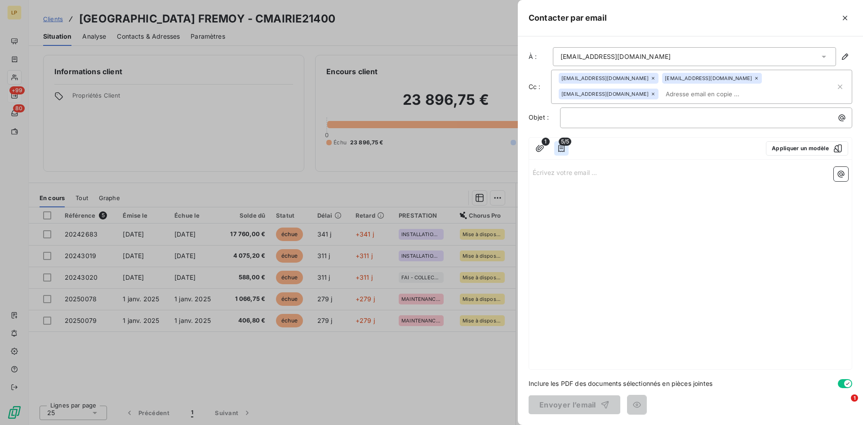
click at [562, 151] on icon "button" at bounding box center [561, 148] width 9 height 9
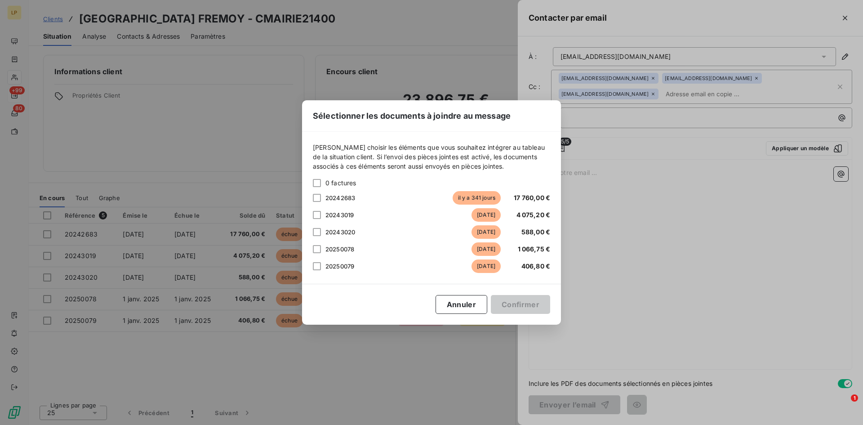
click at [592, 272] on div "Sélectionner les documents à joindre au message Veuillez choisir les éléments q…" at bounding box center [431, 212] width 863 height 425
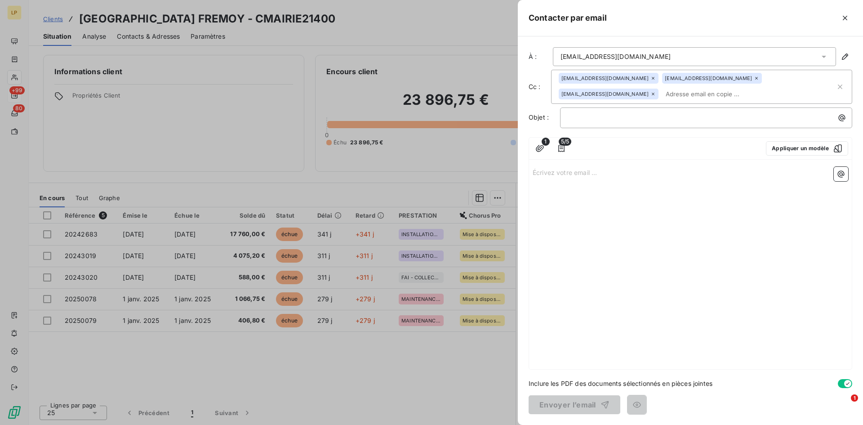
click at [727, 202] on div "Écrivez votre email ... ﻿" at bounding box center [690, 266] width 323 height 206
click at [597, 179] on div "Écrivez votre email ... ﻿" at bounding box center [690, 266] width 323 height 206
click at [584, 171] on p "Écrivez votre email ... ﻿" at bounding box center [691, 172] width 316 height 10
click at [637, 298] on div "cc" at bounding box center [690, 266] width 323 height 206
click at [588, 117] on p "﻿" at bounding box center [708, 117] width 281 height 10
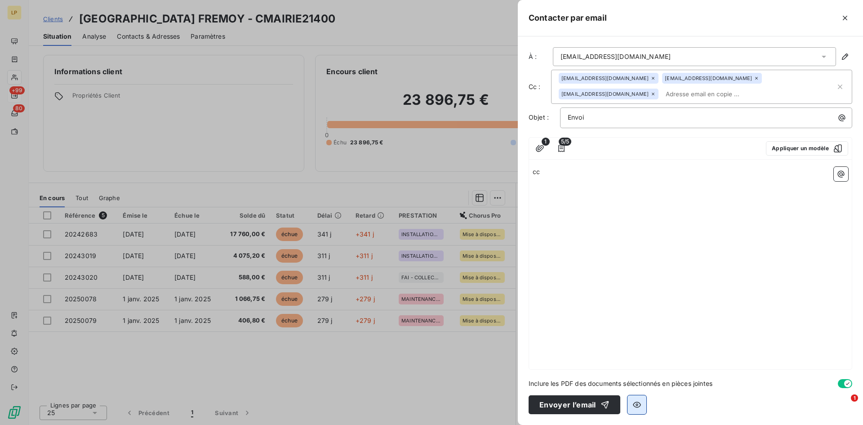
click at [640, 401] on button "button" at bounding box center [637, 404] width 19 height 19
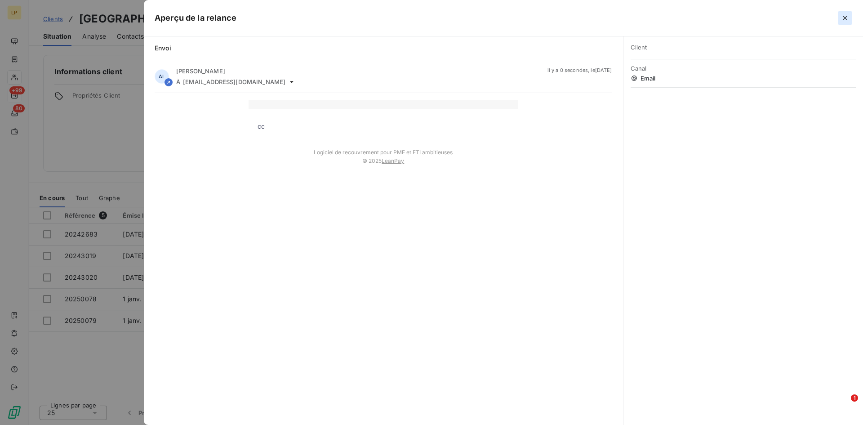
click at [848, 17] on icon "button" at bounding box center [845, 17] width 9 height 9
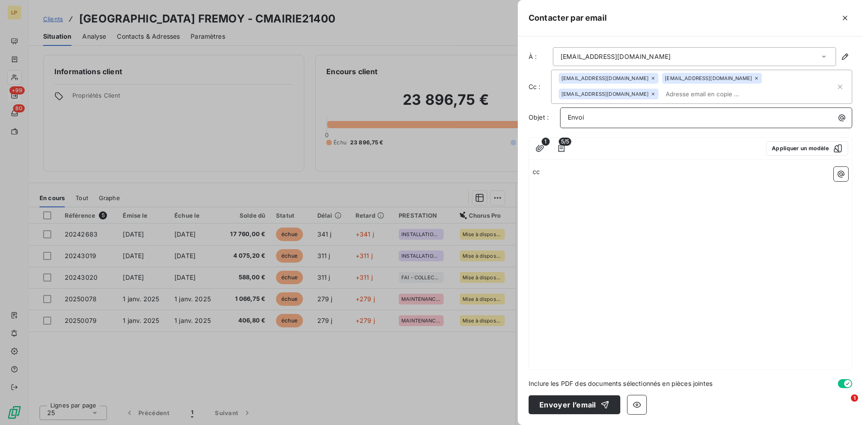
click at [595, 118] on p "Envoi" at bounding box center [708, 117] width 281 height 10
drag, startPoint x: 553, startPoint y: 163, endPoint x: 530, endPoint y: 165, distance: 22.5
click at [530, 165] on div "cc" at bounding box center [690, 266] width 323 height 206
drag, startPoint x: 549, startPoint y: 174, endPoint x: 508, endPoint y: 174, distance: 41.4
click at [508, 424] on div "Contacter par email À : mairie.courcellesfremoy@wanadoo.fr Cc : mbouvart@leasep…" at bounding box center [431, 425] width 863 height 0
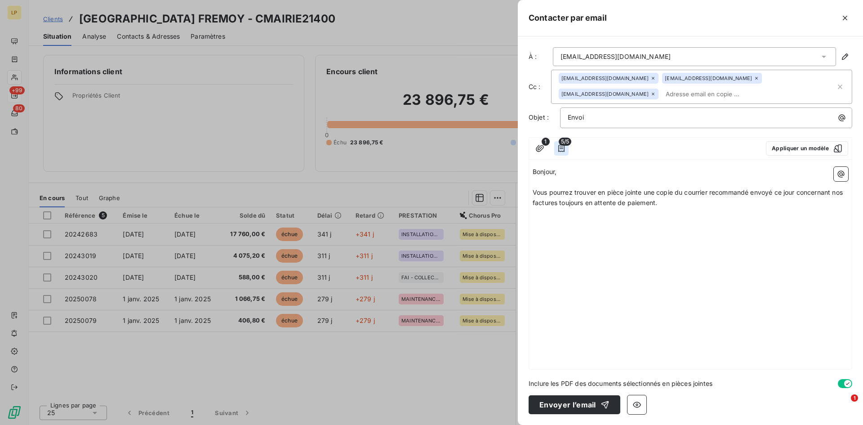
click at [562, 147] on icon "button" at bounding box center [561, 148] width 6 height 7
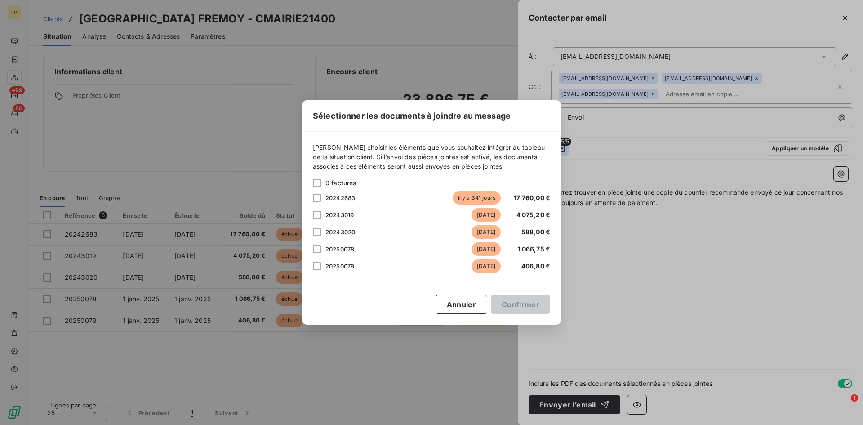
click at [562, 147] on div "Sélectionner les documents à joindre au message Veuillez choisir les éléments q…" at bounding box center [431, 212] width 863 height 425
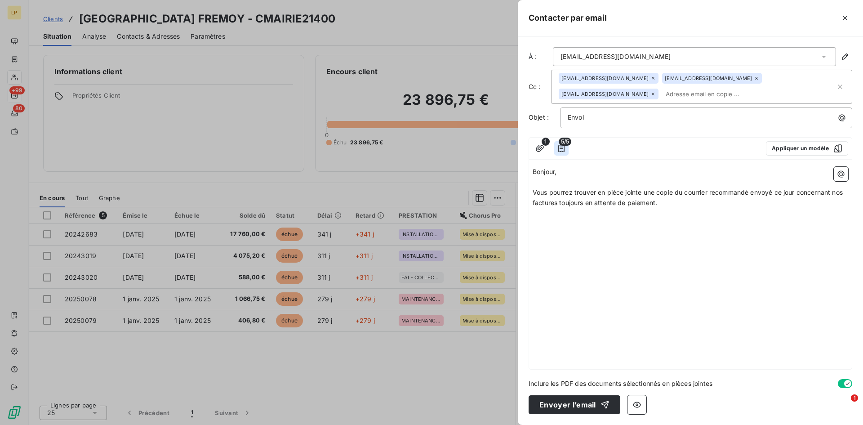
click at [562, 147] on icon "button" at bounding box center [561, 148] width 6 height 7
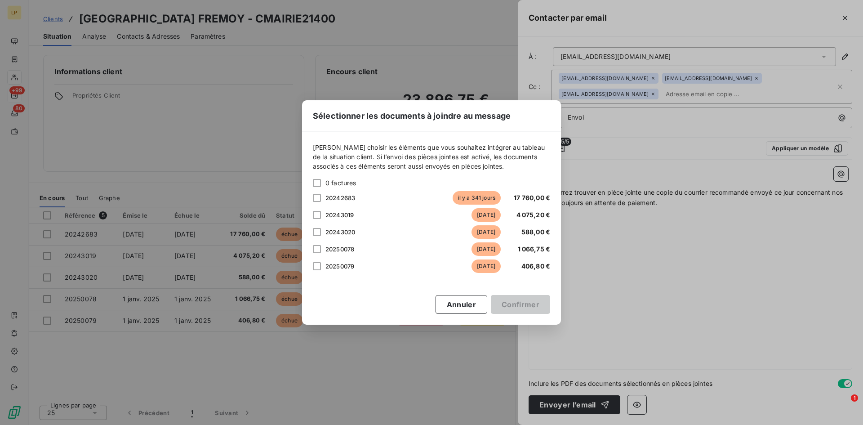
click at [315, 209] on div "20243019 il y a 311 jours 4 075,20 €" at bounding box center [431, 214] width 237 height 13
click at [318, 215] on div at bounding box center [317, 215] width 8 height 8
click at [521, 308] on button "Confirmer" at bounding box center [520, 304] width 59 height 19
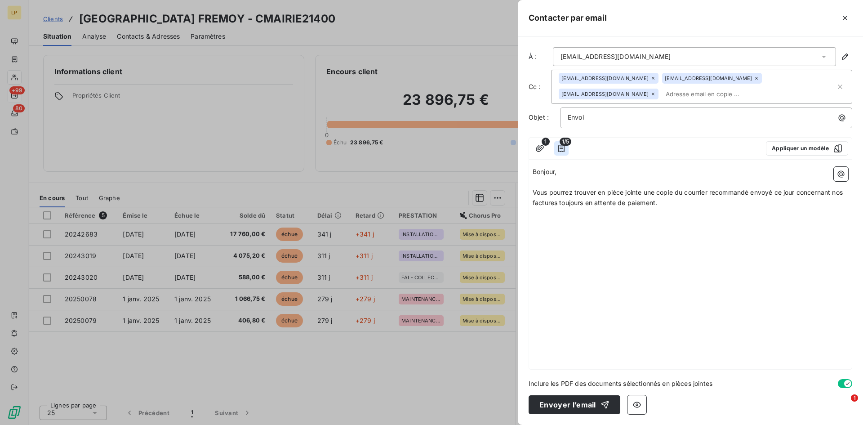
click at [561, 151] on icon "button" at bounding box center [561, 148] width 9 height 9
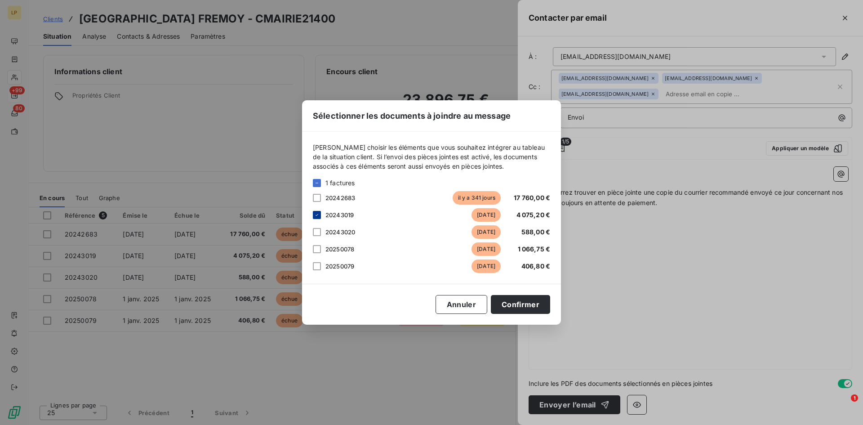
click at [316, 215] on icon at bounding box center [317, 215] width 3 height 2
click at [320, 186] on div at bounding box center [317, 183] width 8 height 8
click at [307, 182] on div "Veuillez choisir les éléments que vous souhaitez intégrer au tableau de la situ…" at bounding box center [431, 208] width 259 height 152
click at [315, 182] on icon at bounding box center [316, 182] width 5 height 5
click at [465, 307] on button "Annuler" at bounding box center [462, 304] width 52 height 19
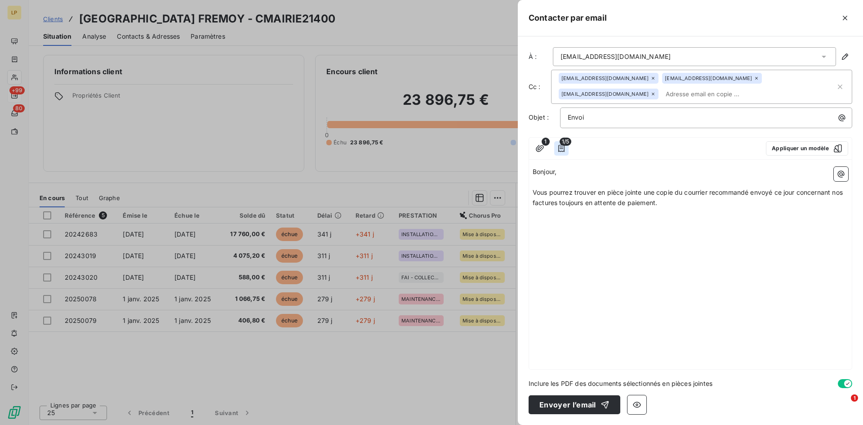
click at [567, 149] on button "button" at bounding box center [561, 148] width 14 height 14
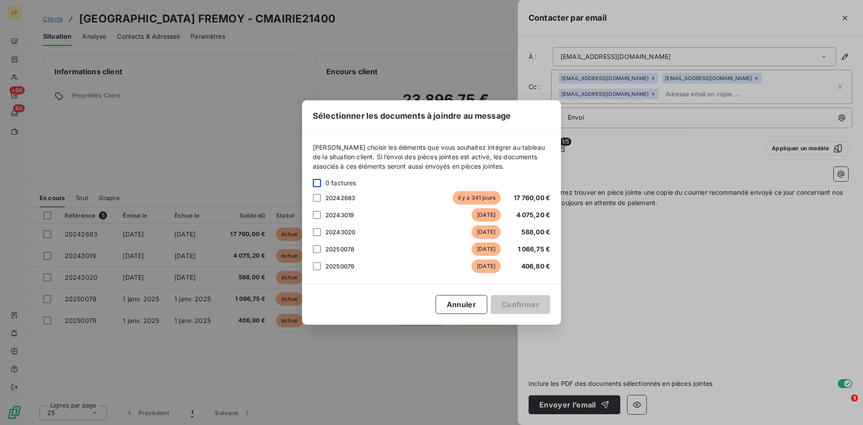
click at [314, 184] on div at bounding box center [317, 183] width 8 height 8
click at [510, 299] on button "Confirmer" at bounding box center [520, 304] width 59 height 19
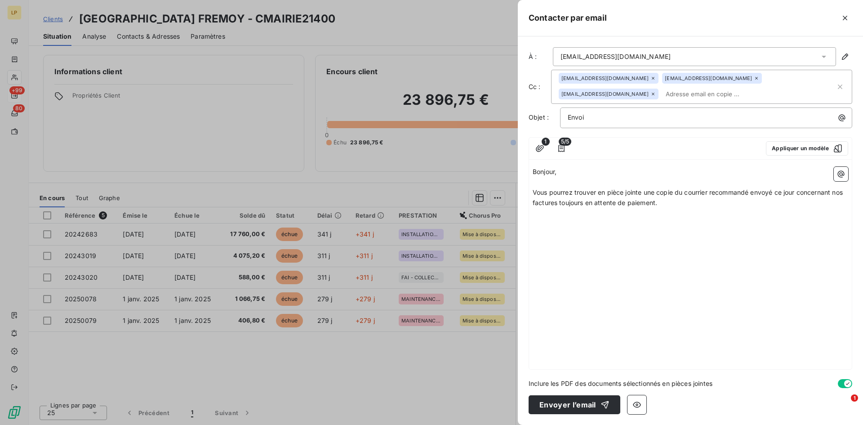
click at [608, 250] on div "Bonjour, ﻿ Vous pourrez trouver en pièce jointe une copie du courrier recommand…" at bounding box center [690, 266] width 323 height 206
click at [657, 228] on p "﻿" at bounding box center [691, 223] width 316 height 10
click at [666, 201] on p "Vous pourrez trouver en pièce jointe une copie du courrier recommandé envoyé ce…" at bounding box center [691, 197] width 316 height 21
drag, startPoint x: 797, startPoint y: 192, endPoint x: 830, endPoint y: 190, distance: 32.9
click at [830, 190] on span "Vous pourrez trouver en pièce jointe une copie du courrier recommandé envoyé ce…" at bounding box center [689, 197] width 312 height 18
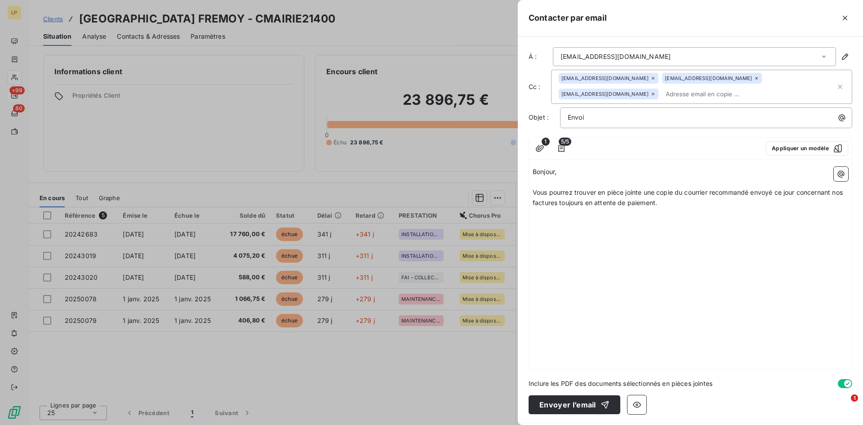
click at [818, 211] on p "﻿" at bounding box center [691, 213] width 316 height 10
drag, startPoint x: 799, startPoint y: 194, endPoint x: 836, endPoint y: 192, distance: 37.3
click at [836, 192] on span "Vous pourrez trouver en pièce jointe une copie du courrier recommandé envoyé ce…" at bounding box center [689, 197] width 312 height 18
click at [812, 267] on div "Bonjour, ﻿ Vous pourrez trouver en pièce jointe une copie du courrier recommand…" at bounding box center [690, 266] width 323 height 206
click at [707, 204] on p "Vous pourrez trouver en pièce jointe une copie du courrier recommandé envoyé ce…" at bounding box center [691, 197] width 316 height 21
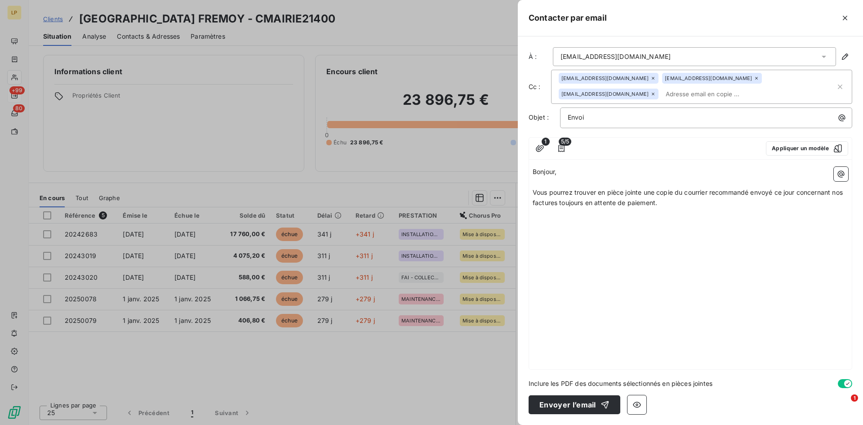
click at [803, 194] on span "Vous pourrez trouver en pièce jointe une copie du courrier recommandé envoyé ce…" at bounding box center [689, 197] width 312 height 18
click at [686, 202] on p "Vous pourrez trouver en pièce jointe une copie du courrier recommandé envoyé ce…" at bounding box center [691, 197] width 316 height 21
click at [589, 243] on p "﻿" at bounding box center [691, 244] width 316 height 10
click at [637, 403] on icon "button" at bounding box center [637, 404] width 9 height 9
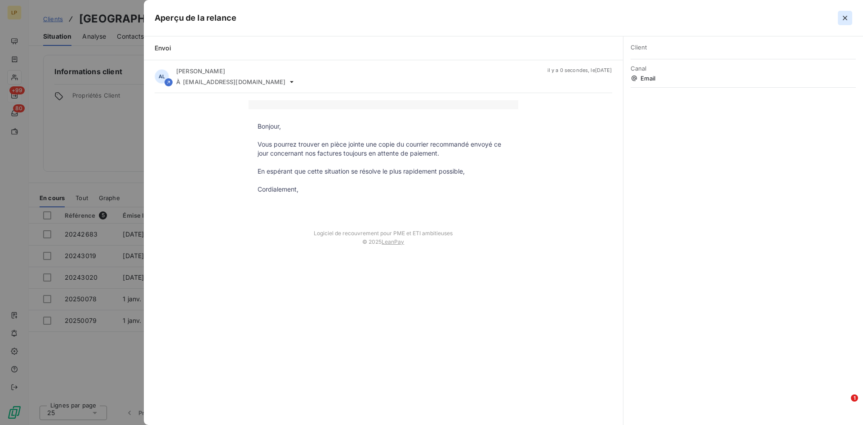
click at [844, 19] on icon "button" at bounding box center [845, 18] width 4 height 4
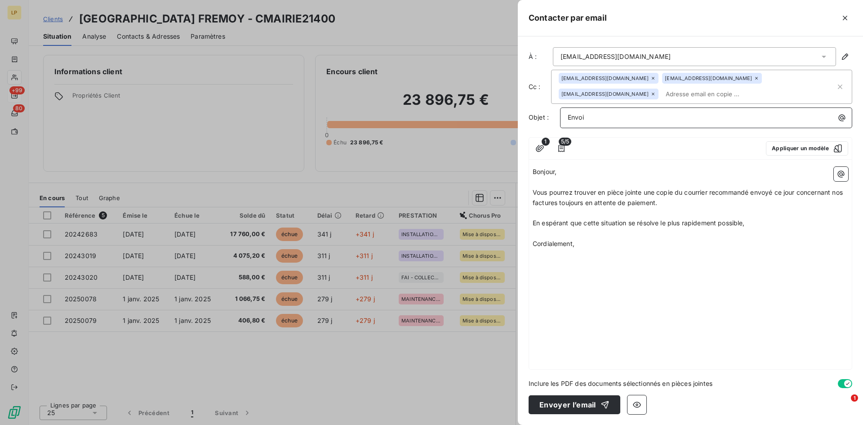
click at [611, 112] on div "Envoi" at bounding box center [706, 117] width 286 height 12
click at [611, 113] on p "Envoi cou" at bounding box center [708, 117] width 281 height 10
click at [639, 401] on icon "button" at bounding box center [637, 404] width 9 height 9
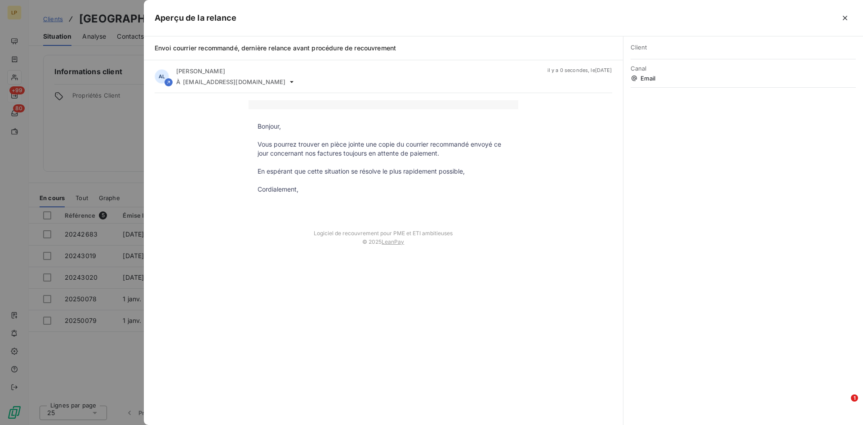
drag, startPoint x: 845, startPoint y: 19, endPoint x: 827, endPoint y: 40, distance: 27.7
click at [844, 19] on icon "button" at bounding box center [845, 17] width 9 height 9
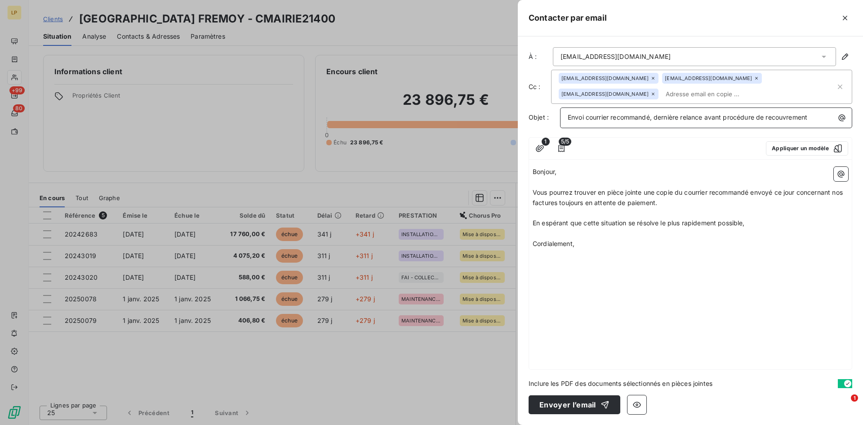
click at [655, 119] on span "Envoi courrier recommandé, dernière relance avant procédure de recouvrement" at bounding box center [688, 117] width 240 height 8
click at [558, 150] on icon "button" at bounding box center [561, 148] width 9 height 9
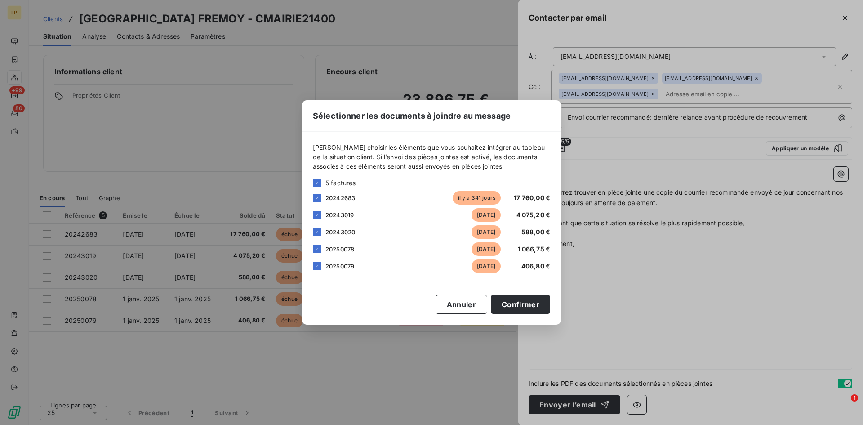
click at [343, 183] on span "5 factures" at bounding box center [340, 182] width 31 height 9
click at [317, 184] on icon at bounding box center [316, 182] width 5 height 5
click at [641, 299] on div "Sélectionner les documents à joindre au message [PERSON_NAME] choisir les éléme…" at bounding box center [431, 212] width 863 height 425
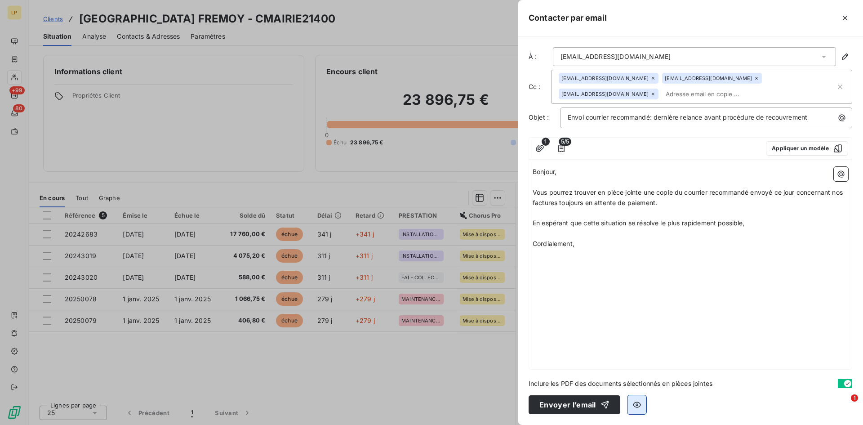
click at [636, 408] on icon "button" at bounding box center [637, 404] width 9 height 9
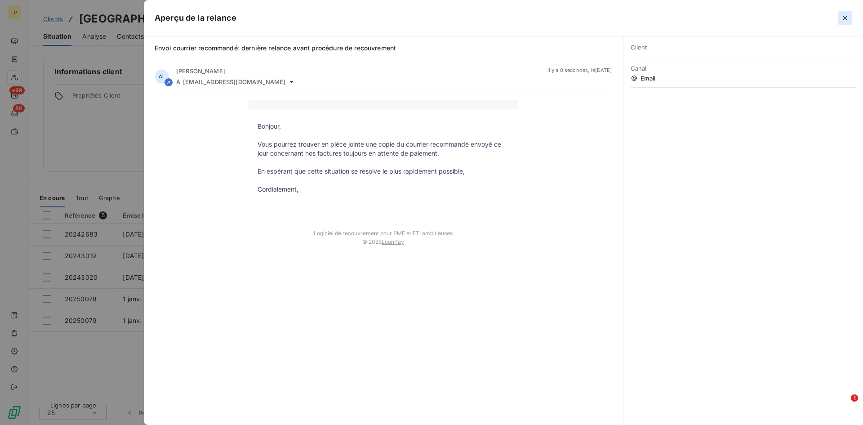
click at [846, 18] on icon "button" at bounding box center [845, 18] width 4 height 4
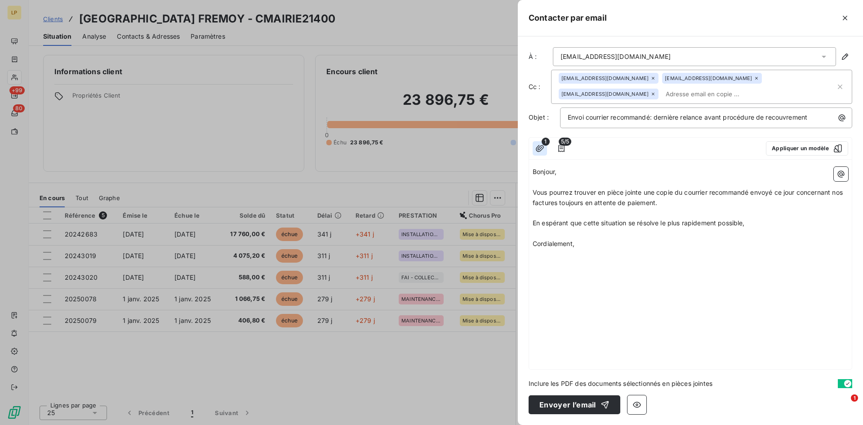
click at [539, 146] on icon "button" at bounding box center [540, 148] width 8 height 7
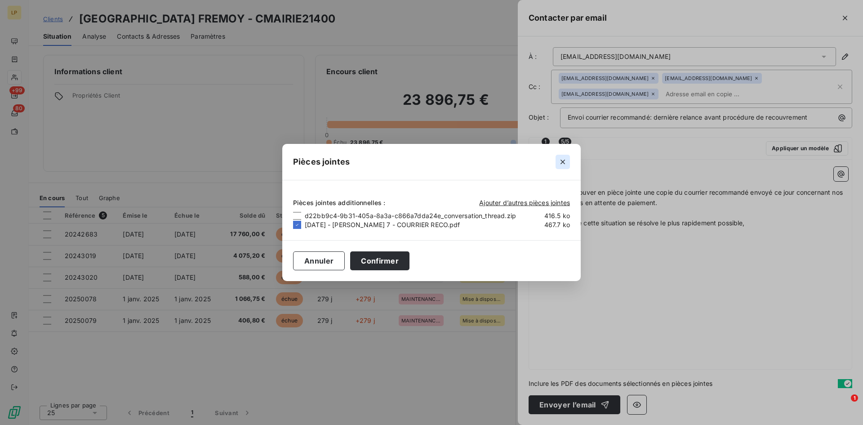
click at [560, 164] on icon "button" at bounding box center [562, 161] width 9 height 9
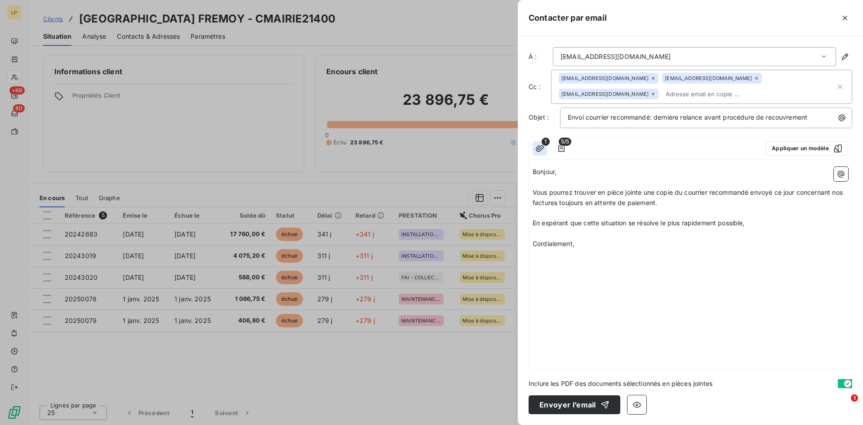
click at [542, 147] on icon "button" at bounding box center [540, 148] width 8 height 7
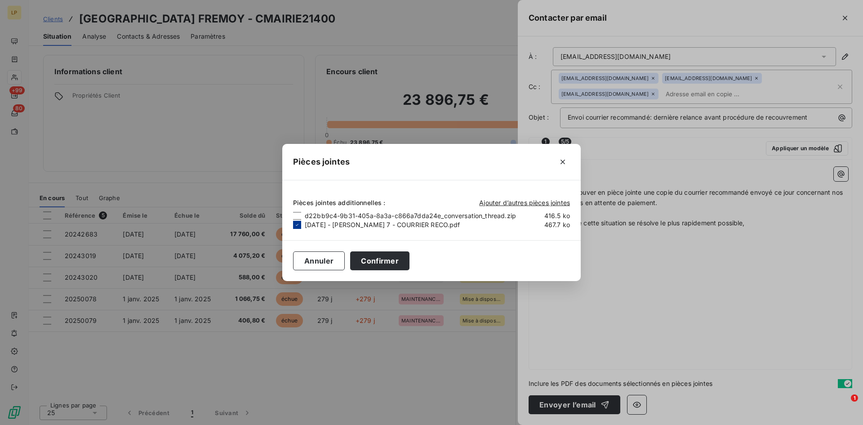
click at [299, 226] on icon at bounding box center [296, 224] width 5 height 5
click at [485, 204] on span "Ajouter d’autres pièces jointes" at bounding box center [524, 203] width 91 height 8
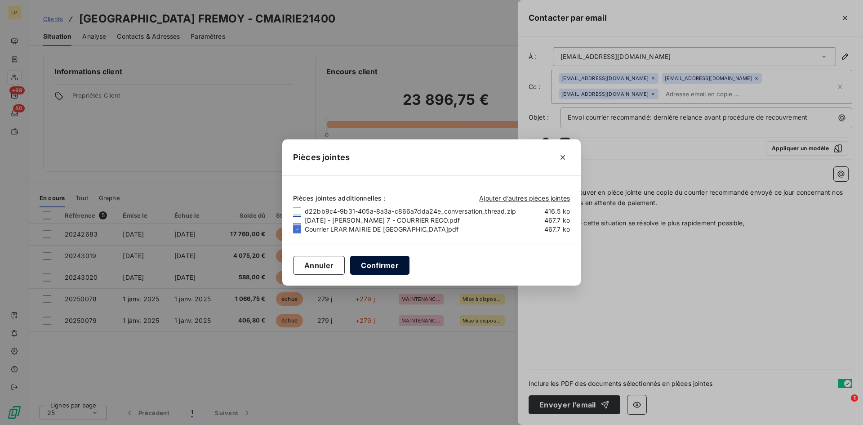
click at [381, 267] on button "Confirmer" at bounding box center [379, 265] width 59 height 19
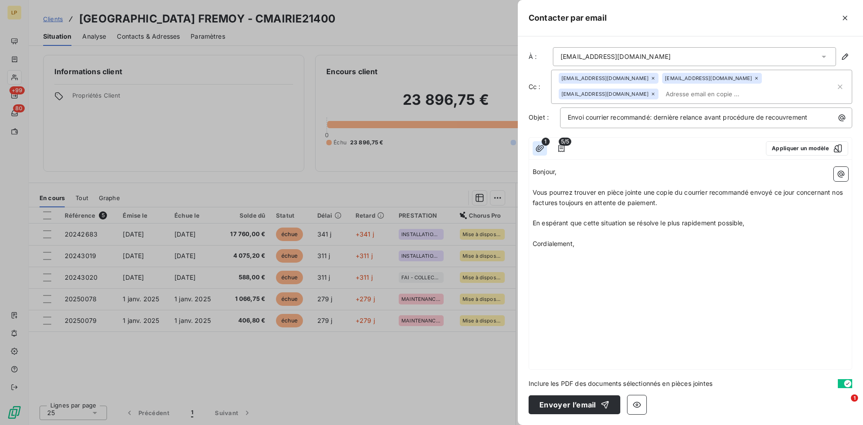
click at [539, 146] on icon "button" at bounding box center [539, 148] width 9 height 9
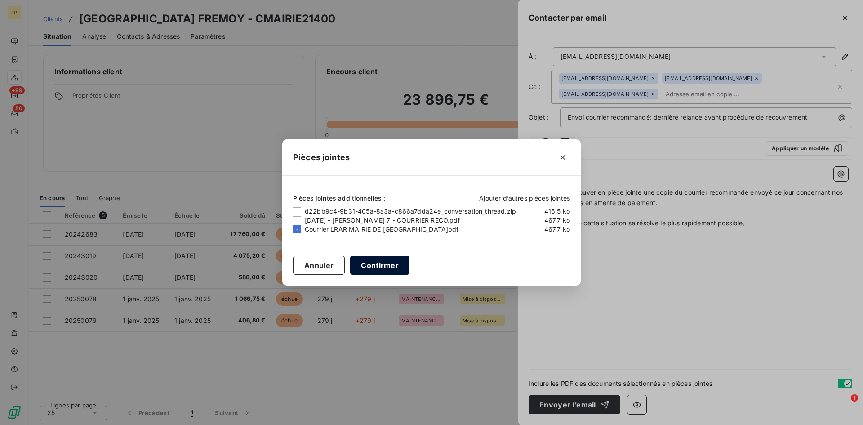
click at [398, 264] on button "Confirmer" at bounding box center [379, 265] width 59 height 19
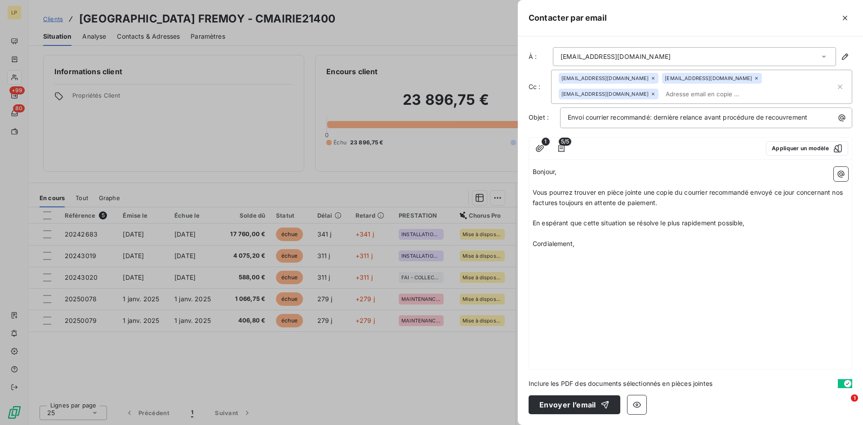
click at [564, 145] on span "5/5" at bounding box center [565, 142] width 13 height 8
click at [719, 261] on p "﻿" at bounding box center [691, 264] width 316 height 10
click at [640, 406] on button "button" at bounding box center [637, 404] width 19 height 19
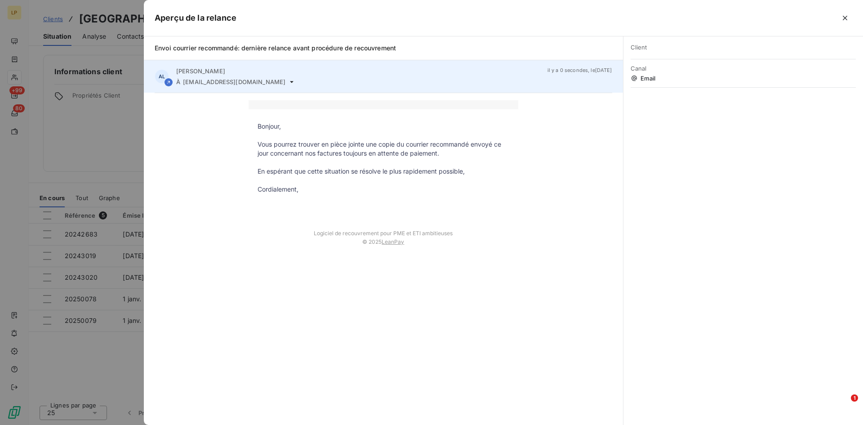
click at [295, 84] on icon at bounding box center [291, 81] width 7 height 7
click at [295, 79] on icon at bounding box center [291, 81] width 7 height 7
click at [295, 83] on icon at bounding box center [291, 81] width 7 height 7
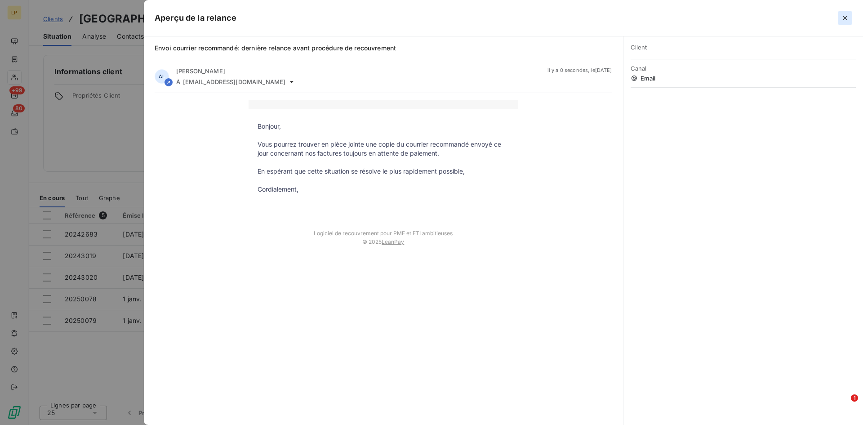
click at [843, 14] on icon "button" at bounding box center [845, 17] width 9 height 9
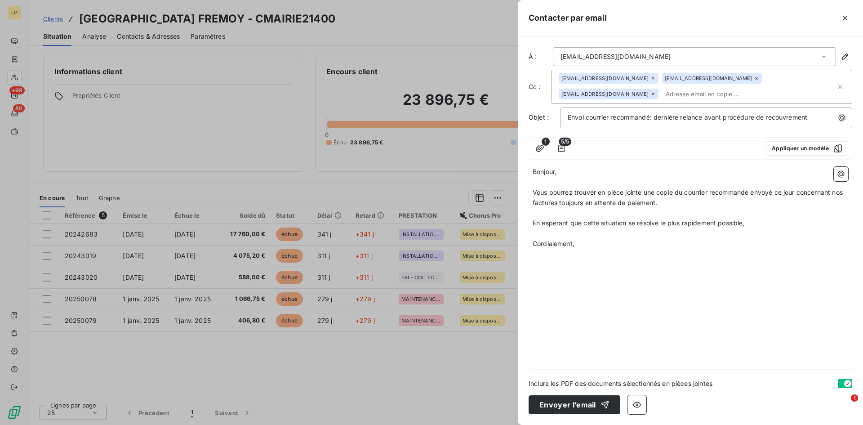
click at [750, 228] on p "En espérant que cette situation se résolve le plus rapidement possible," at bounding box center [691, 223] width 316 height 10
click at [639, 246] on p "Cordialement," at bounding box center [691, 244] width 316 height 10
click at [625, 255] on p "﻿" at bounding box center [691, 254] width 316 height 10
click at [594, 316] on div "Bonjour, ﻿ Vous pourrez trouver en pièce jointe une copie du courrier recommand…" at bounding box center [690, 266] width 323 height 206
drag, startPoint x: 580, startPoint y: 403, endPoint x: 529, endPoint y: 202, distance: 207.7
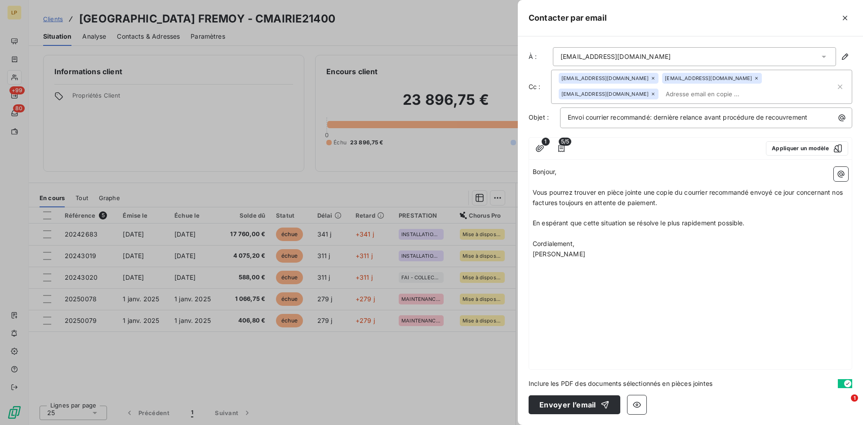
click at [593, 224] on div "À : mairie.courcellesfremoy@wanadoo.fr Cc : mbouvart@leaseprotect.fr edenoyer@l…" at bounding box center [690, 230] width 345 height 388
click at [545, 152] on button "button" at bounding box center [540, 148] width 14 height 14
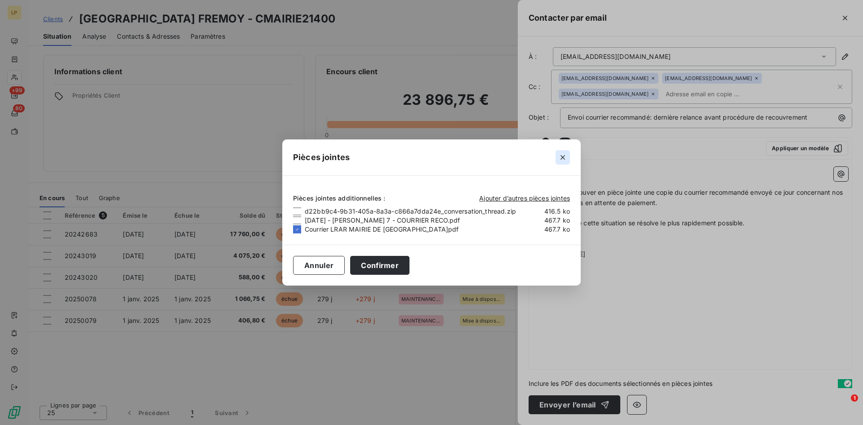
click at [564, 157] on icon "button" at bounding box center [562, 157] width 9 height 9
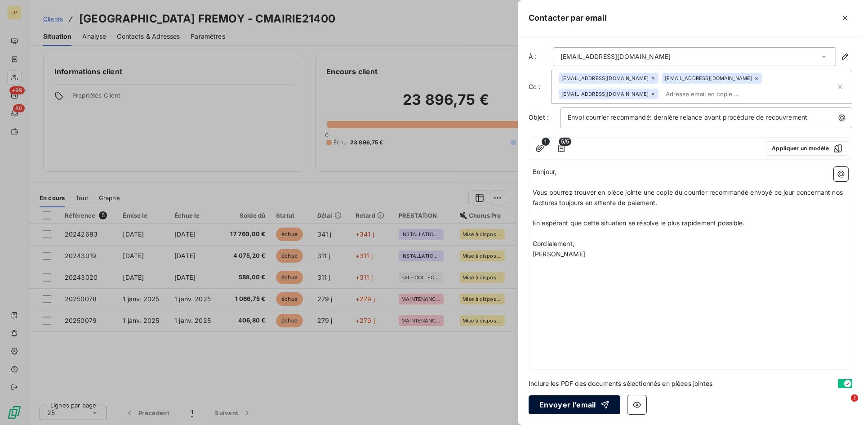
click at [596, 402] on div "button" at bounding box center [602, 404] width 13 height 9
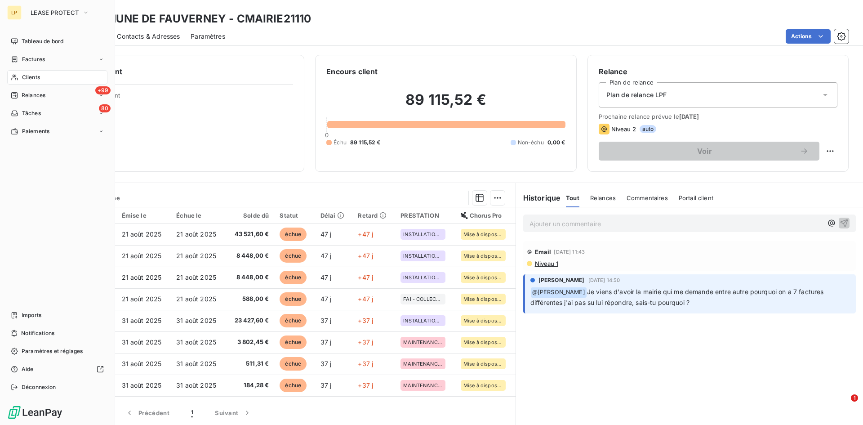
click at [25, 102] on nav "Tableau de bord Factures Clients +99 Relances 80 Tâches Paiements" at bounding box center [57, 86] width 100 height 104
click at [25, 98] on span "Relances" at bounding box center [34, 95] width 24 height 8
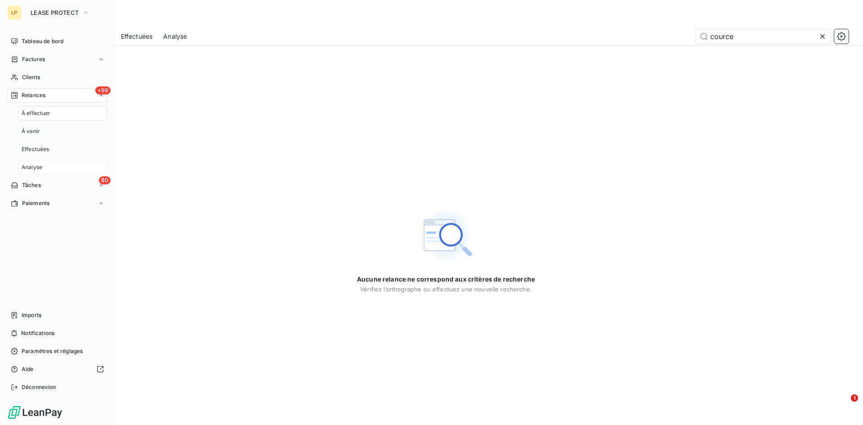
click at [45, 170] on div "Analyse" at bounding box center [62, 167] width 89 height 14
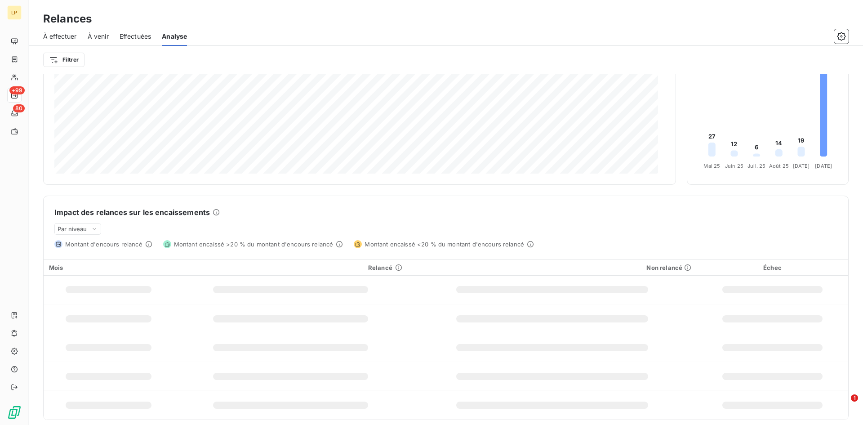
scroll to position [101, 0]
